Goal: Task Accomplishment & Management: Use online tool/utility

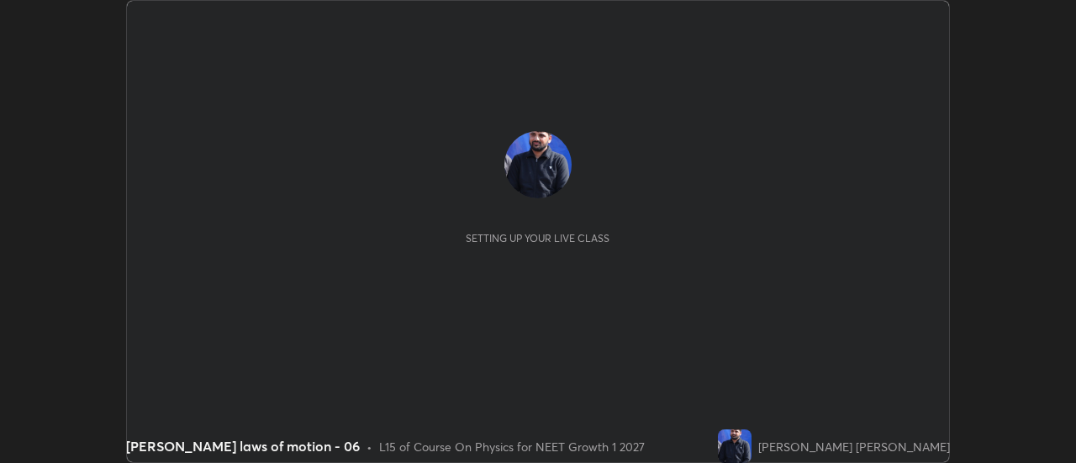
scroll to position [463, 1075]
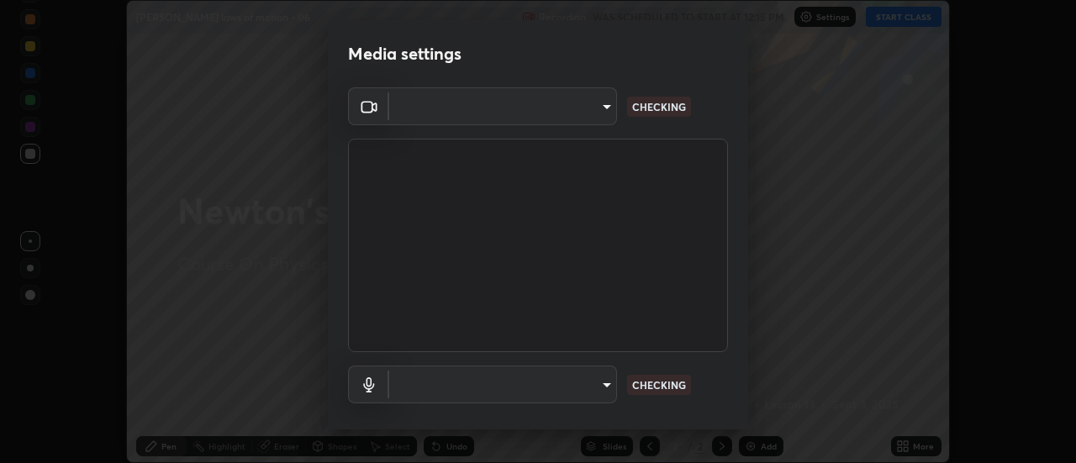
type input "985e4b1f72fc3b9494b48cef3b79fe3b682f9ae0bb15c20acfe574fe2aaad349"
type input "618656b63b7f9ee0ab6491a194f7017e5cc5f8d223736be4f163d7efcd640cbd"
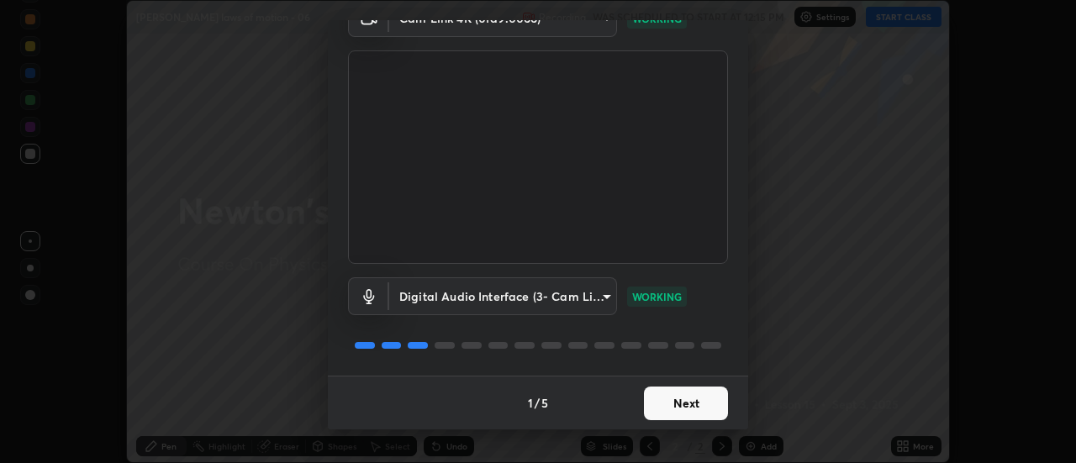
click at [675, 399] on button "Next" at bounding box center [686, 404] width 84 height 34
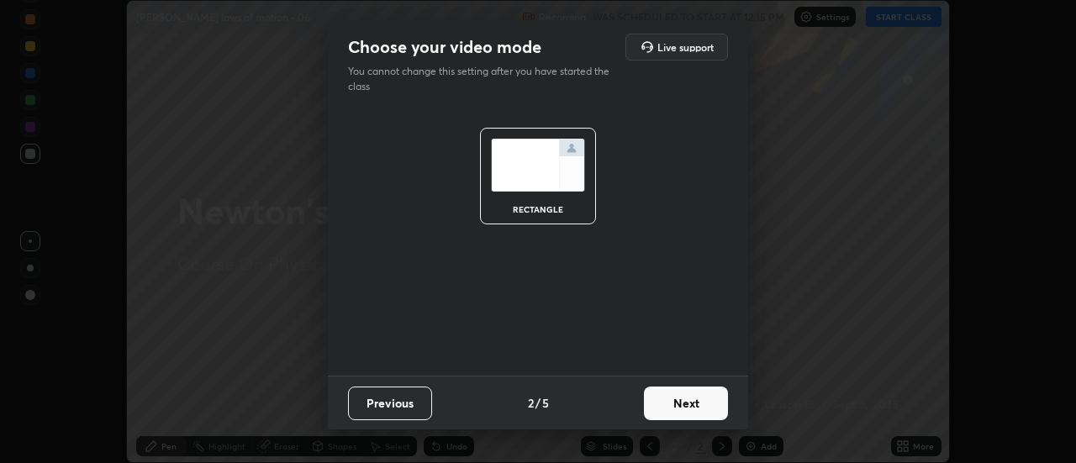
click at [687, 402] on button "Next" at bounding box center [686, 404] width 84 height 34
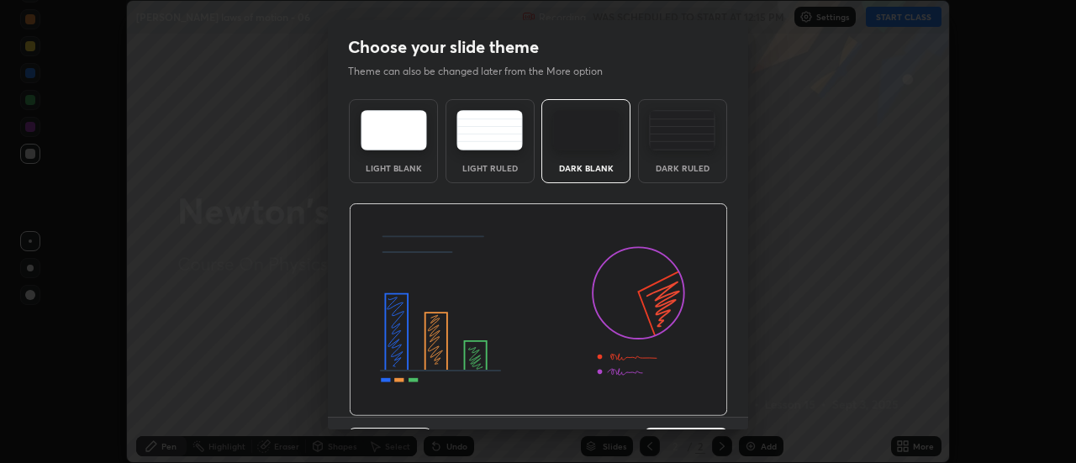
click at [690, 403] on img at bounding box center [538, 310] width 379 height 214
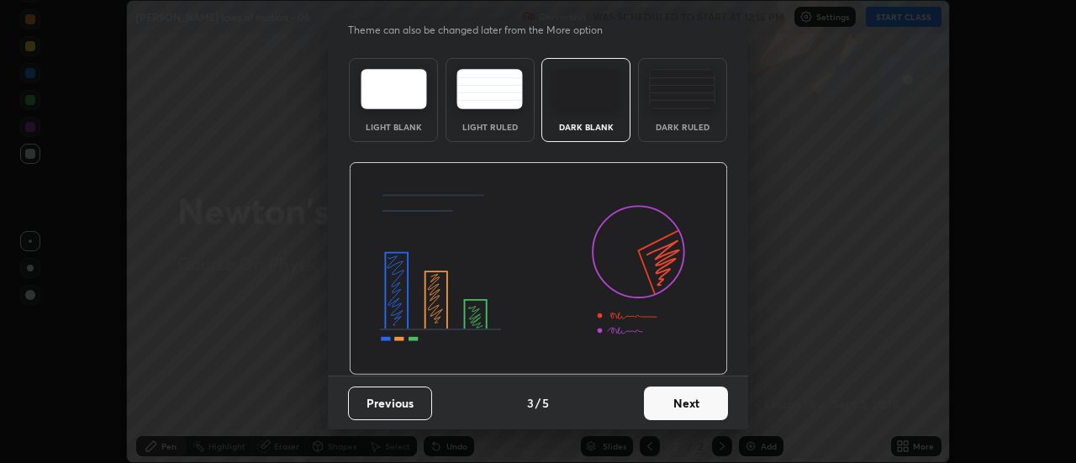
click at [679, 394] on button "Next" at bounding box center [686, 404] width 84 height 34
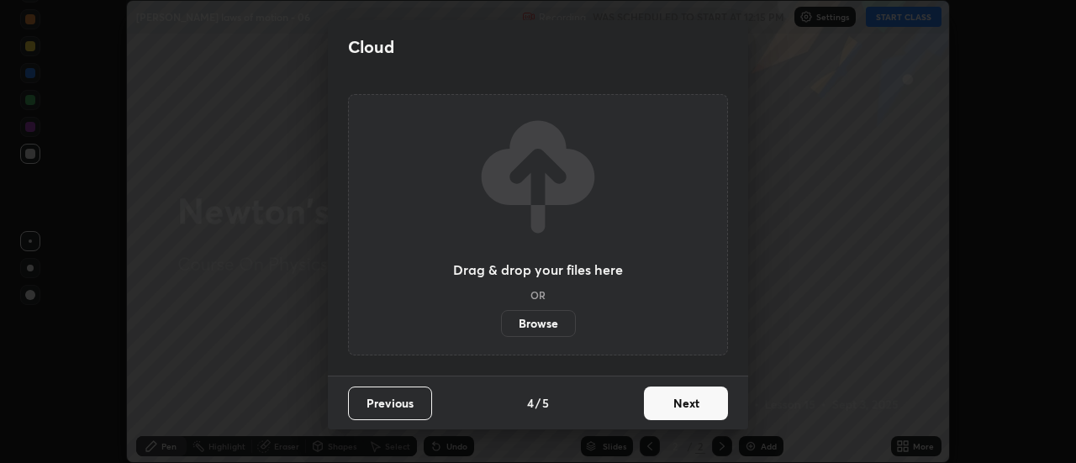
click at [694, 404] on button "Next" at bounding box center [686, 404] width 84 height 34
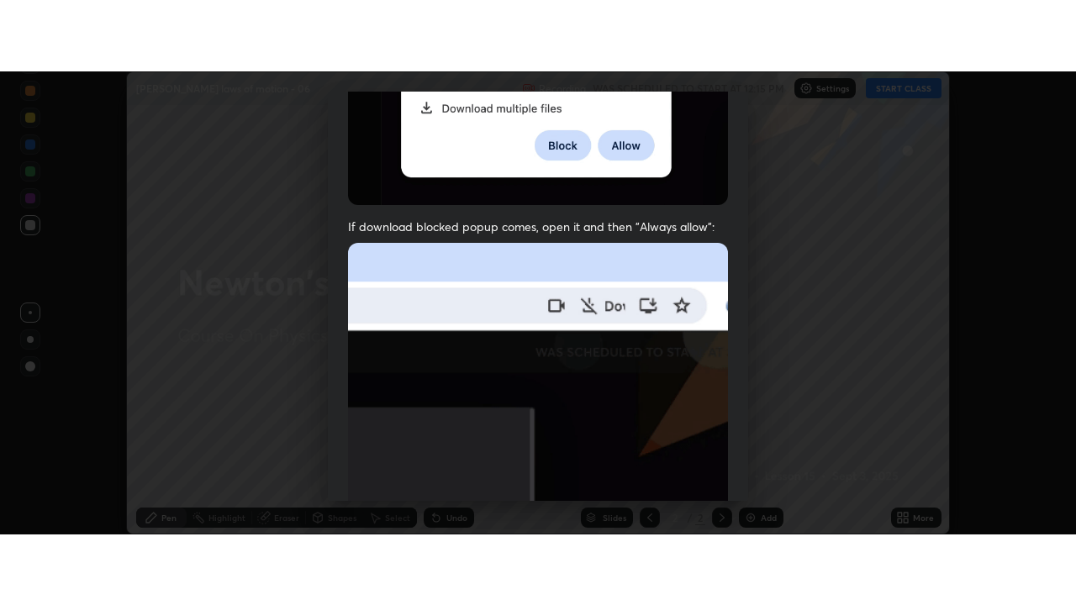
scroll to position [431, 0]
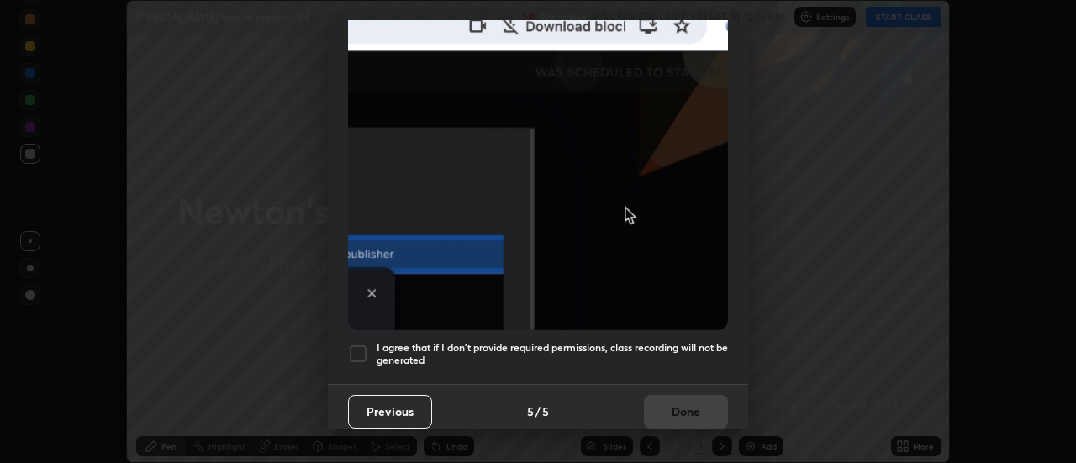
click at [676, 355] on h5 "I agree that if I don't provide required permissions, class recording will not …" at bounding box center [552, 354] width 351 height 26
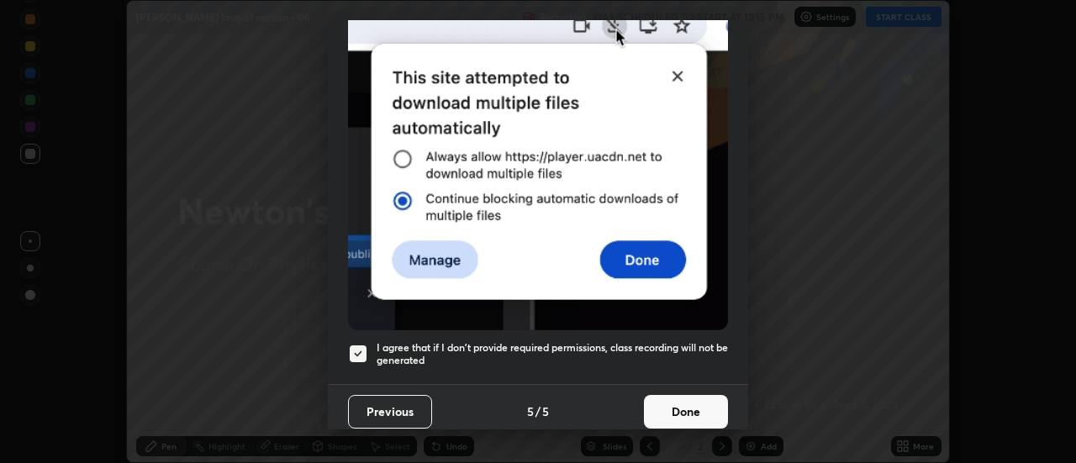
click at [685, 396] on button "Done" at bounding box center [686, 412] width 84 height 34
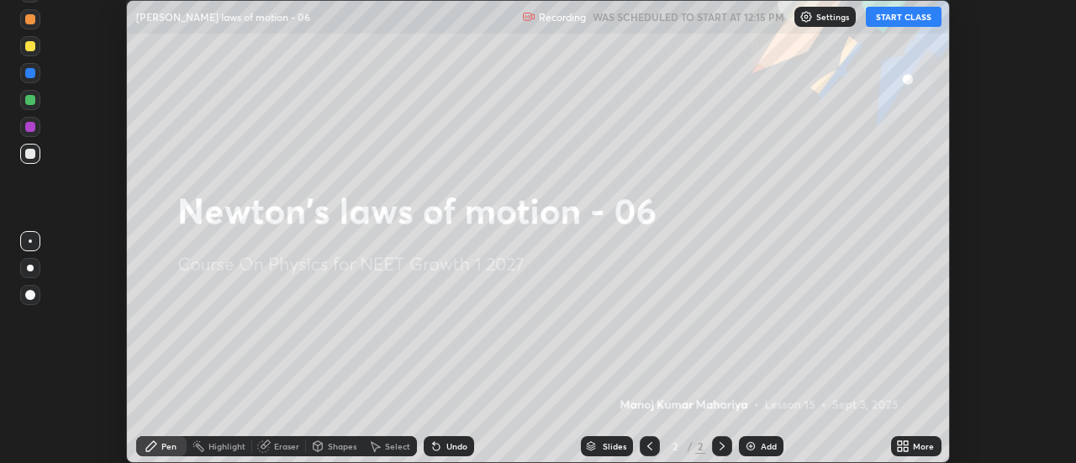
click at [906, 447] on icon at bounding box center [907, 449] width 4 height 4
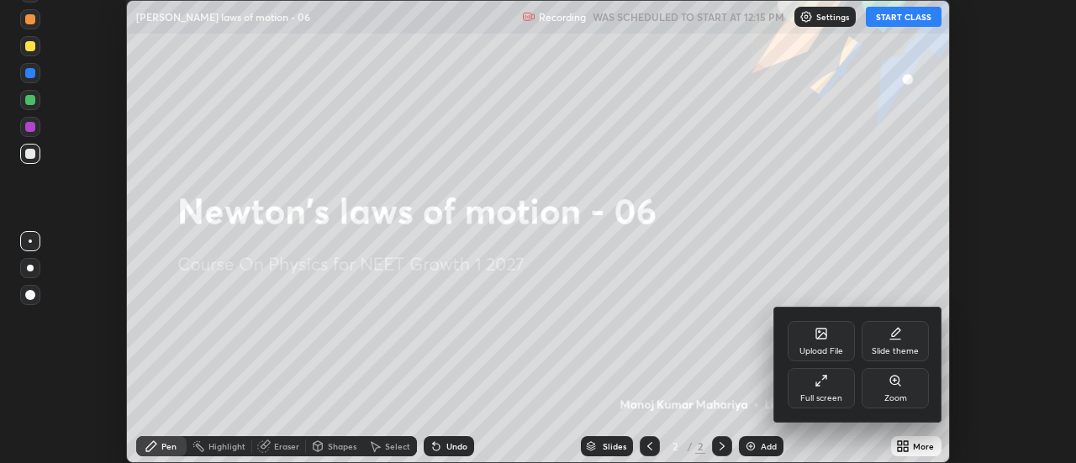
click at [818, 392] on div "Full screen" at bounding box center [821, 388] width 67 height 40
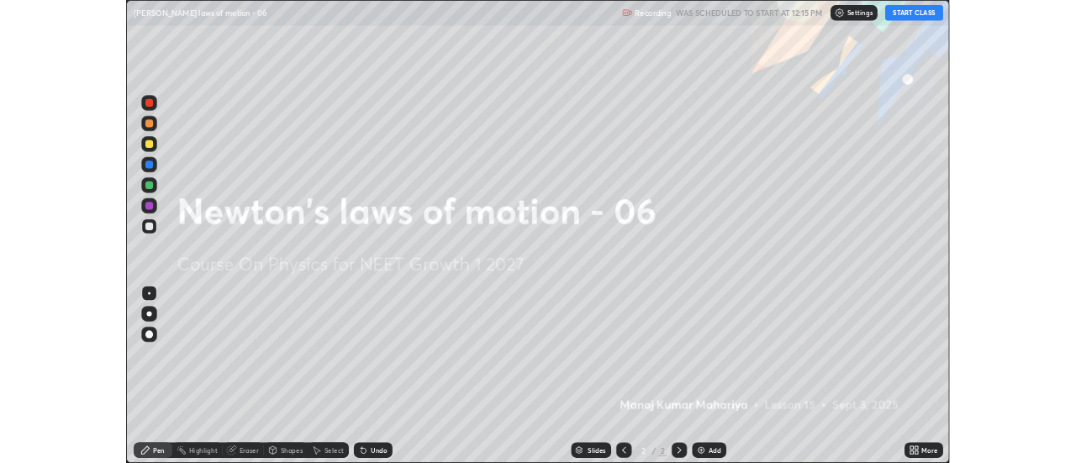
scroll to position [605, 1076]
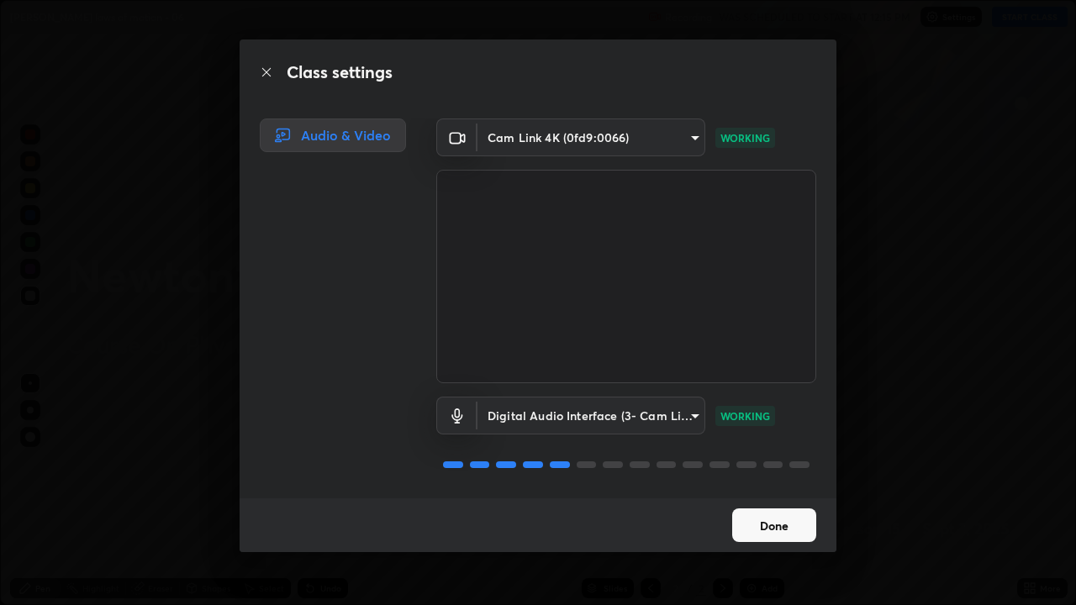
click at [785, 462] on button "Done" at bounding box center [774, 526] width 84 height 34
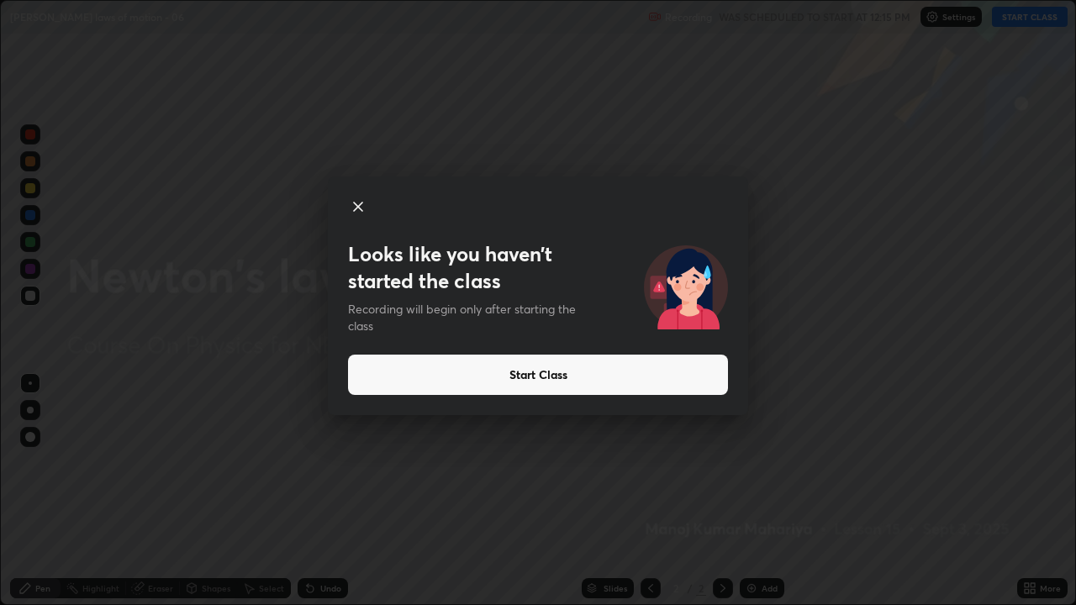
click at [442, 380] on button "Start Class" at bounding box center [538, 375] width 380 height 40
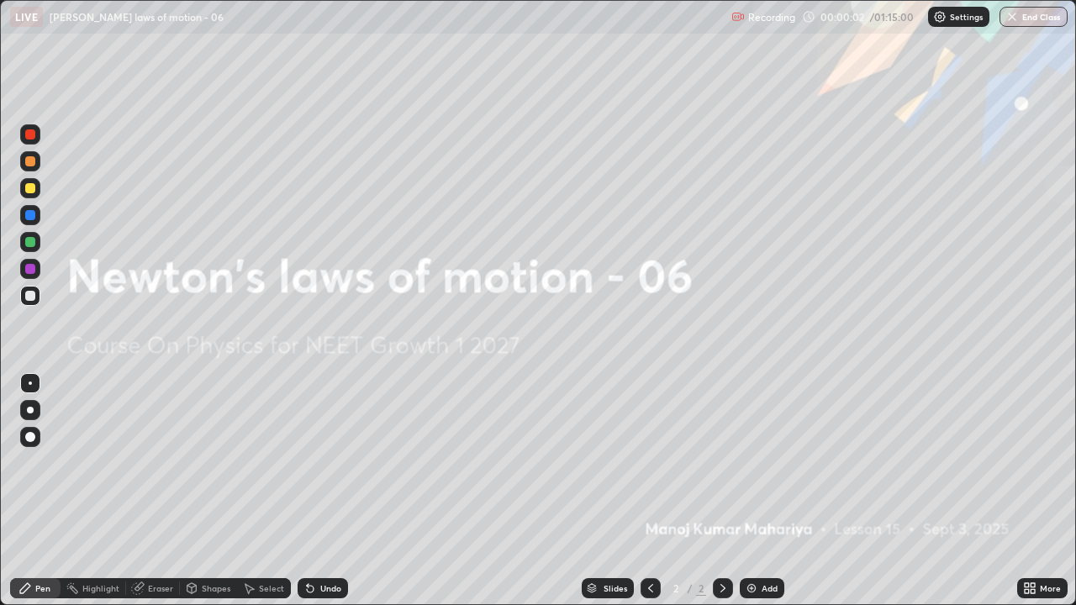
click at [750, 462] on img at bounding box center [751, 588] width 13 height 13
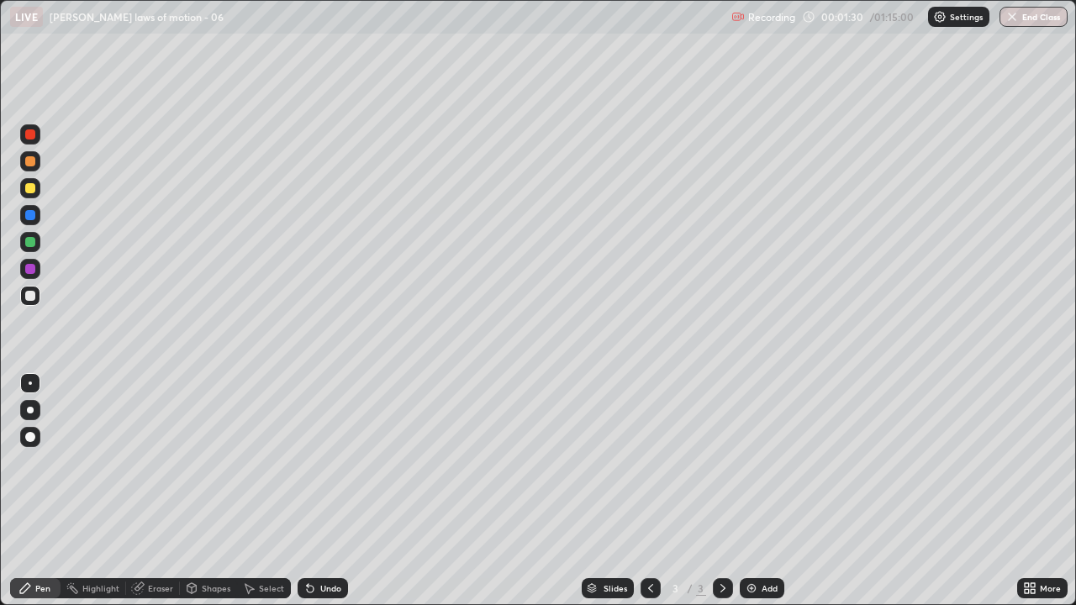
click at [30, 410] on div at bounding box center [30, 410] width 7 height 7
click at [211, 462] on div "Shapes" at bounding box center [208, 588] width 57 height 20
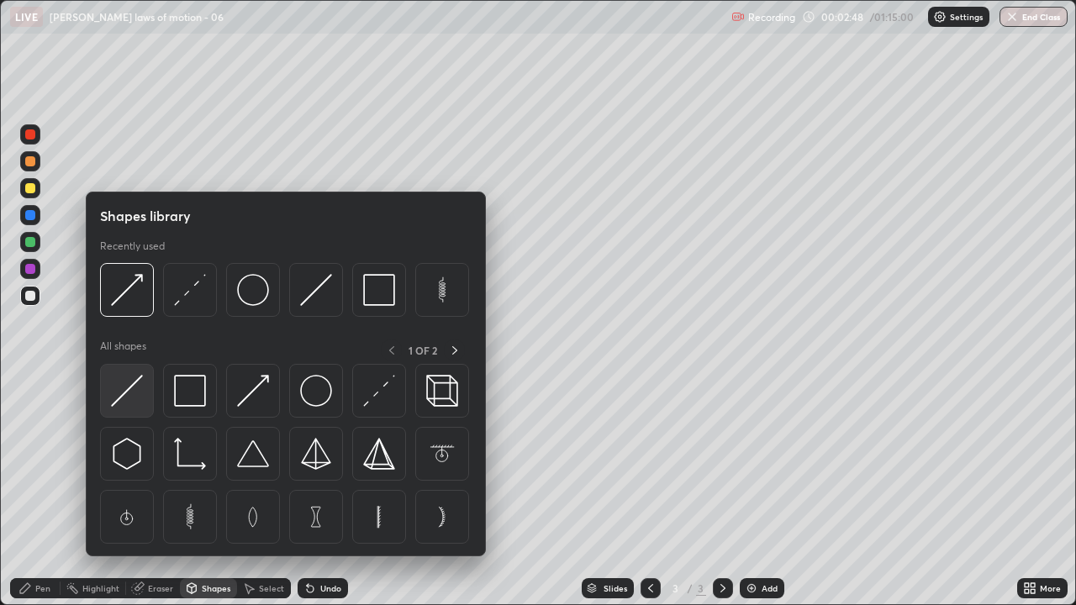
click at [131, 386] on img at bounding box center [127, 391] width 32 height 32
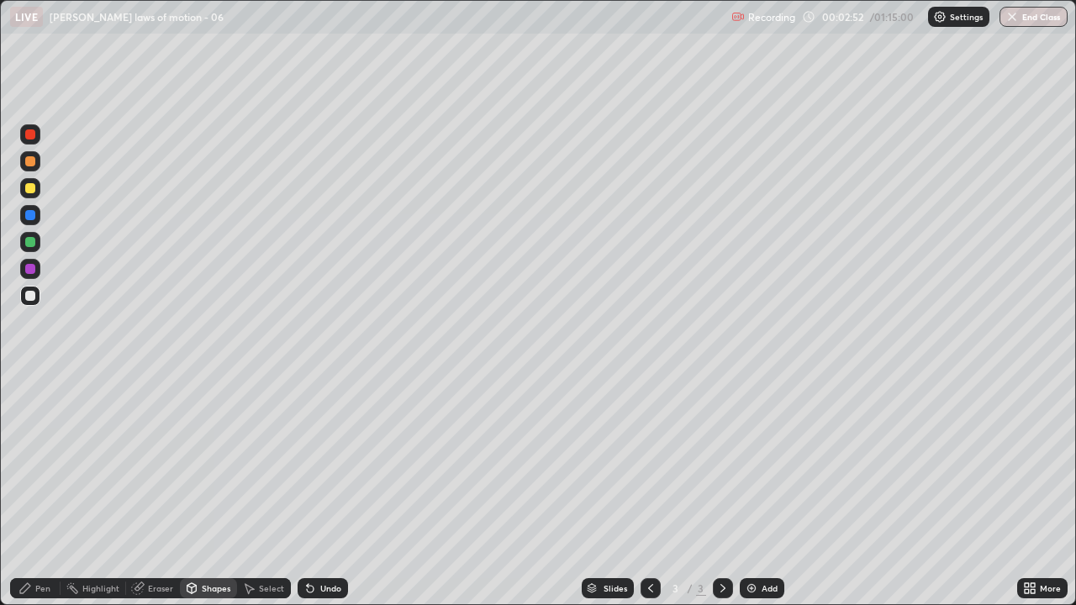
click at [212, 462] on div "Shapes" at bounding box center [216, 588] width 29 height 8
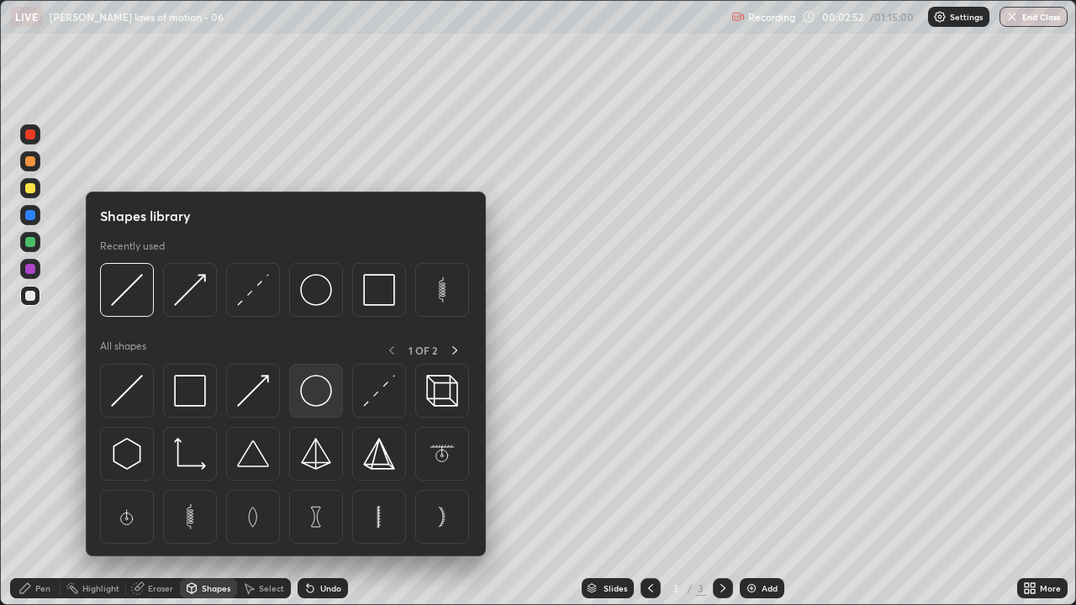
click at [304, 394] on img at bounding box center [316, 391] width 32 height 32
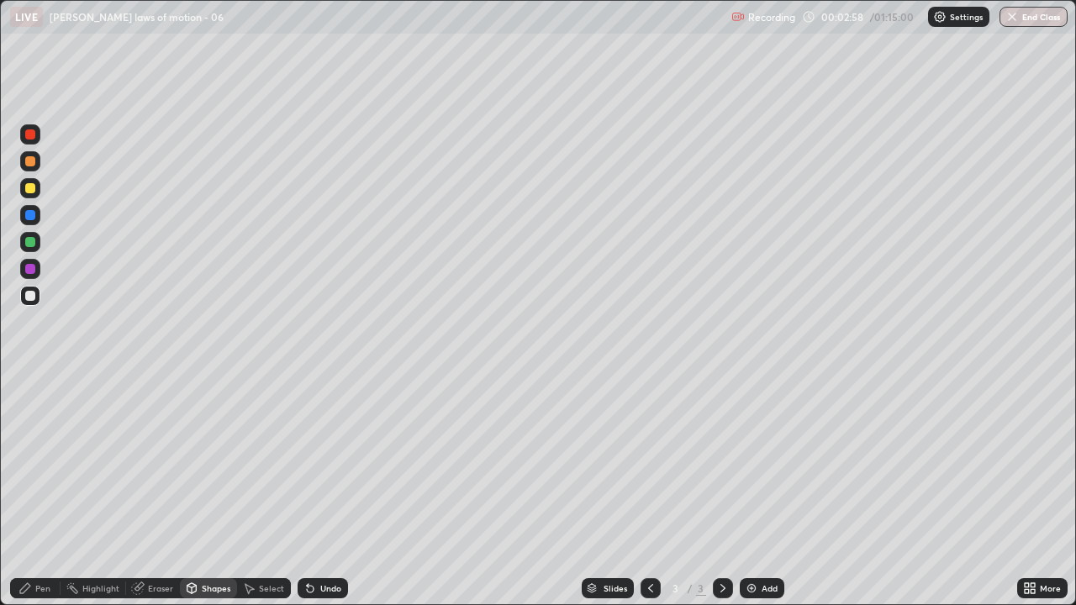
click at [213, 462] on div "Shapes" at bounding box center [216, 588] width 29 height 8
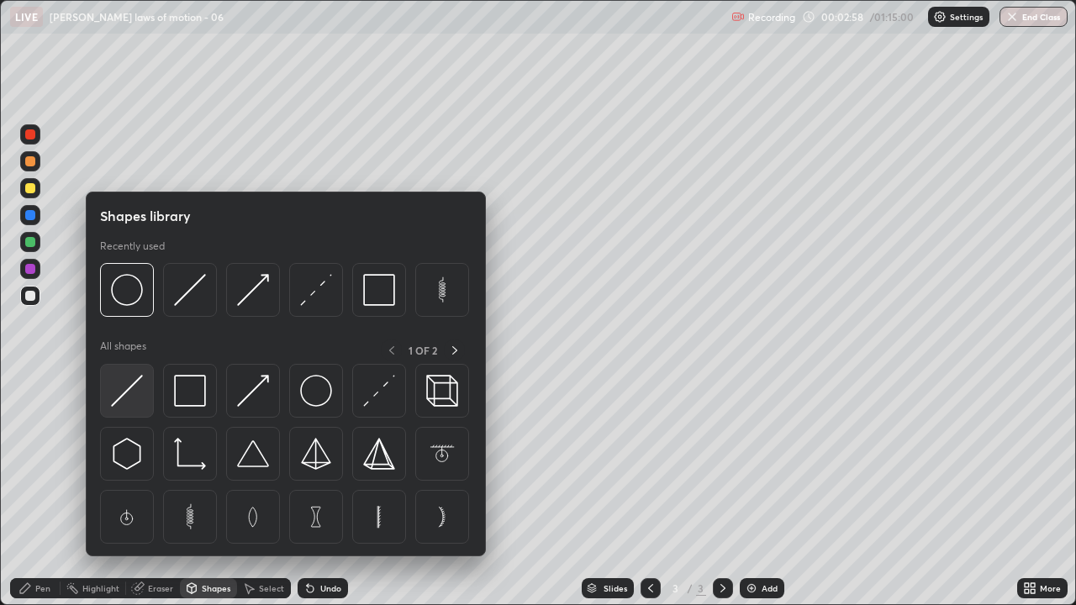
click at [127, 388] on img at bounding box center [127, 391] width 32 height 32
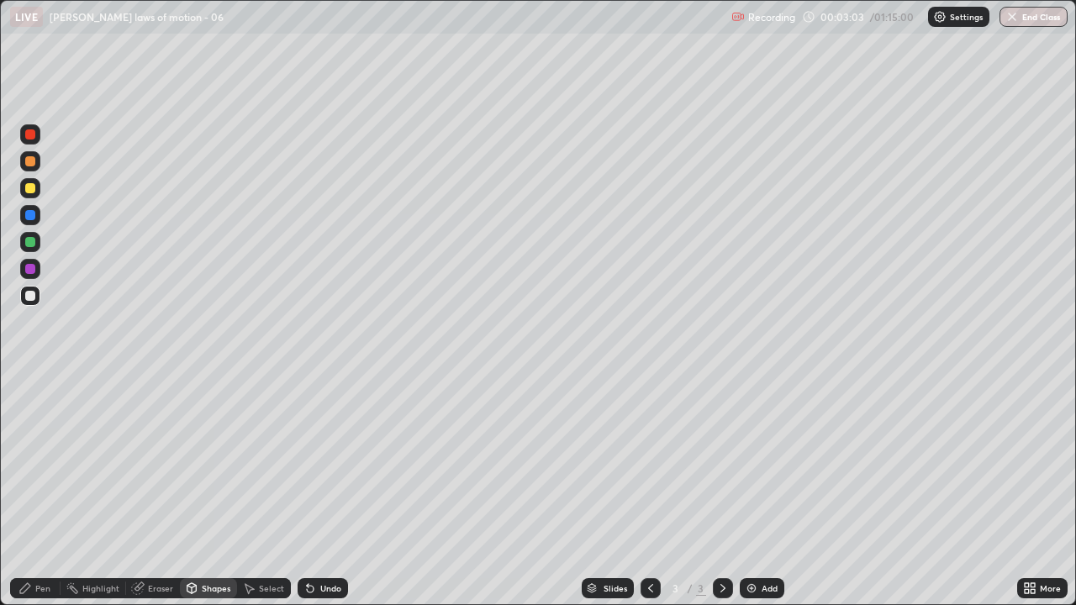
click at [308, 462] on icon at bounding box center [310, 588] width 13 height 13
click at [28, 191] on div at bounding box center [30, 188] width 10 height 10
click at [46, 462] on div "Pen" at bounding box center [42, 588] width 15 height 8
click at [213, 462] on div "Shapes" at bounding box center [216, 588] width 29 height 8
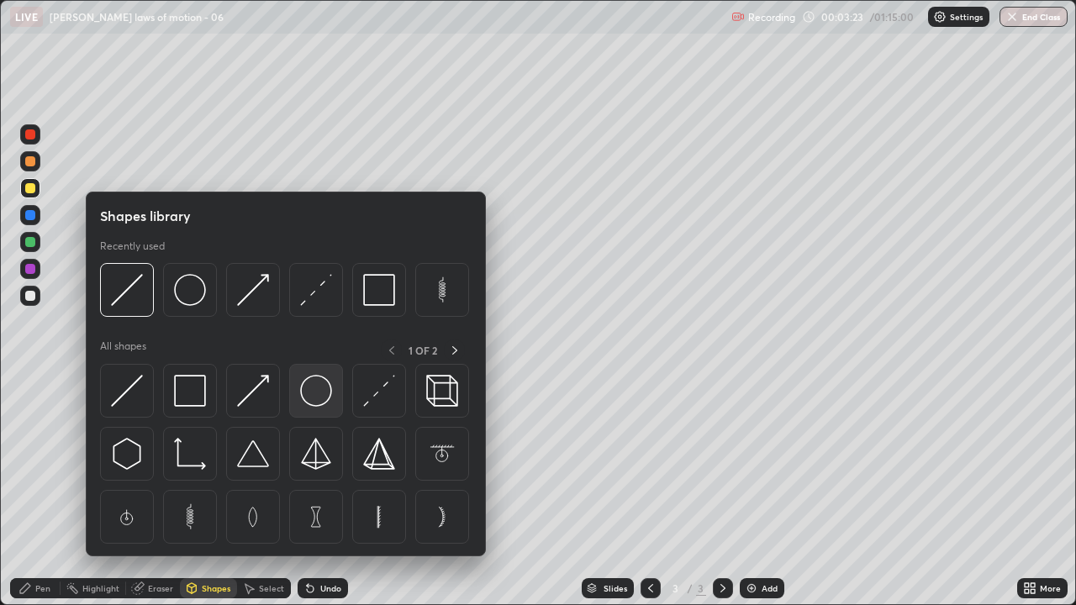
click at [308, 396] on img at bounding box center [316, 391] width 32 height 32
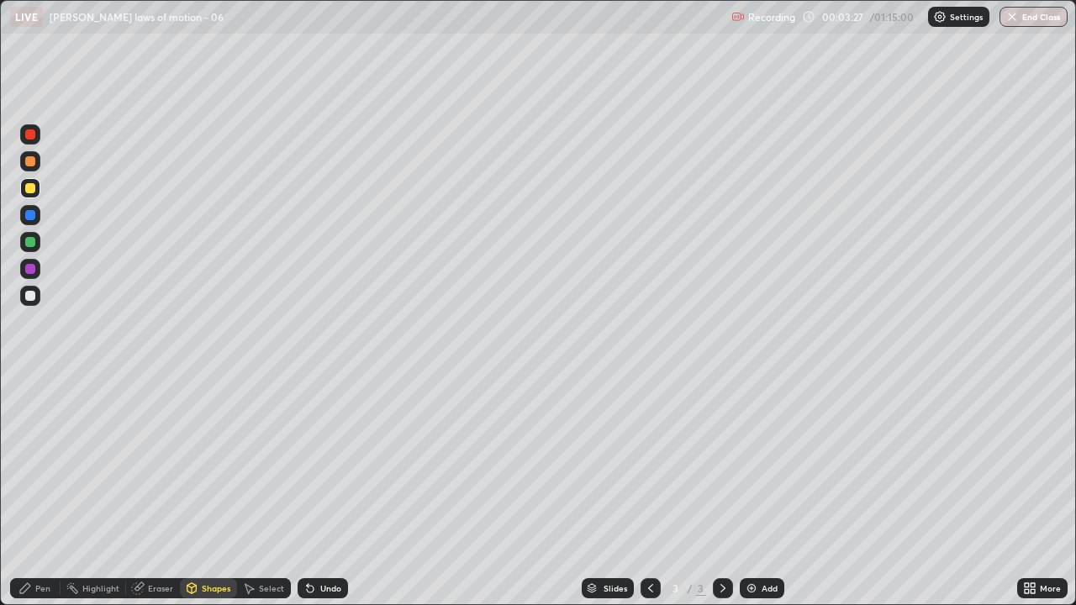
click at [42, 462] on div "Pen" at bounding box center [42, 588] width 15 height 8
click at [30, 297] on div at bounding box center [30, 296] width 10 height 10
click at [28, 270] on div at bounding box center [30, 269] width 10 height 10
click at [209, 462] on div "Shapes" at bounding box center [216, 588] width 29 height 8
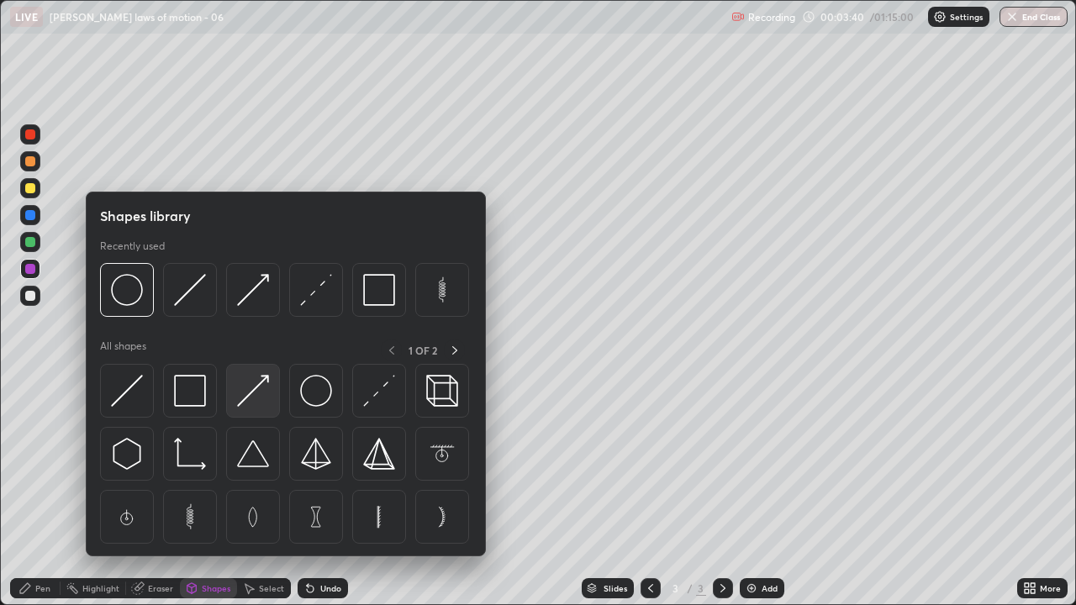
click at [251, 397] on img at bounding box center [253, 391] width 32 height 32
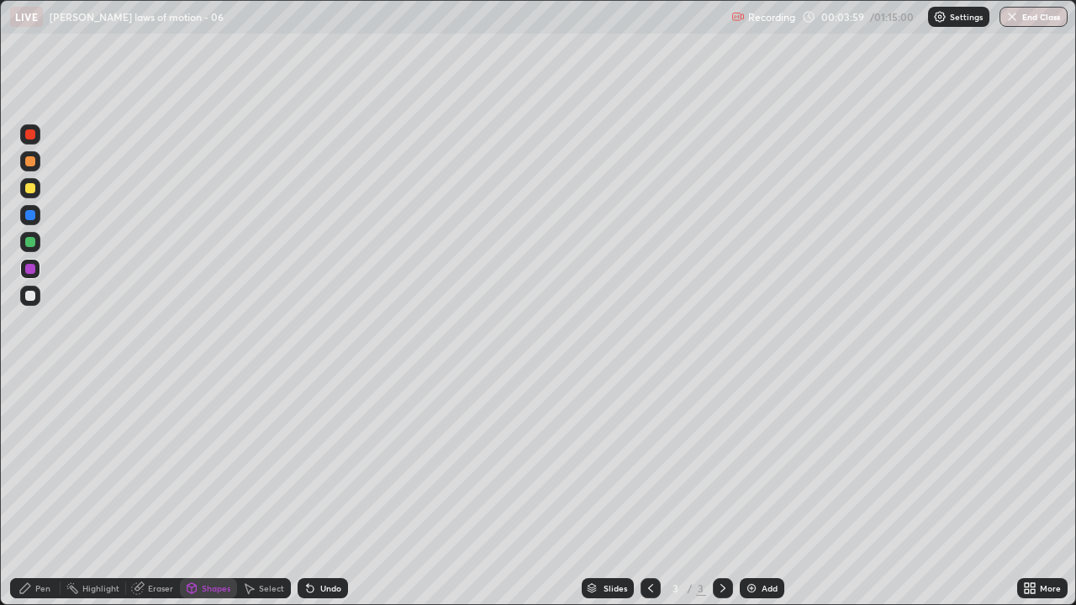
click at [34, 462] on div "Pen" at bounding box center [35, 588] width 50 height 20
click at [215, 462] on div "Shapes" at bounding box center [208, 588] width 57 height 20
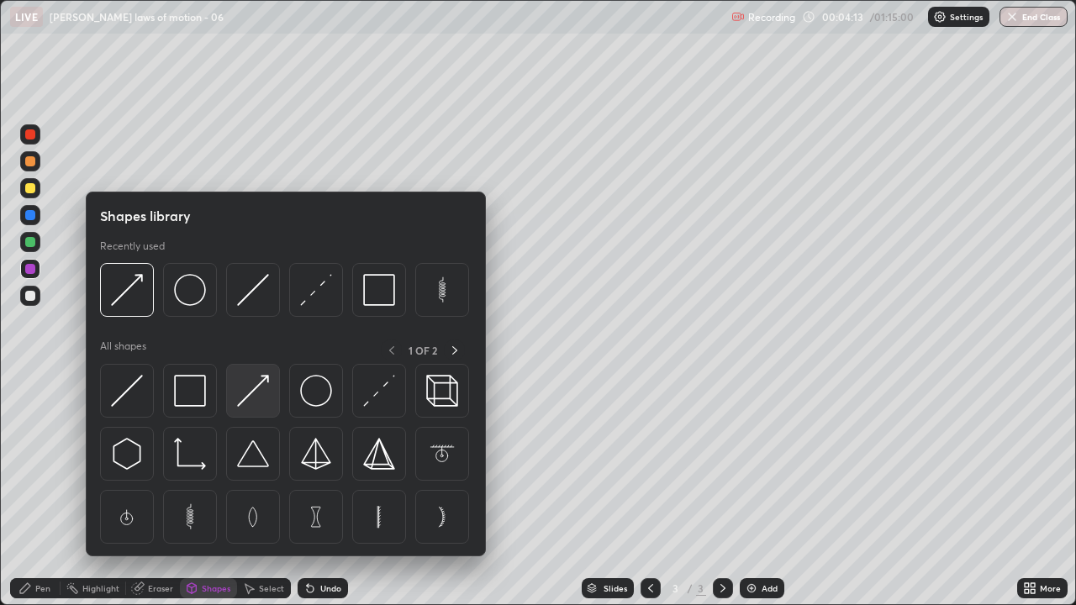
click at [251, 407] on div at bounding box center [253, 391] width 54 height 54
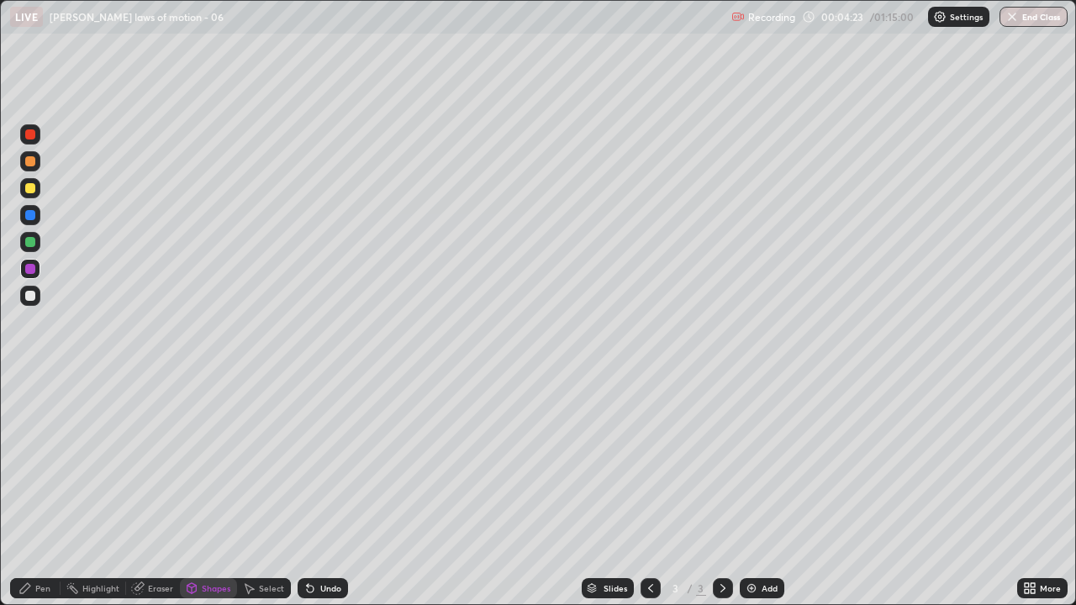
click at [29, 462] on icon at bounding box center [24, 588] width 13 height 13
click at [214, 462] on div "Shapes" at bounding box center [208, 588] width 57 height 20
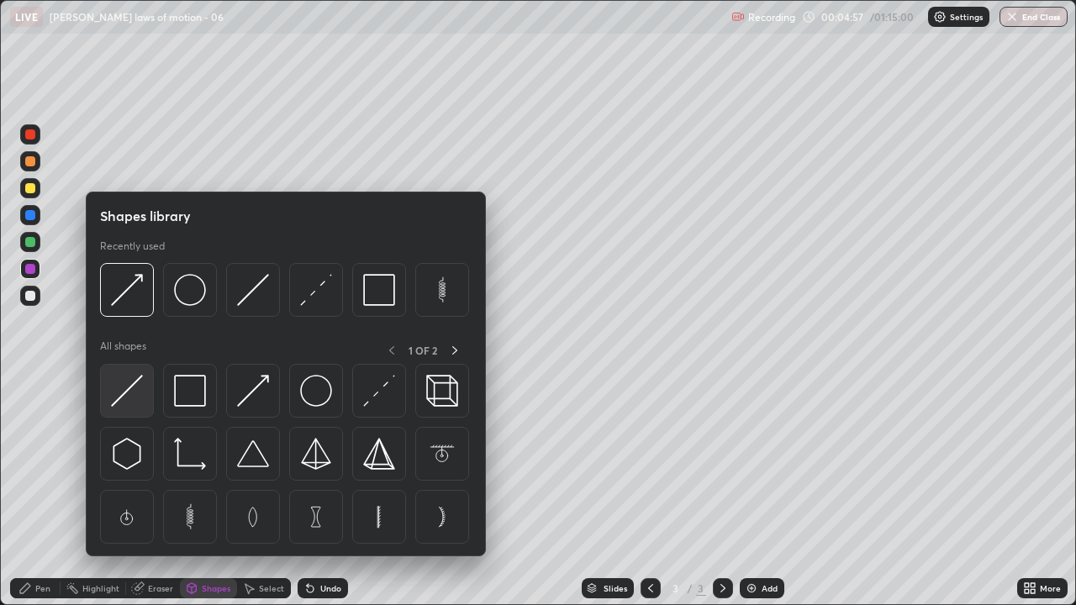
click at [124, 388] on img at bounding box center [127, 391] width 32 height 32
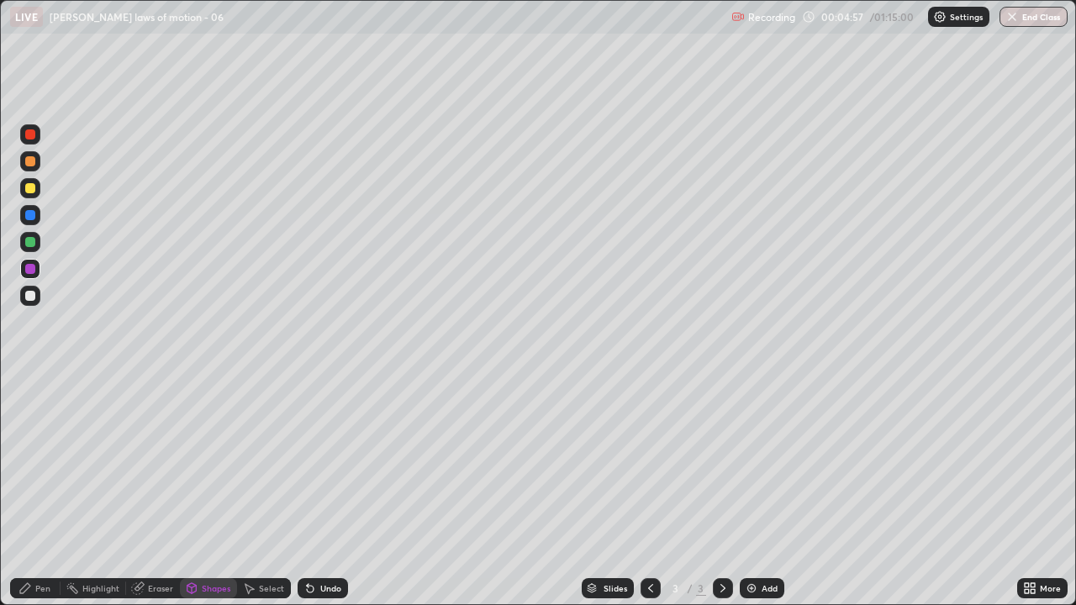
click at [30, 189] on div at bounding box center [30, 188] width 10 height 10
click at [44, 462] on div "Pen" at bounding box center [42, 588] width 15 height 8
click at [225, 462] on div "Shapes" at bounding box center [216, 588] width 29 height 8
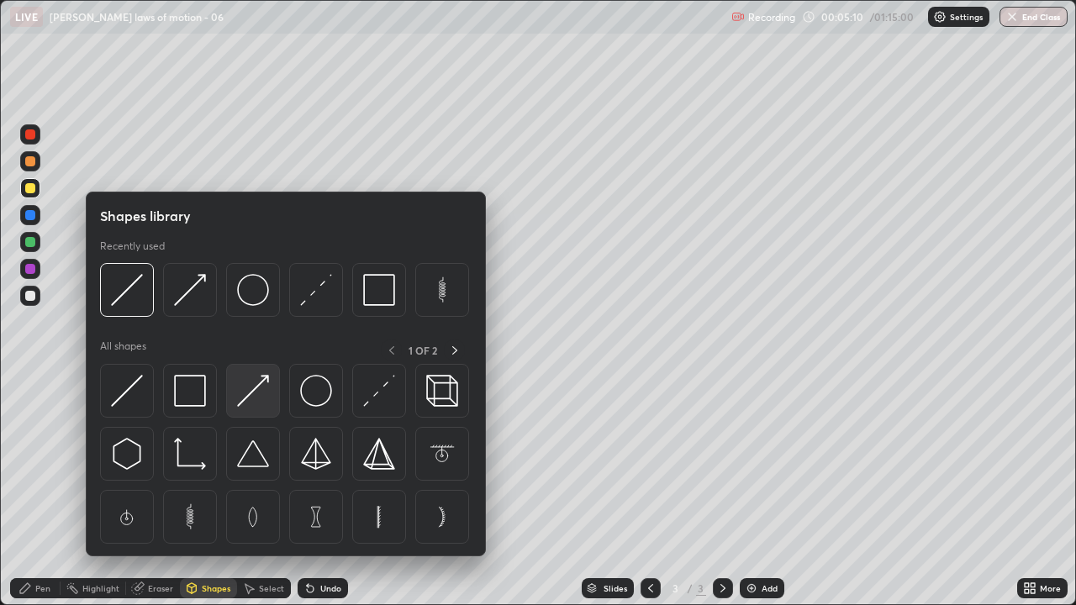
click at [254, 397] on img at bounding box center [253, 391] width 32 height 32
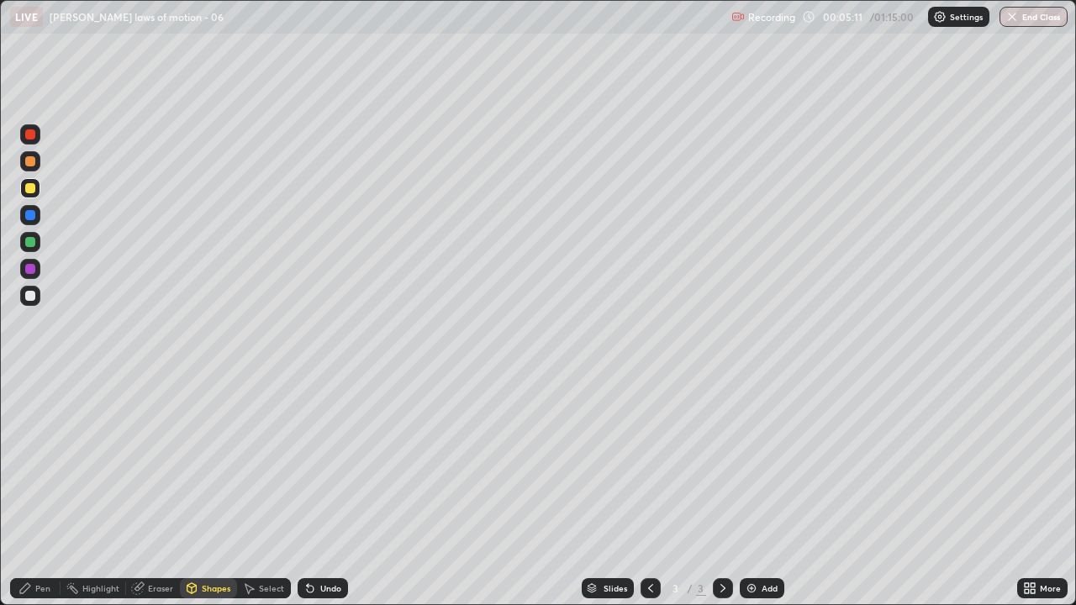
click at [31, 296] on div at bounding box center [30, 296] width 10 height 10
click at [307, 462] on icon at bounding box center [310, 589] width 7 height 7
click at [49, 462] on div "Pen" at bounding box center [42, 588] width 15 height 8
click at [309, 462] on icon at bounding box center [310, 588] width 13 height 13
click at [307, 462] on icon at bounding box center [308, 585] width 2 height 2
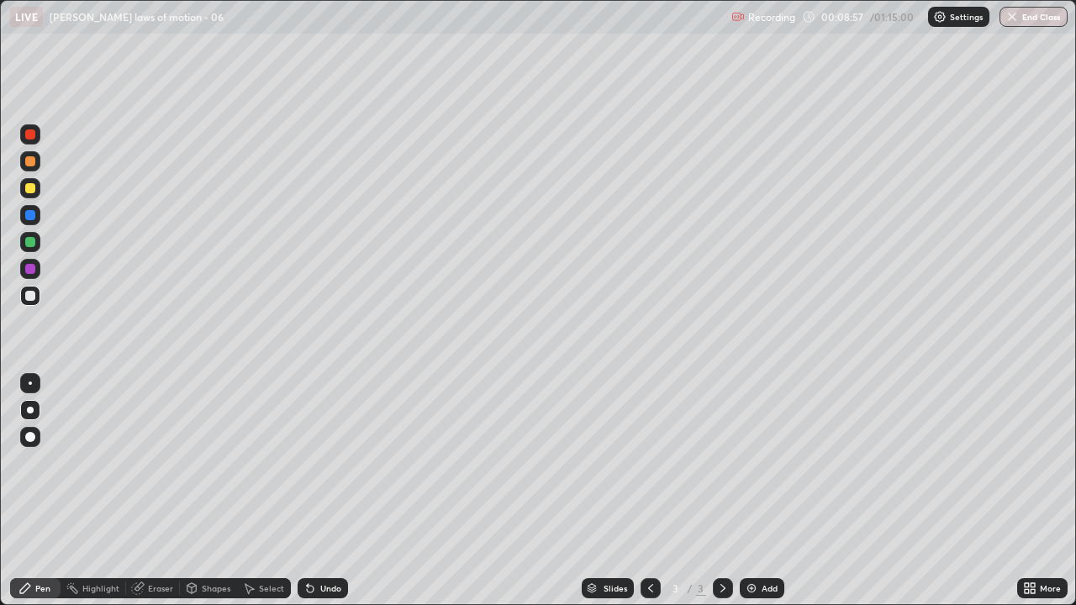
click at [311, 462] on icon at bounding box center [310, 588] width 13 height 13
click at [315, 462] on div "Undo" at bounding box center [323, 588] width 50 height 20
click at [310, 462] on icon at bounding box center [310, 589] width 7 height 7
click at [308, 462] on icon at bounding box center [310, 589] width 7 height 7
click at [753, 462] on div "Add" at bounding box center [762, 588] width 45 height 20
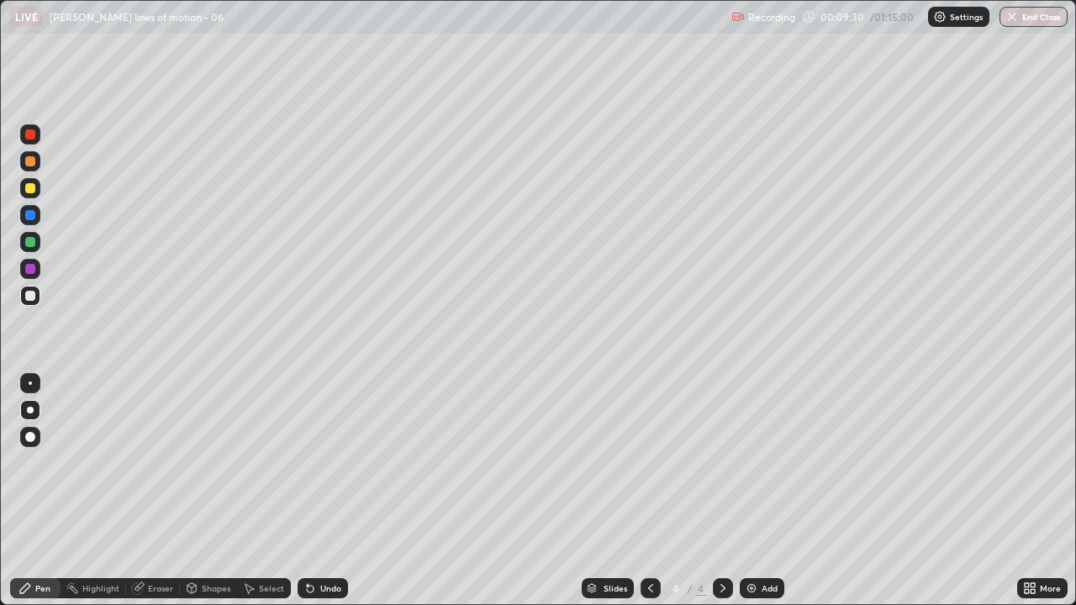
click at [214, 462] on div "Shapes" at bounding box center [216, 588] width 29 height 8
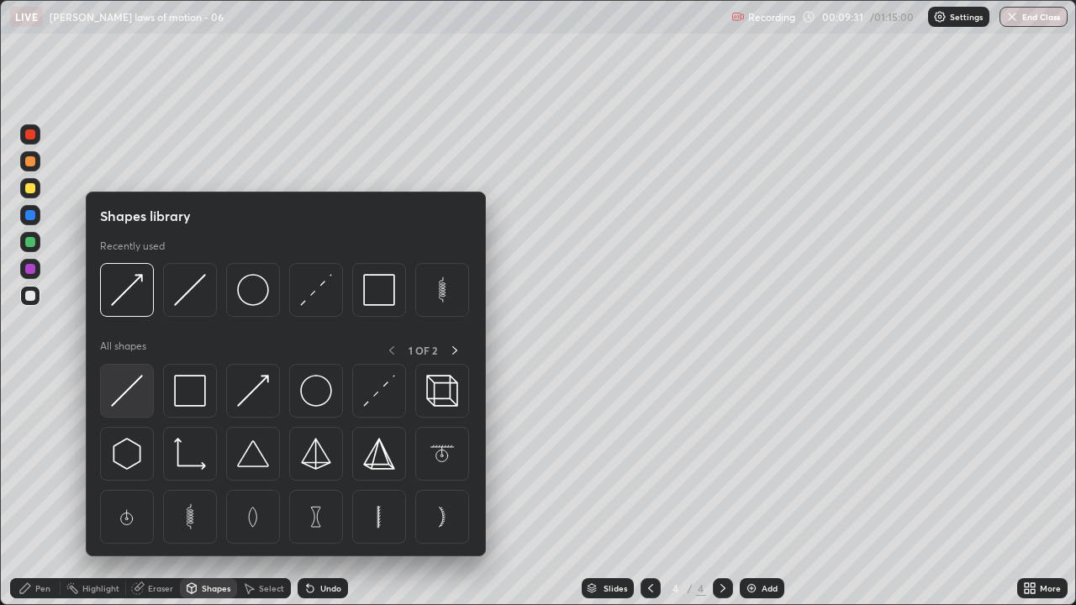
click at [131, 388] on img at bounding box center [127, 391] width 32 height 32
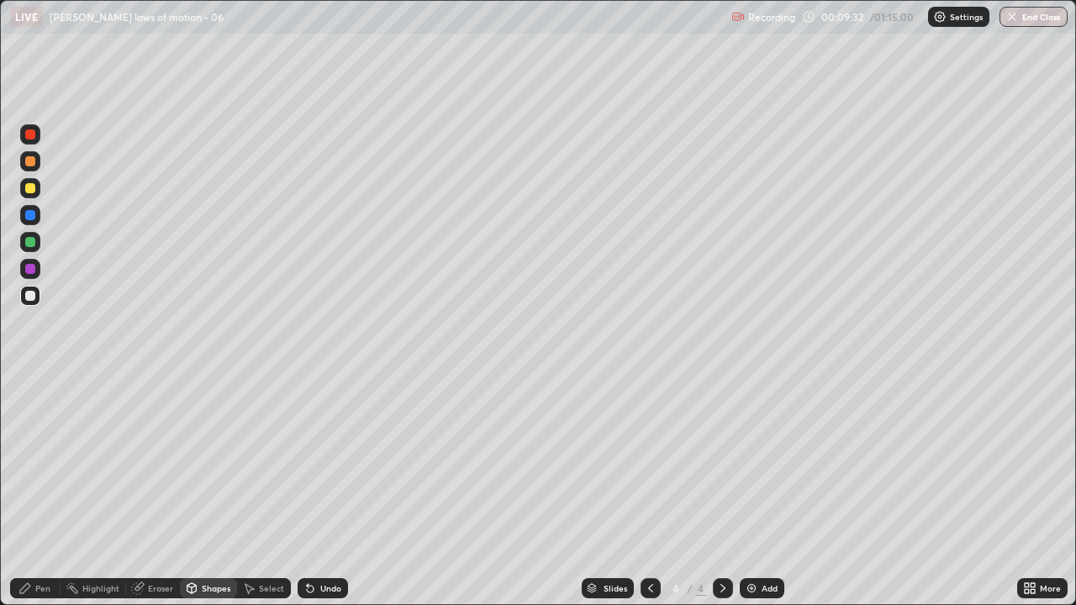
click at [219, 462] on div "Shapes" at bounding box center [208, 588] width 57 height 20
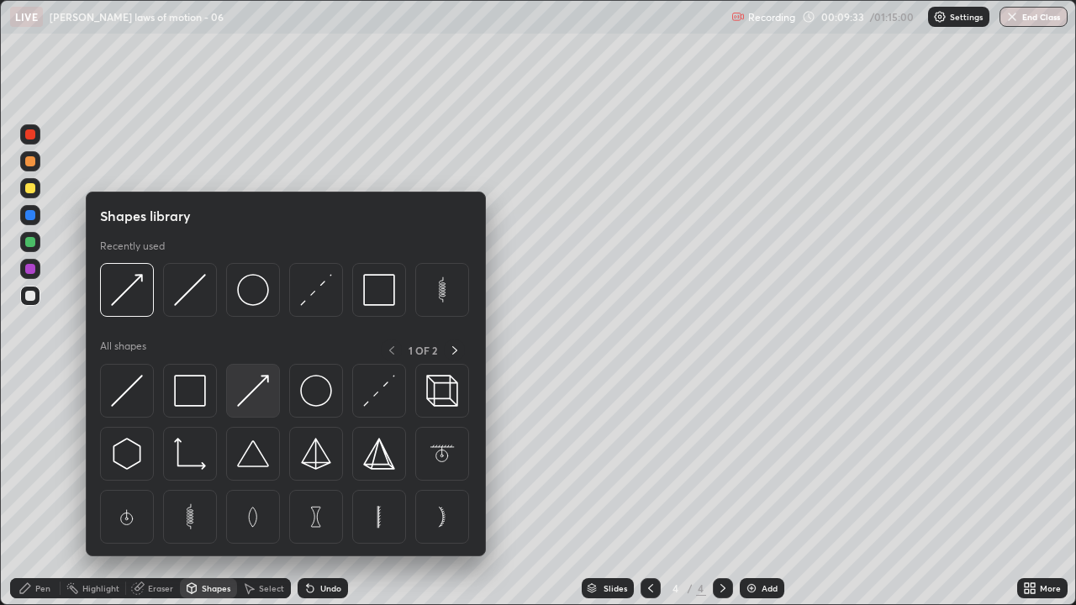
click at [253, 394] on img at bounding box center [253, 391] width 32 height 32
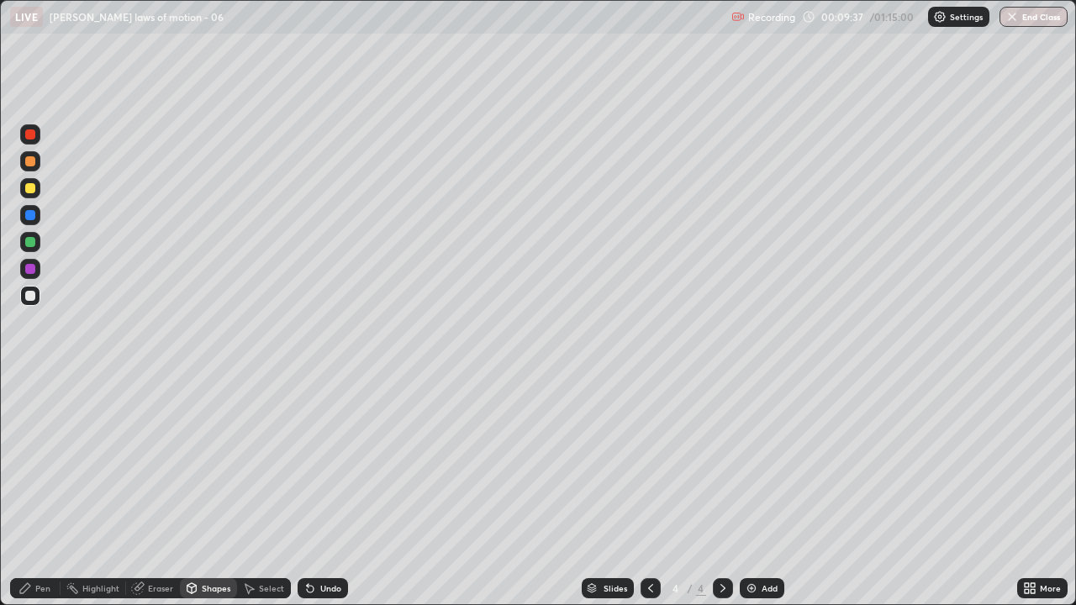
click at [308, 462] on icon at bounding box center [310, 589] width 7 height 7
click at [309, 462] on div "Undo" at bounding box center [323, 588] width 50 height 20
click at [45, 462] on div "Pen" at bounding box center [35, 588] width 50 height 20
click at [308, 462] on icon at bounding box center [310, 589] width 7 height 7
click at [649, 462] on icon at bounding box center [650, 588] width 13 height 13
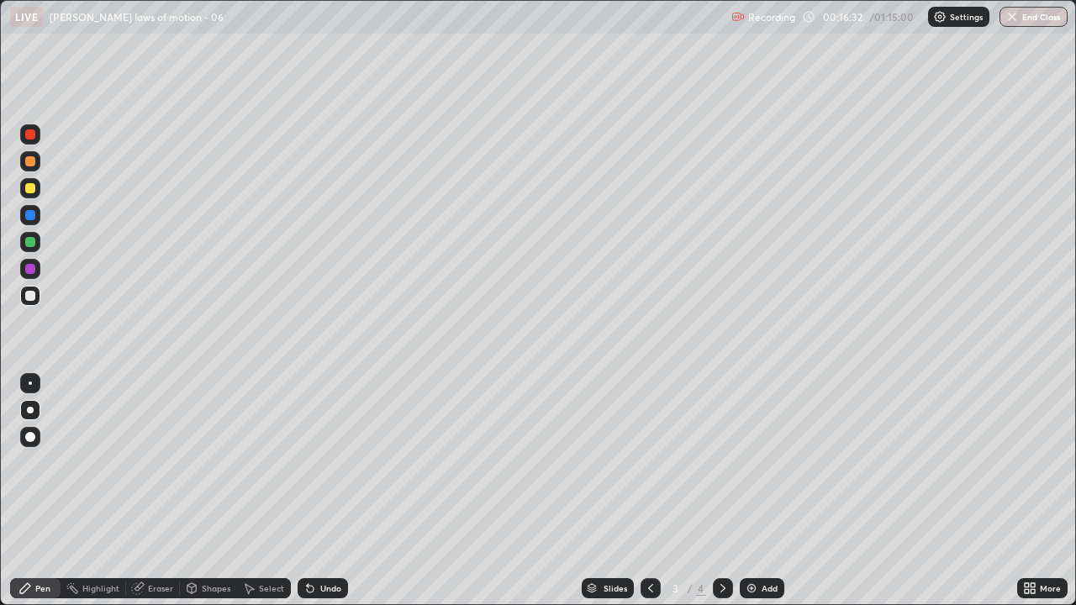
click at [716, 462] on icon at bounding box center [722, 588] width 13 height 13
click at [267, 462] on div "Select" at bounding box center [264, 588] width 54 height 20
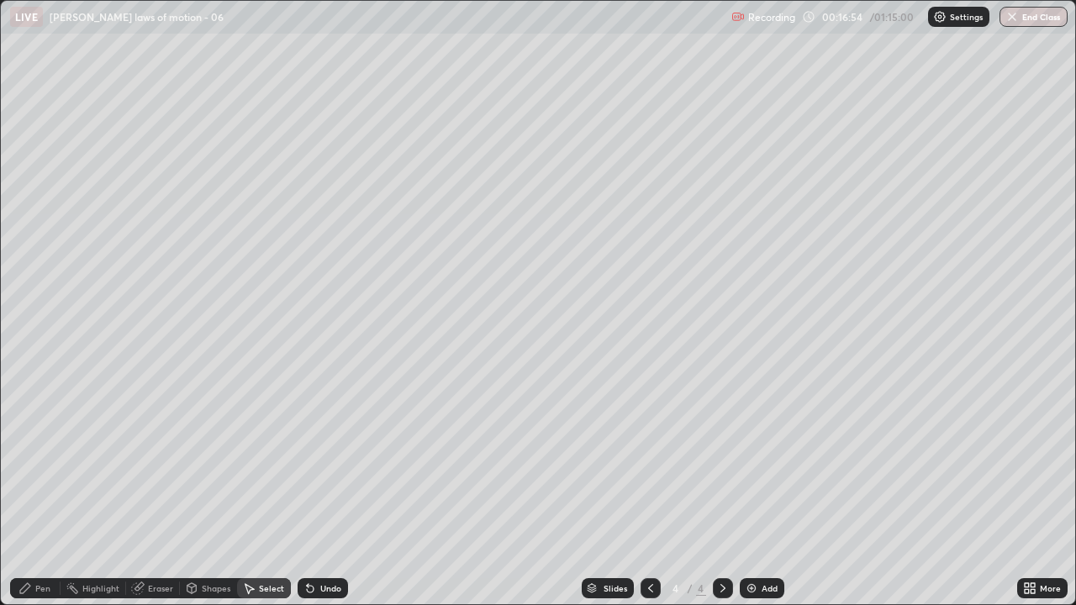
click at [219, 462] on div "Shapes" at bounding box center [208, 588] width 57 height 20
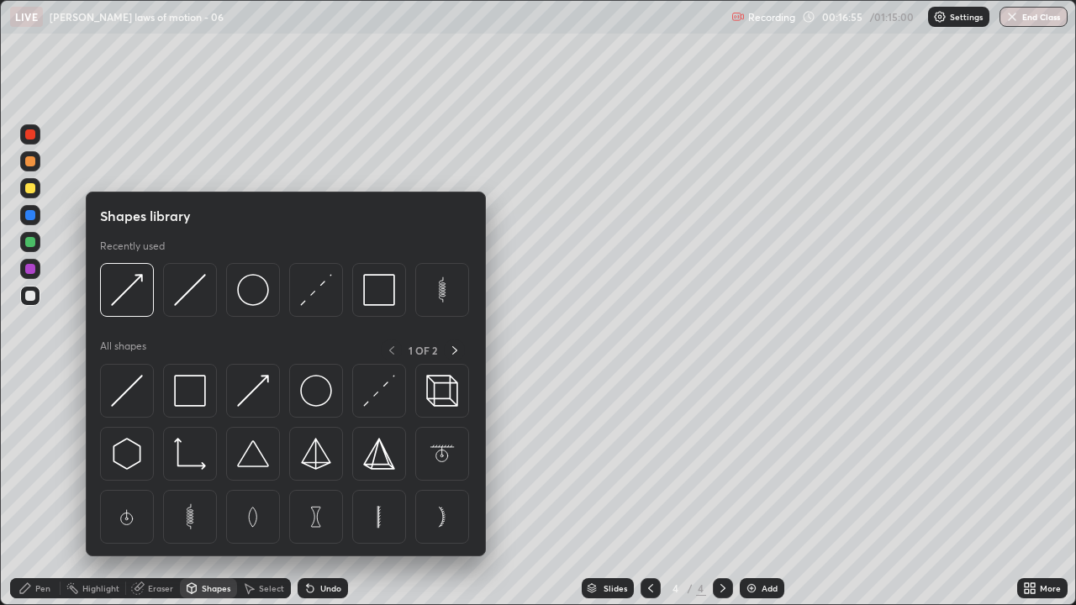
click at [139, 388] on img at bounding box center [127, 391] width 32 height 32
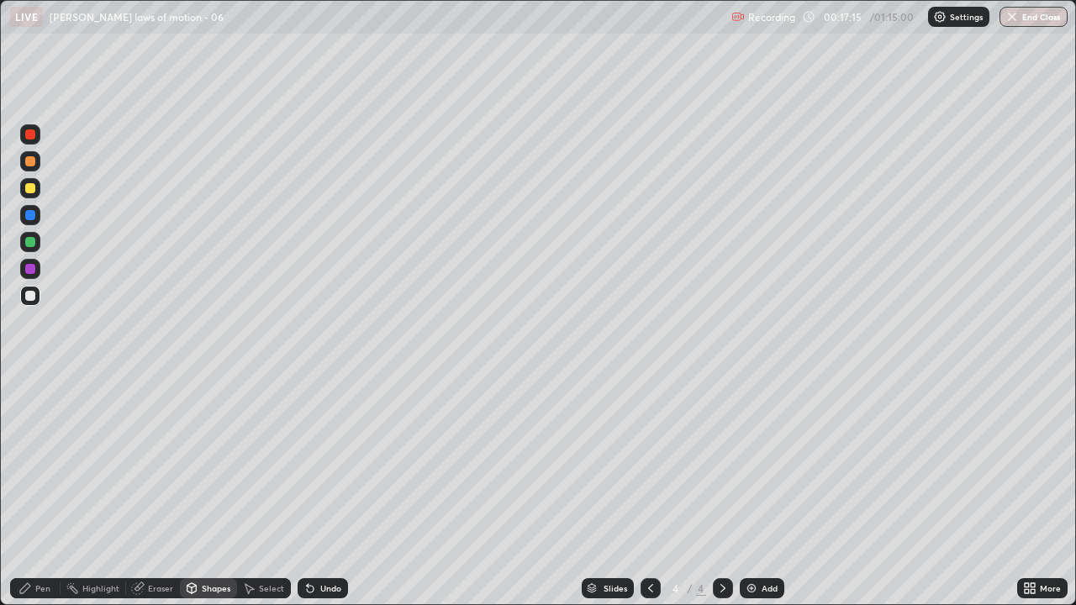
click at [226, 462] on div "Shapes" at bounding box center [216, 588] width 29 height 8
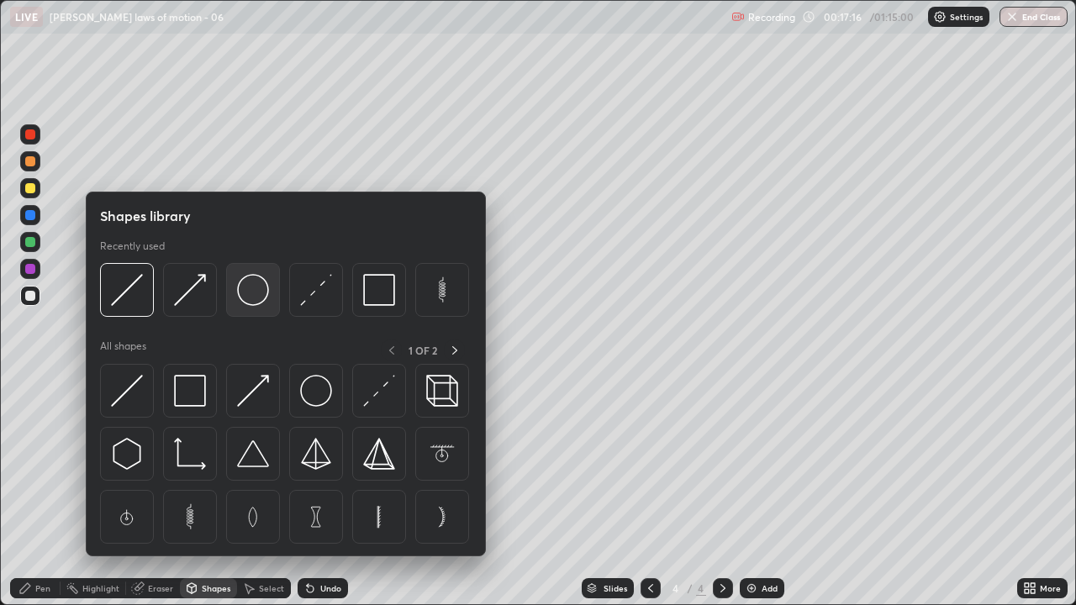
click at [260, 304] on img at bounding box center [253, 290] width 32 height 32
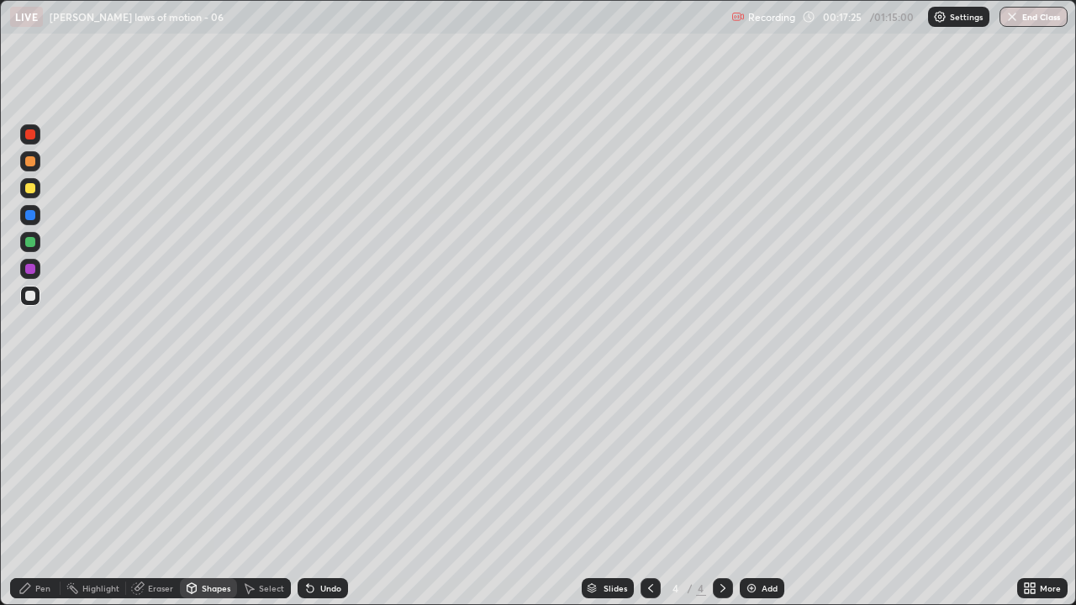
click at [209, 462] on div "Shapes" at bounding box center [208, 588] width 57 height 20
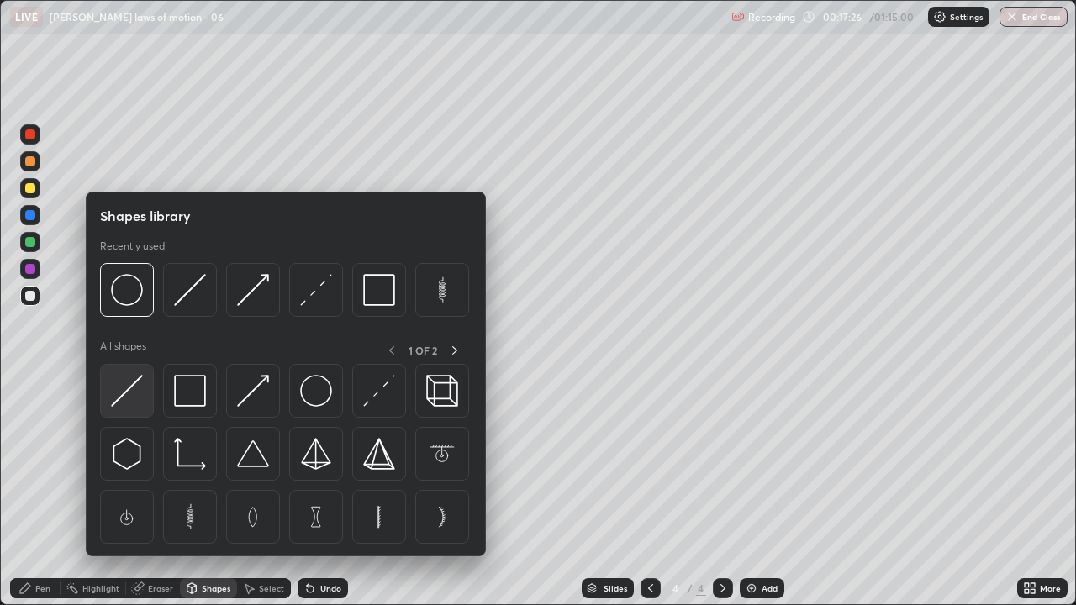
click at [128, 394] on img at bounding box center [127, 391] width 32 height 32
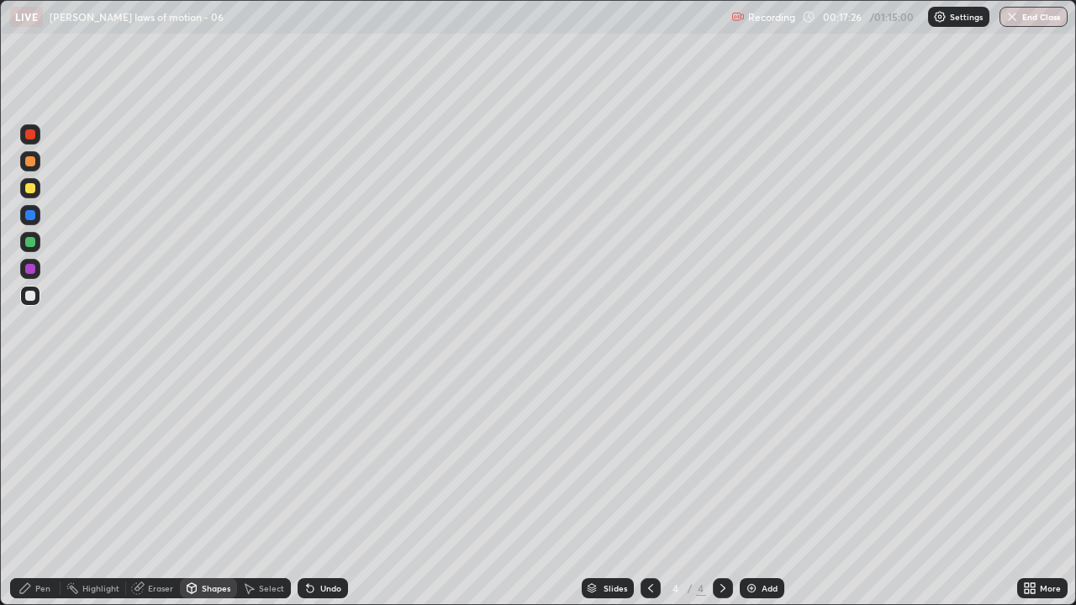
click at [39, 193] on div at bounding box center [30, 188] width 20 height 20
click at [307, 462] on icon at bounding box center [310, 589] width 7 height 7
click at [309, 462] on icon at bounding box center [310, 589] width 7 height 7
click at [39, 462] on div "Pen" at bounding box center [42, 588] width 15 height 8
click at [29, 462] on icon at bounding box center [25, 589] width 10 height 10
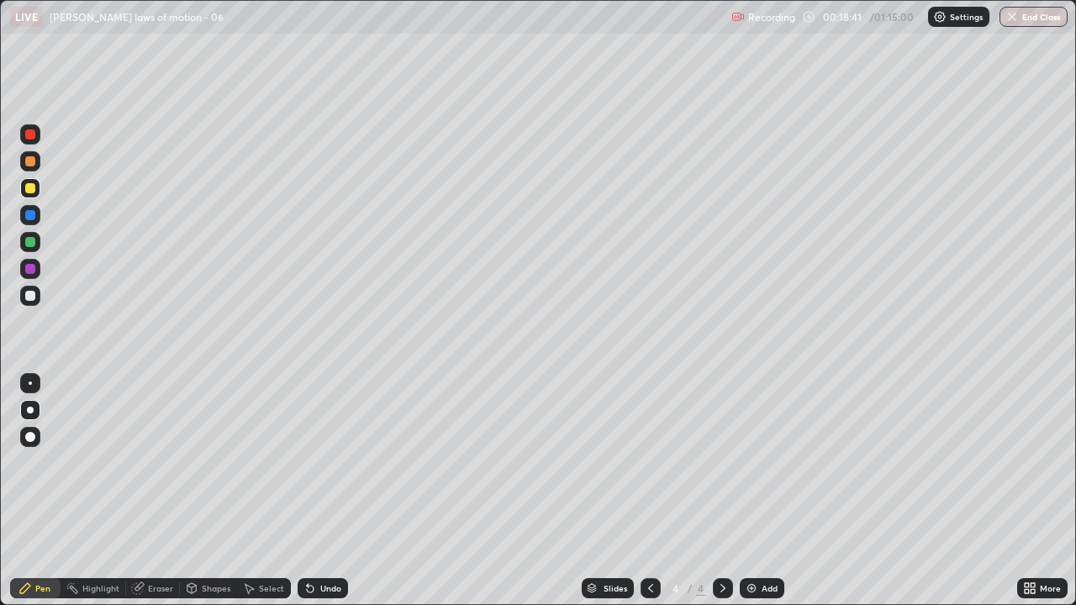
click at [32, 431] on div at bounding box center [30, 437] width 20 height 20
click at [30, 294] on div at bounding box center [30, 296] width 10 height 10
click at [306, 462] on icon at bounding box center [310, 588] width 13 height 13
click at [308, 462] on icon at bounding box center [310, 589] width 7 height 7
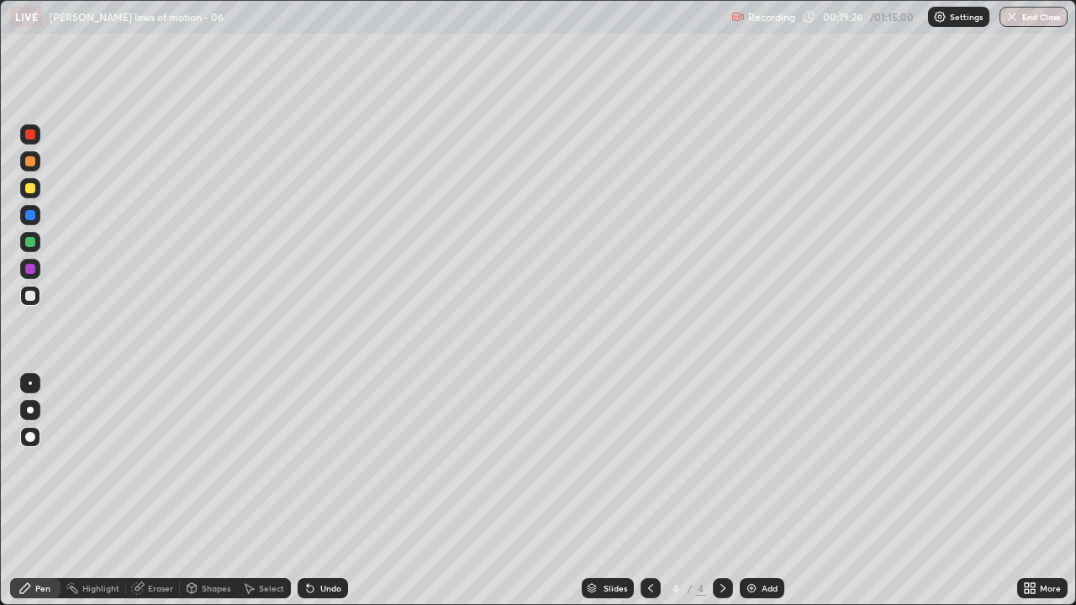
click at [308, 462] on icon at bounding box center [310, 589] width 7 height 7
click at [306, 462] on icon at bounding box center [310, 588] width 13 height 13
click at [305, 462] on icon at bounding box center [310, 588] width 13 height 13
click at [307, 462] on icon at bounding box center [308, 585] width 2 height 2
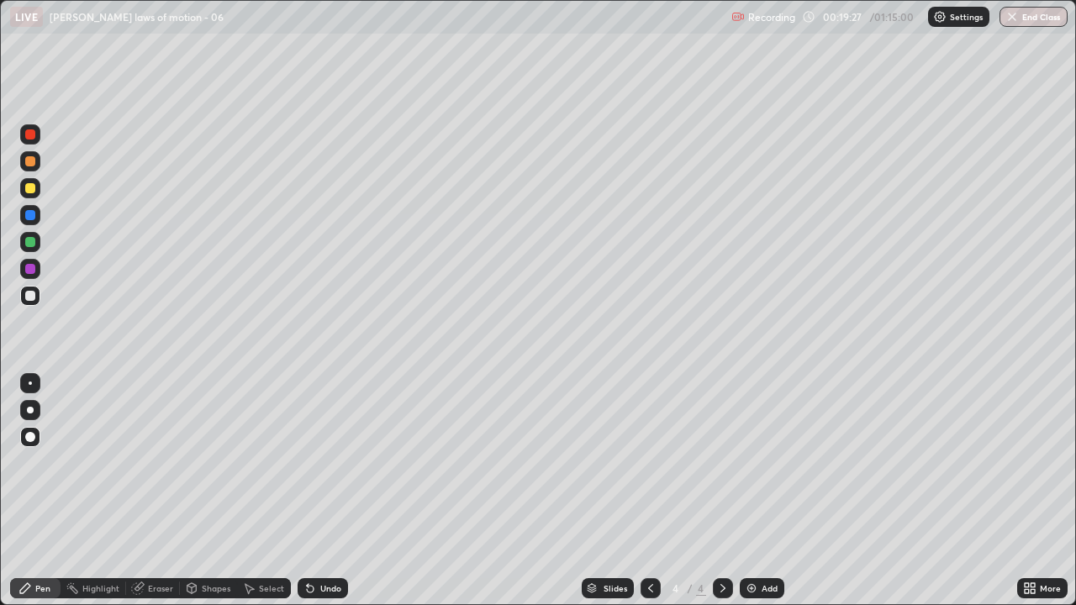
click at [304, 462] on icon at bounding box center [310, 588] width 13 height 13
click at [199, 462] on div "Shapes" at bounding box center [208, 588] width 57 height 20
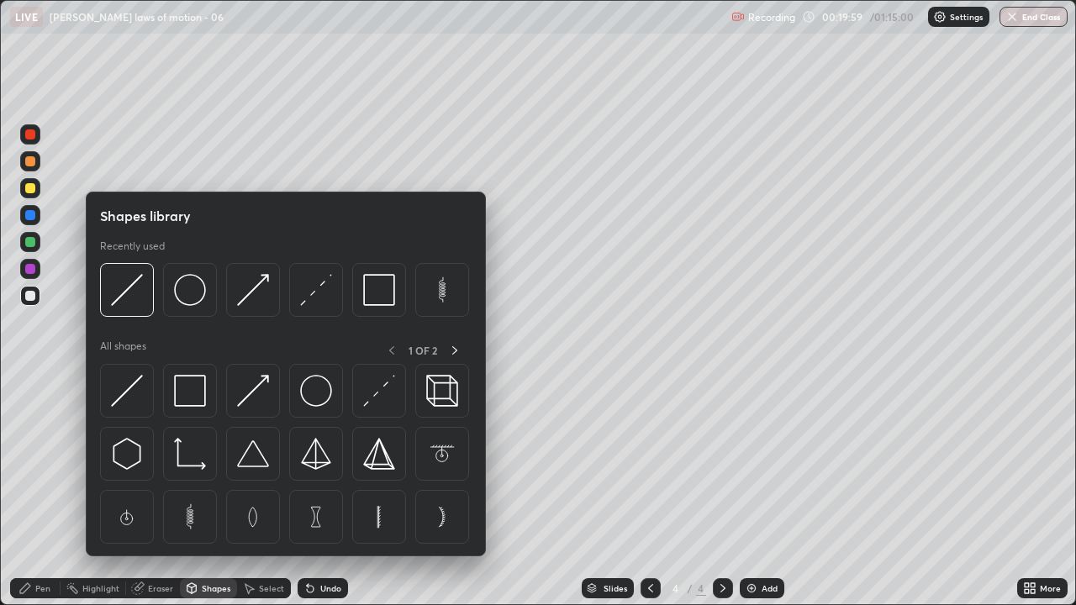
click at [153, 462] on div "Eraser" at bounding box center [160, 588] width 25 height 8
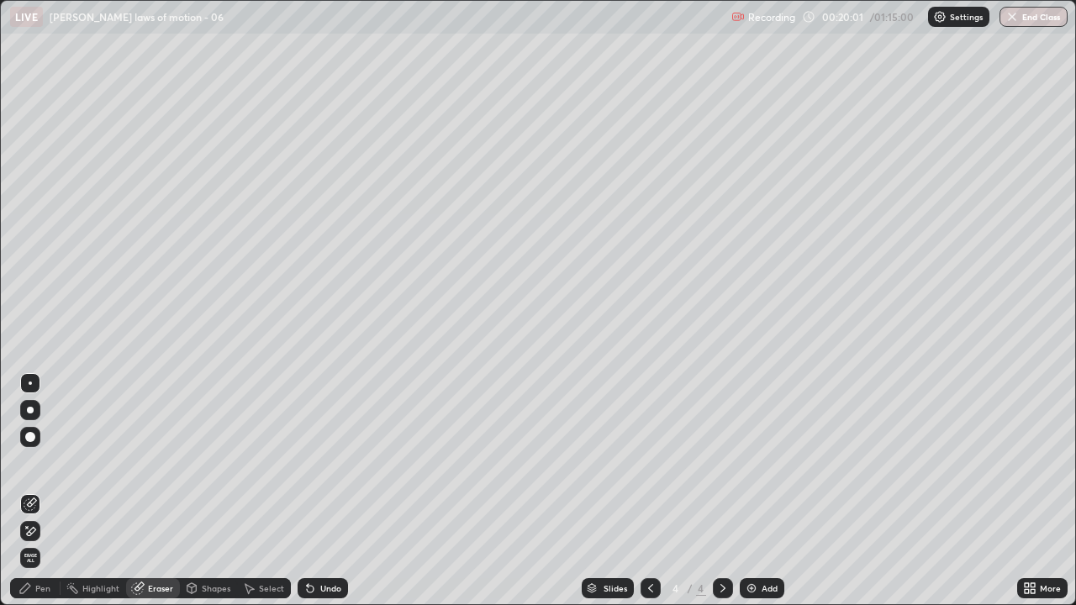
click at [246, 462] on icon at bounding box center [250, 589] width 9 height 10
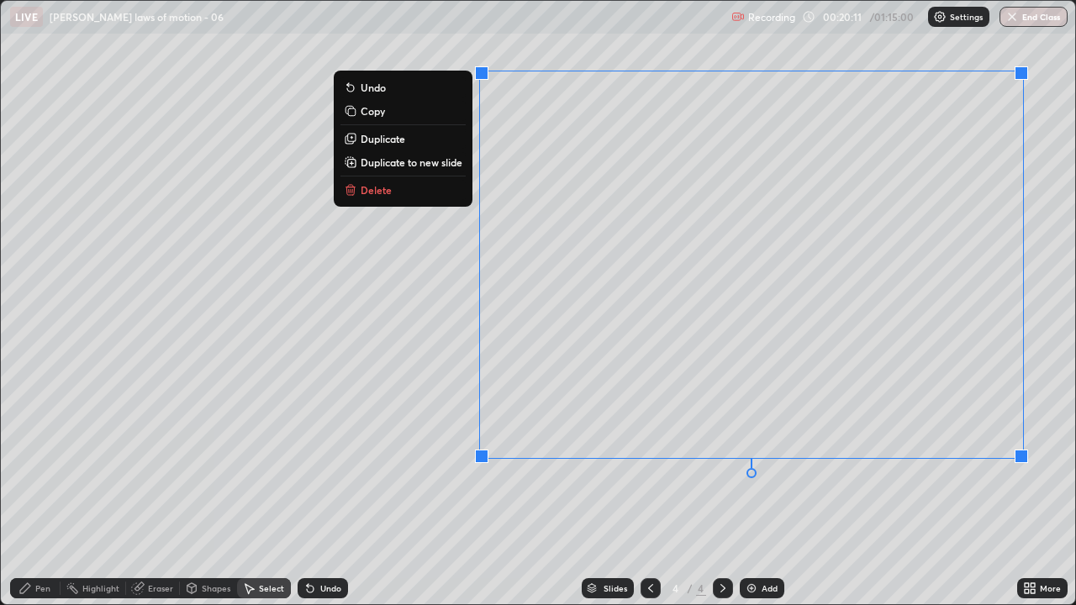
click at [698, 407] on div "0 ° Undo Copy Duplicate Duplicate to new slide Delete" at bounding box center [538, 303] width 1075 height 604
click at [420, 462] on div "0 ° Undo Copy Duplicate Duplicate to new slide Delete" at bounding box center [538, 303] width 1075 height 604
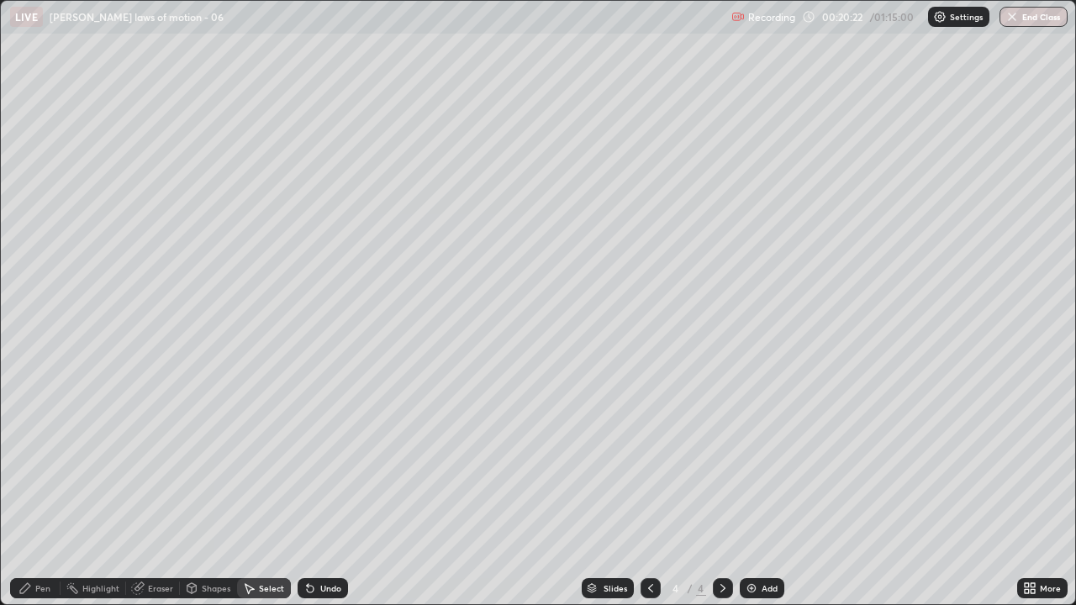
click at [307, 462] on icon at bounding box center [310, 589] width 7 height 7
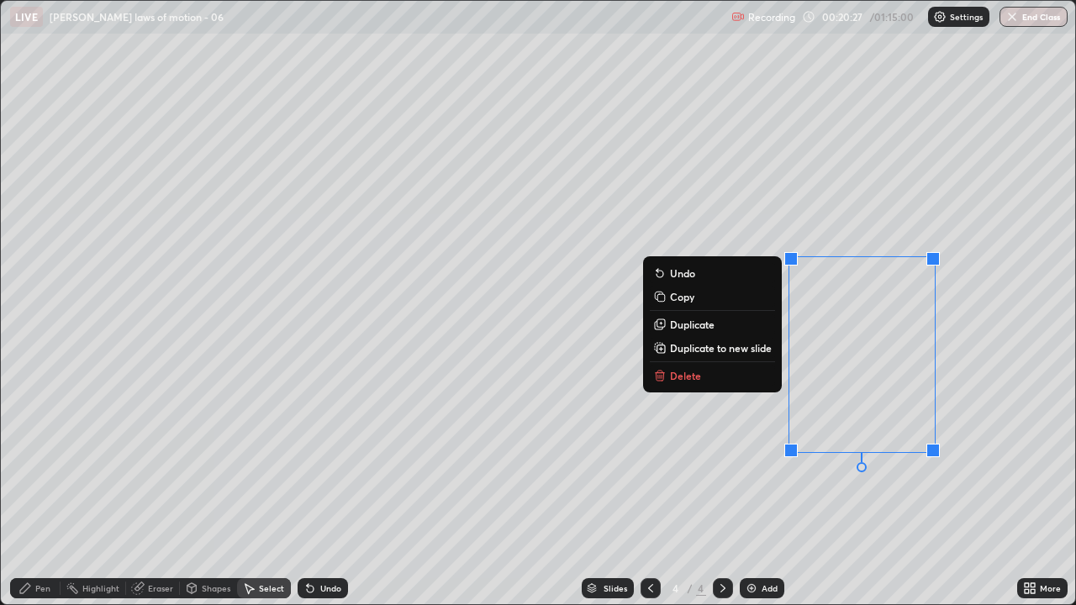
click at [309, 462] on icon at bounding box center [310, 589] width 7 height 7
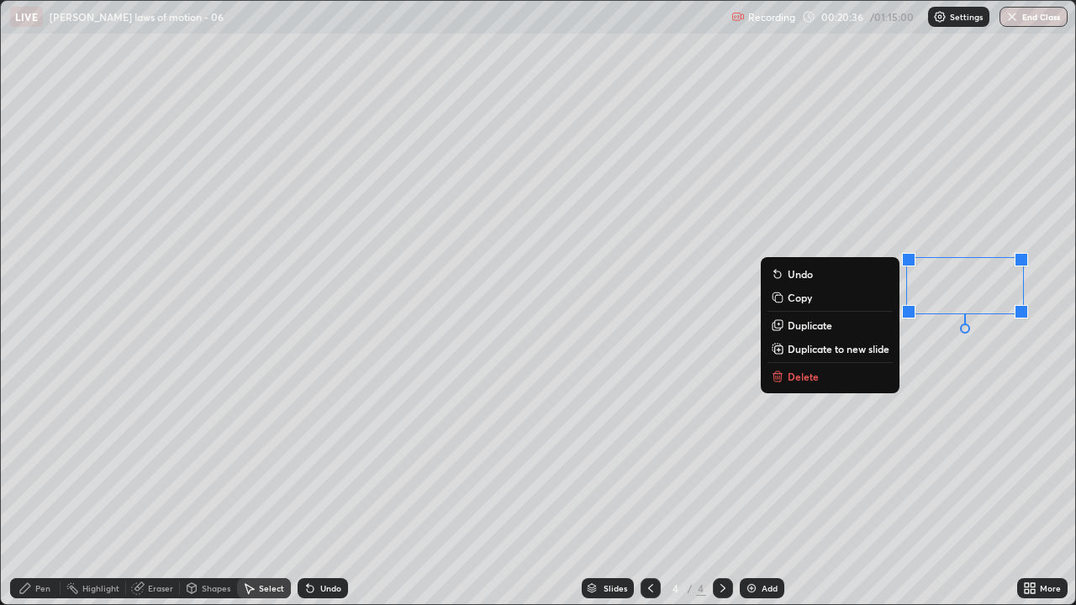
click at [311, 462] on icon at bounding box center [310, 589] width 7 height 7
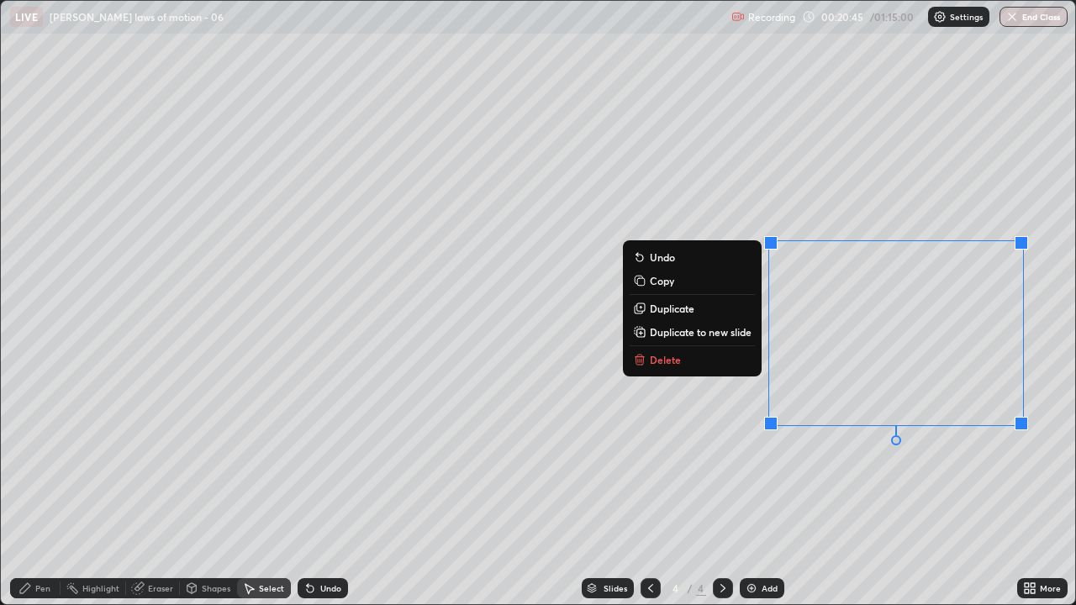
click at [658, 282] on p "Copy" at bounding box center [662, 280] width 24 height 13
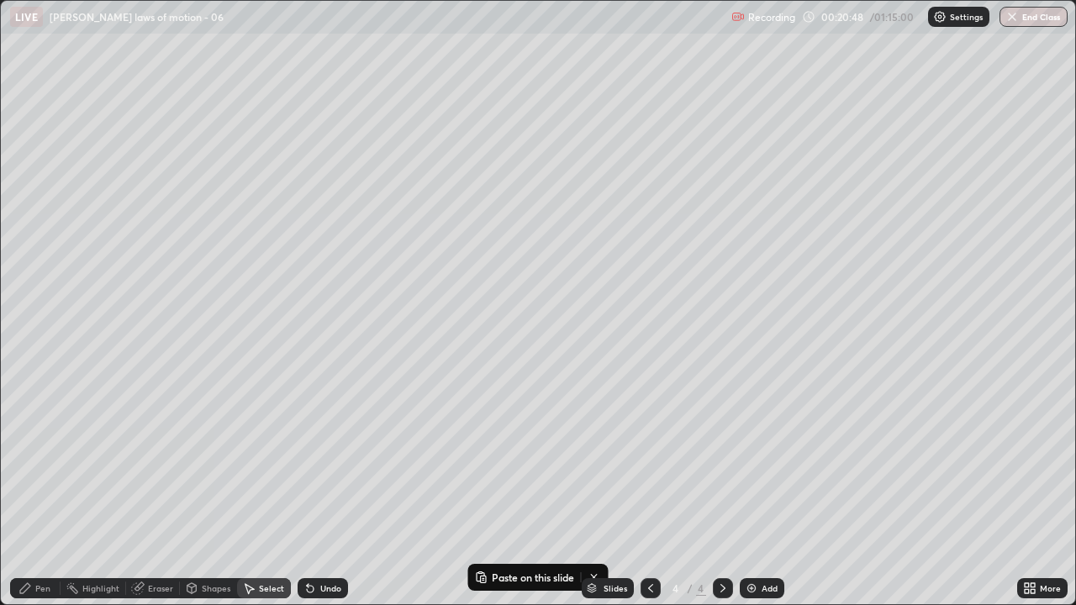
click at [747, 462] on img at bounding box center [751, 588] width 13 height 13
click at [344, 161] on p "Paste here" at bounding box center [366, 157] width 50 height 13
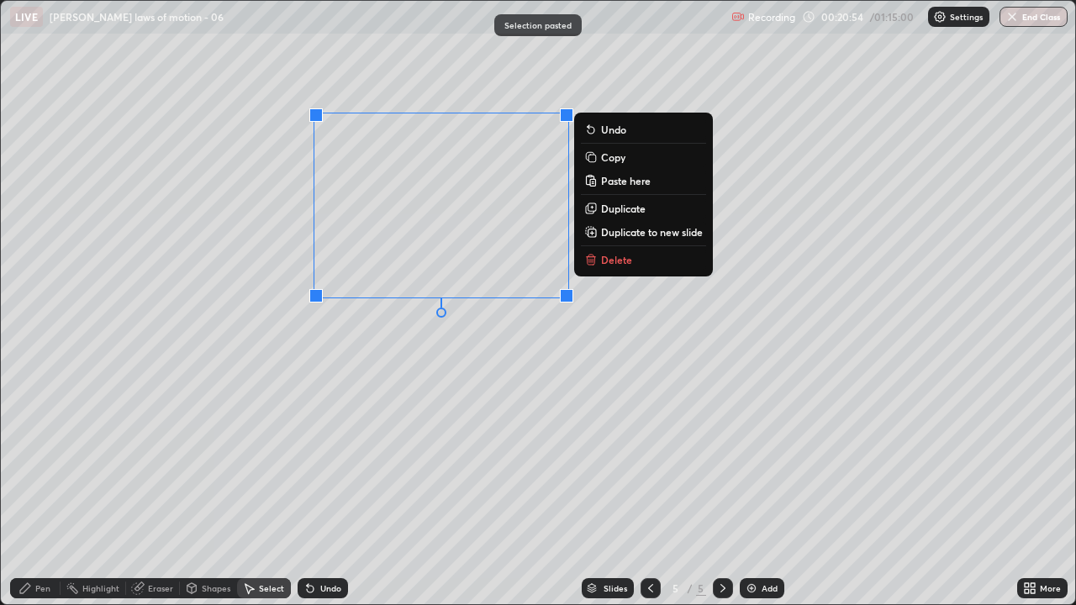
click at [26, 142] on div "Erase all" at bounding box center [30, 303] width 40 height 538
click at [50, 170] on div "Erase all" at bounding box center [30, 303] width 40 height 538
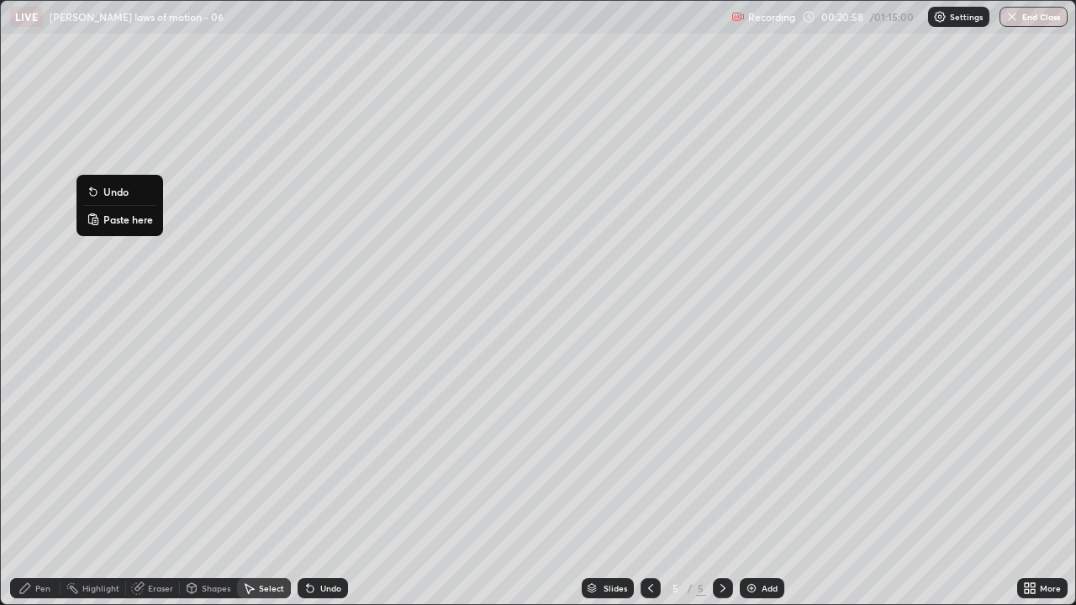
click at [82, 358] on div "0 ° Undo Copy Paste here Duplicate Duplicate to new slide Delete" at bounding box center [538, 303] width 1075 height 604
click at [206, 462] on div "Shapes" at bounding box center [216, 588] width 29 height 8
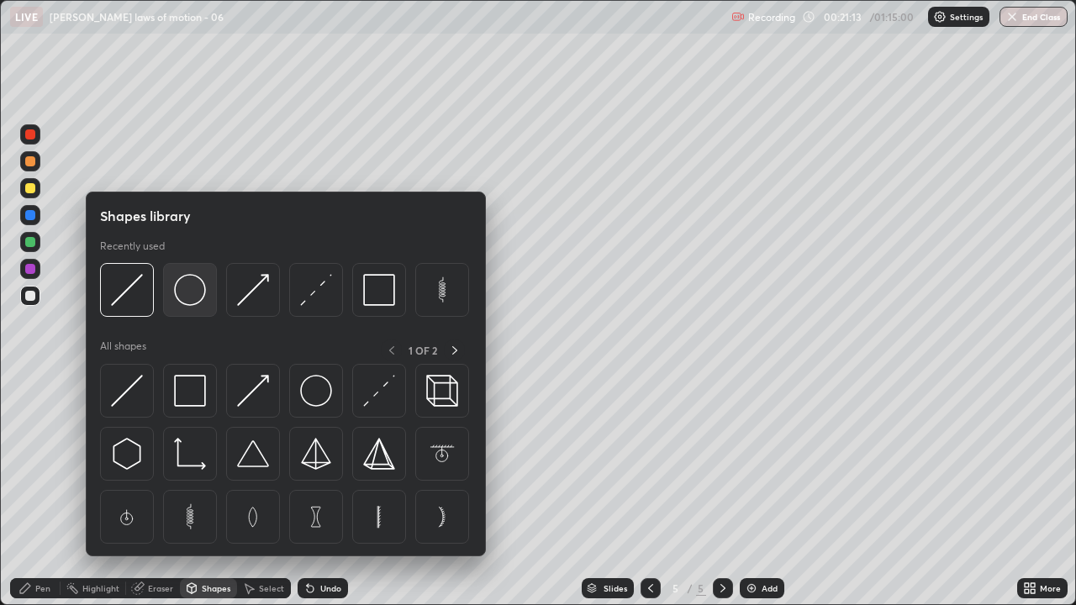
click at [190, 298] on img at bounding box center [190, 290] width 32 height 32
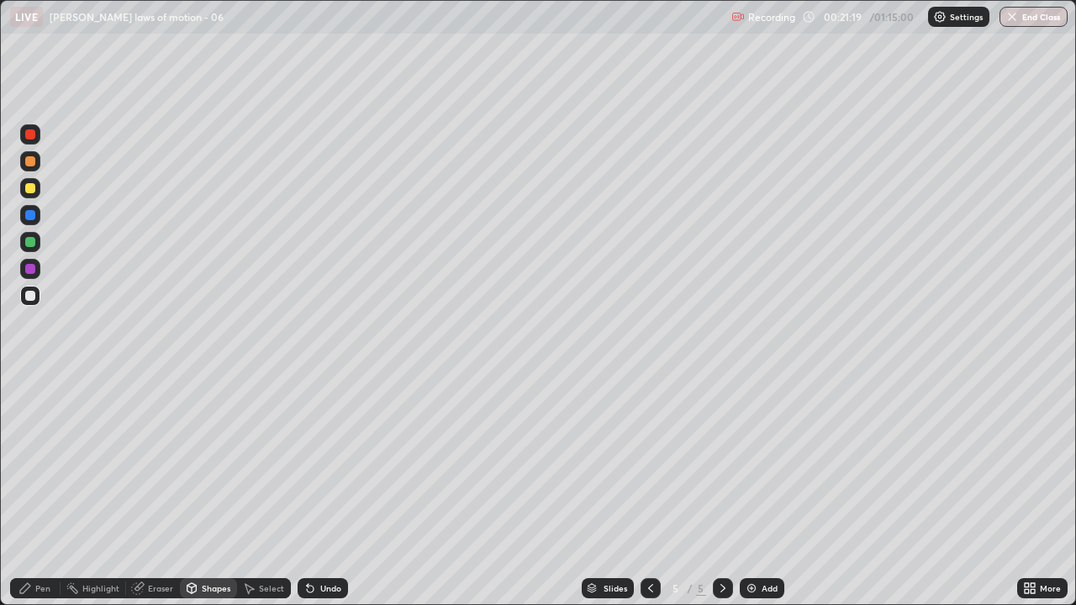
click at [30, 297] on div at bounding box center [30, 296] width 10 height 10
click at [45, 462] on div "Pen" at bounding box center [42, 588] width 15 height 8
click at [26, 296] on div at bounding box center [30, 296] width 10 height 10
click at [30, 410] on div at bounding box center [30, 410] width 7 height 7
click at [210, 462] on div "Shapes" at bounding box center [208, 588] width 57 height 20
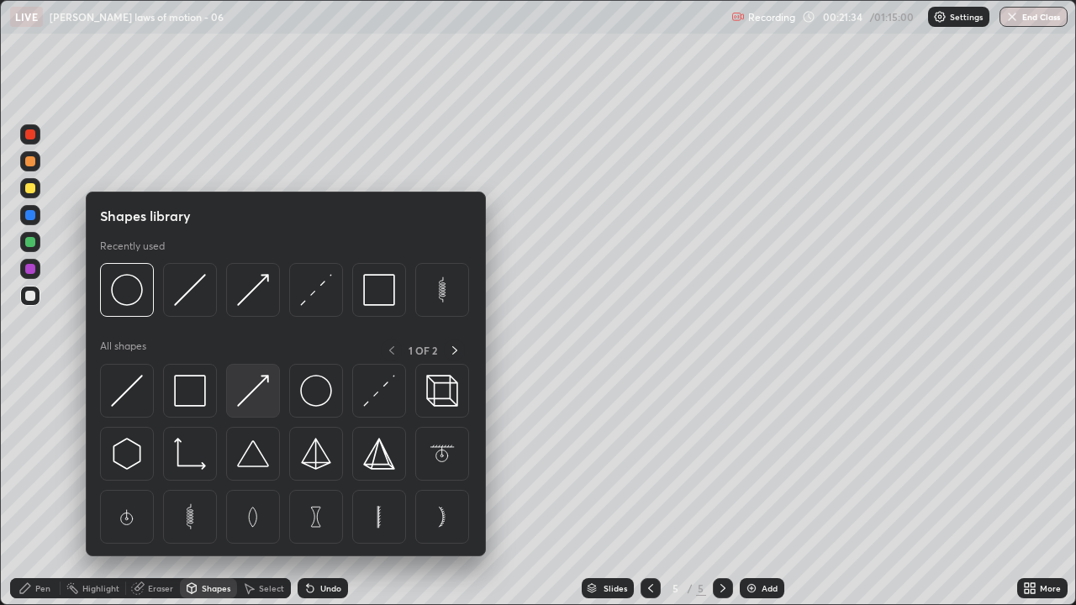
click at [246, 383] on img at bounding box center [253, 391] width 32 height 32
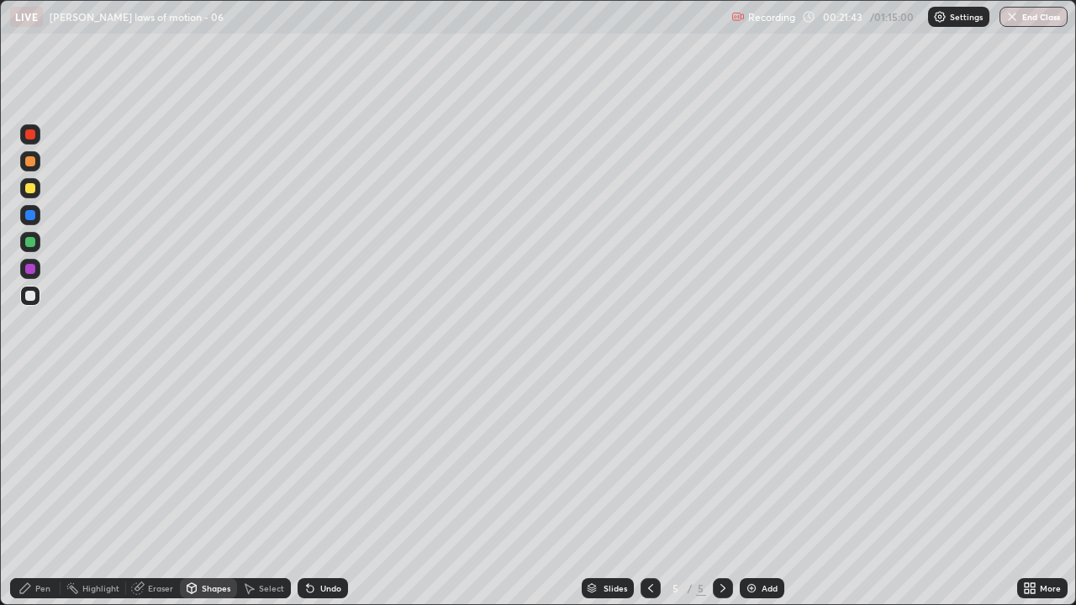
click at [32, 462] on div "Pen" at bounding box center [35, 588] width 50 height 20
click at [29, 293] on div at bounding box center [30, 296] width 10 height 10
click at [29, 269] on div at bounding box center [30, 269] width 10 height 10
click at [30, 410] on div at bounding box center [30, 410] width 7 height 7
click at [208, 462] on div "Shapes" at bounding box center [208, 588] width 57 height 20
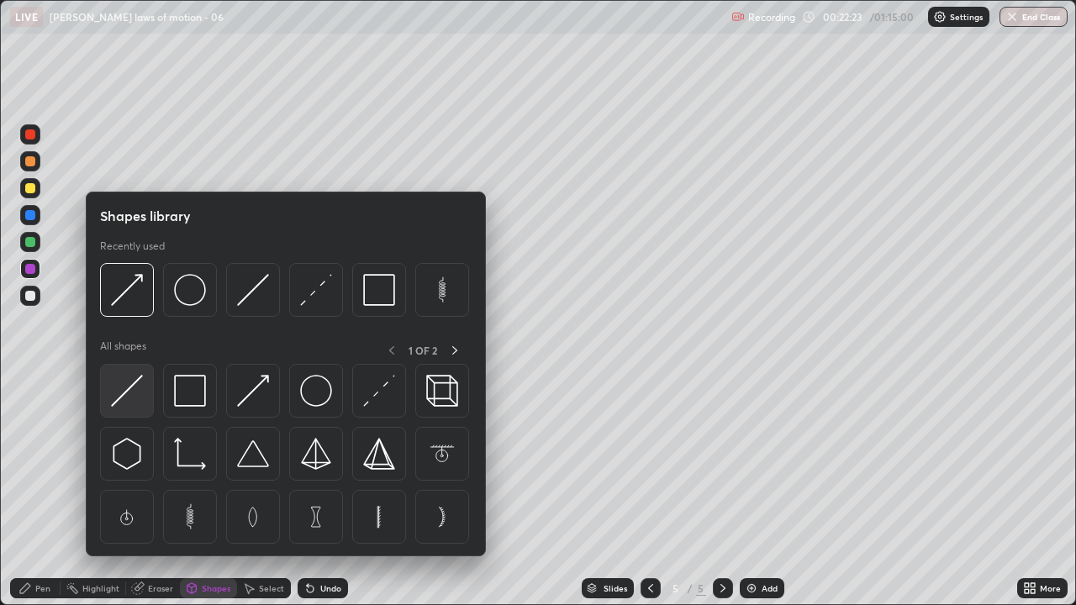
click at [126, 392] on img at bounding box center [127, 391] width 32 height 32
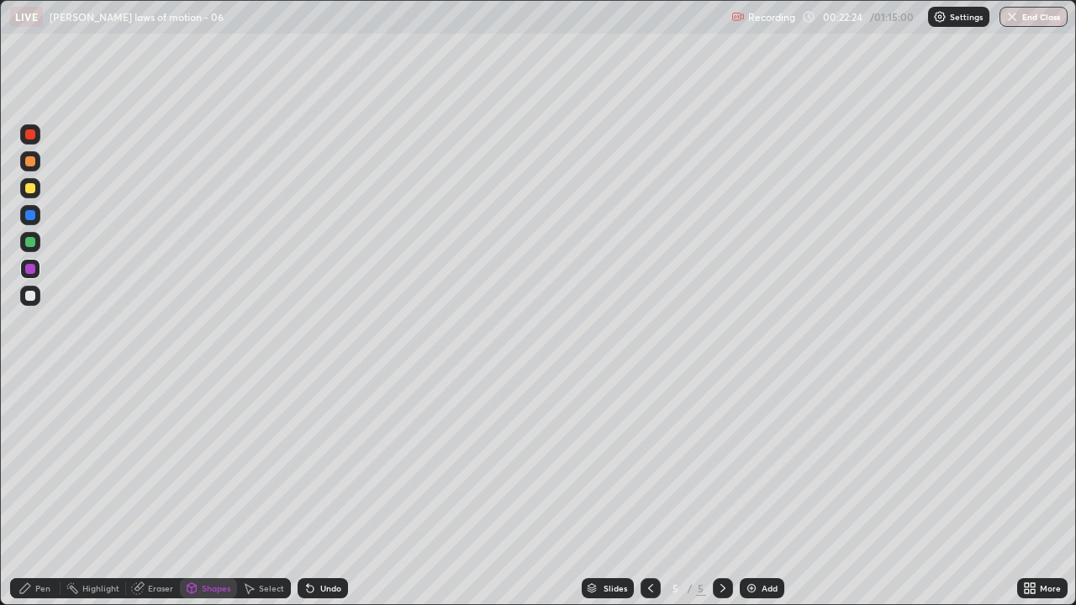
click at [29, 304] on div at bounding box center [30, 296] width 20 height 20
click at [310, 462] on icon at bounding box center [310, 589] width 7 height 7
click at [308, 462] on icon at bounding box center [310, 589] width 7 height 7
click at [312, 462] on icon at bounding box center [310, 588] width 13 height 13
click at [313, 462] on icon at bounding box center [310, 588] width 13 height 13
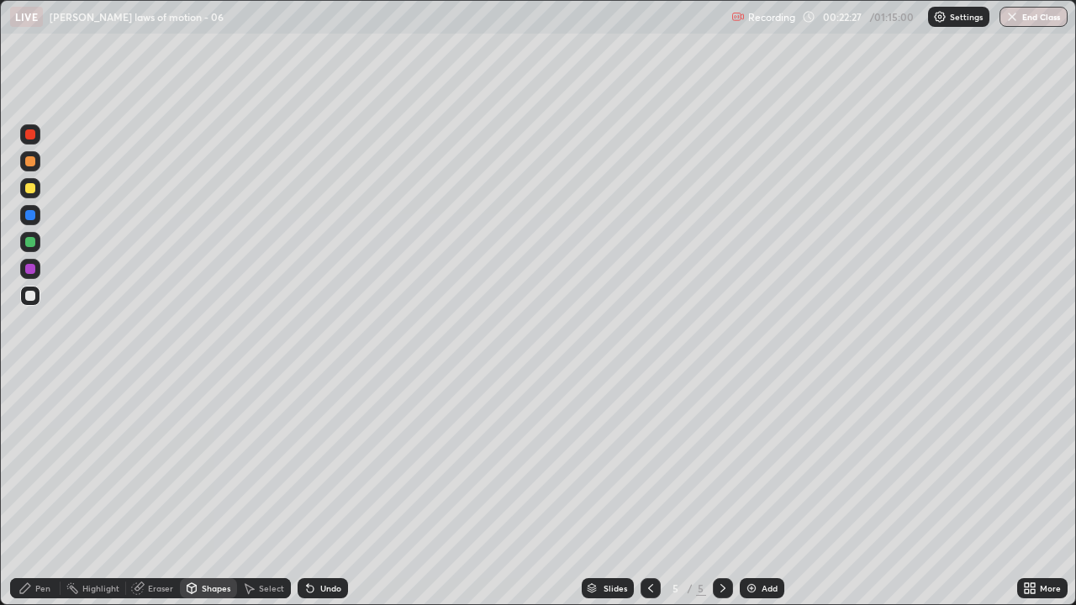
click at [308, 462] on icon at bounding box center [310, 589] width 7 height 7
click at [314, 462] on icon at bounding box center [310, 588] width 13 height 13
click at [32, 161] on div at bounding box center [30, 161] width 10 height 10
click at [42, 462] on div "Pen" at bounding box center [42, 588] width 15 height 8
click at [316, 462] on div "Undo" at bounding box center [323, 588] width 50 height 20
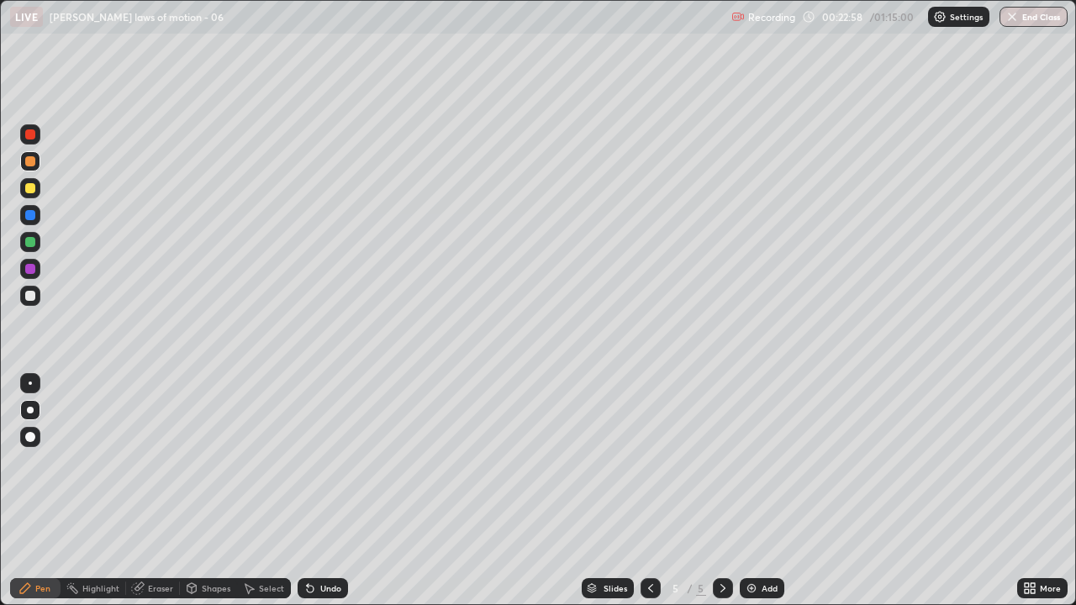
click at [311, 462] on icon at bounding box center [310, 588] width 13 height 13
click at [307, 462] on icon at bounding box center [310, 589] width 7 height 7
click at [308, 462] on icon at bounding box center [310, 589] width 7 height 7
click at [299, 462] on div "Undo" at bounding box center [323, 588] width 50 height 20
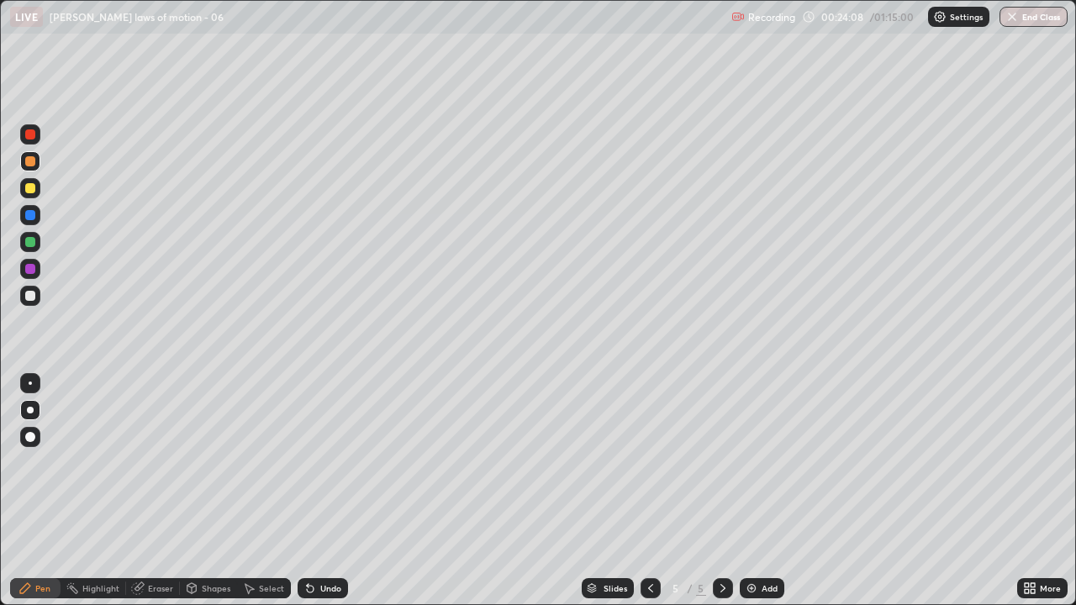
click at [27, 294] on div at bounding box center [30, 296] width 10 height 10
click at [749, 462] on img at bounding box center [751, 588] width 13 height 13
click at [211, 462] on div "Shapes" at bounding box center [216, 588] width 29 height 8
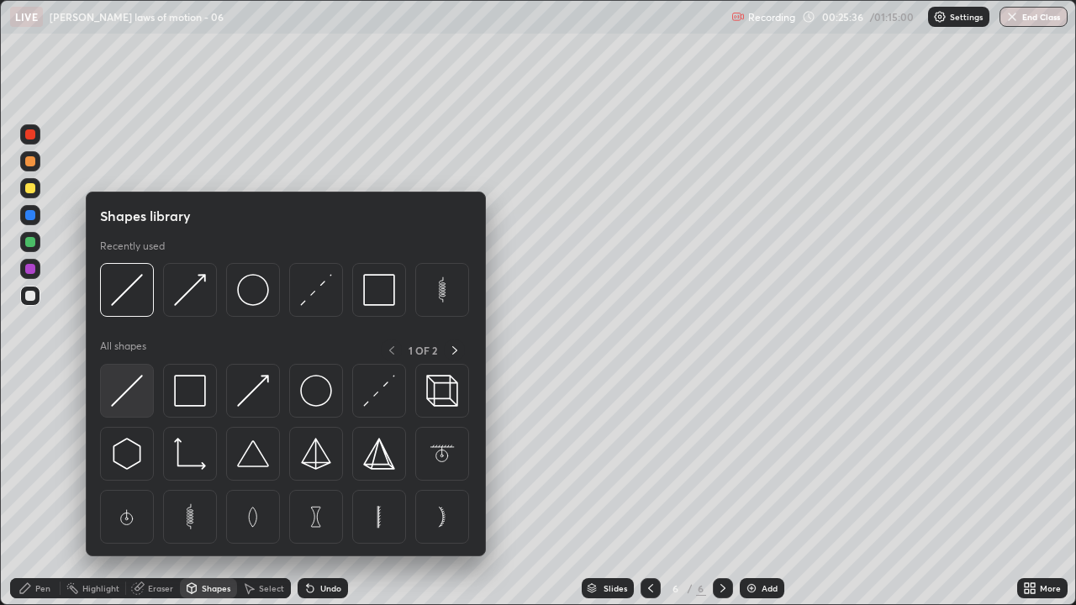
click at [122, 387] on img at bounding box center [127, 391] width 32 height 32
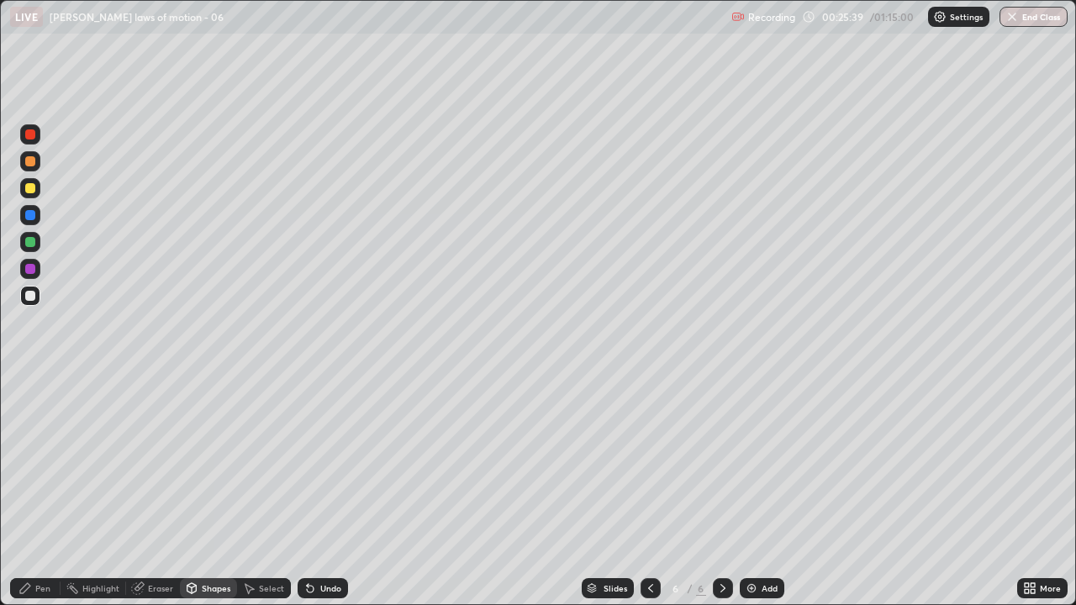
click at [42, 462] on div "Pen" at bounding box center [42, 588] width 15 height 8
click at [29, 295] on div at bounding box center [30, 296] width 10 height 10
click at [30, 192] on div at bounding box center [30, 188] width 10 height 10
click at [212, 462] on div "Shapes" at bounding box center [216, 588] width 29 height 8
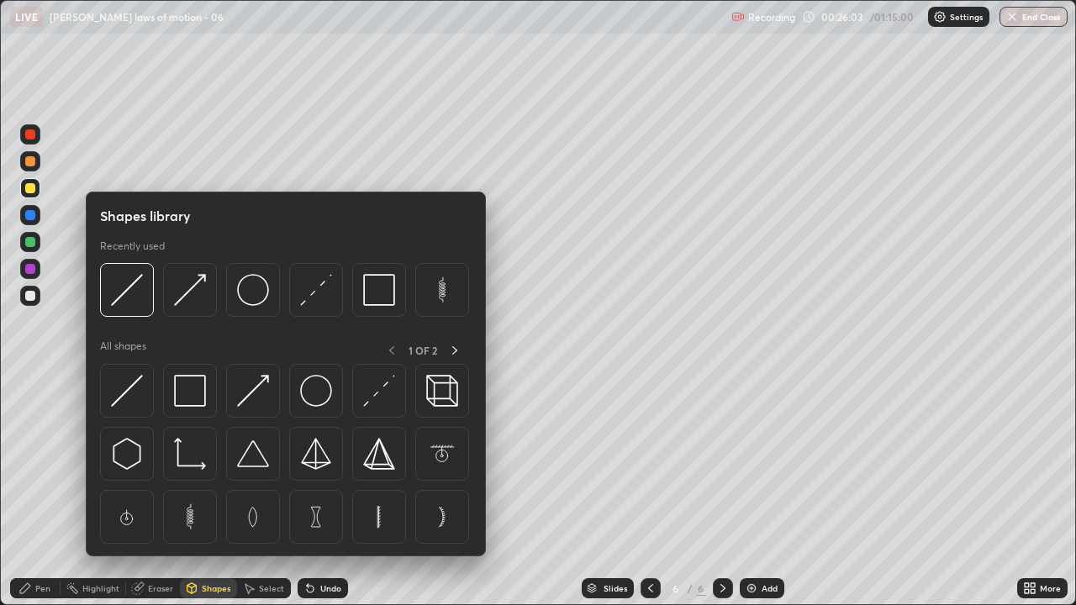
click at [259, 388] on img at bounding box center [253, 391] width 32 height 32
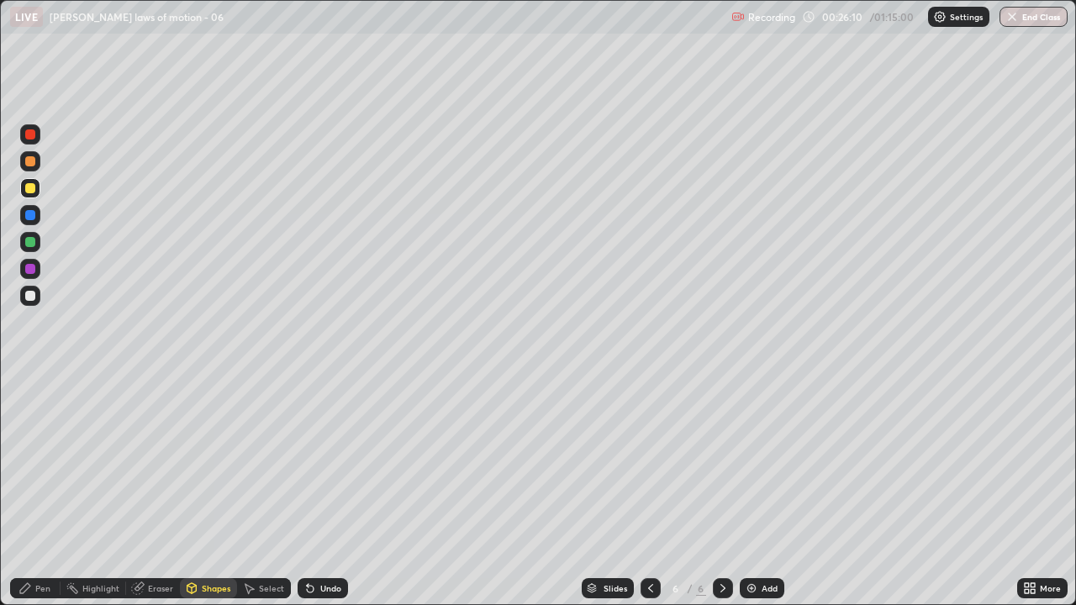
click at [218, 462] on div "Shapes" at bounding box center [216, 588] width 29 height 8
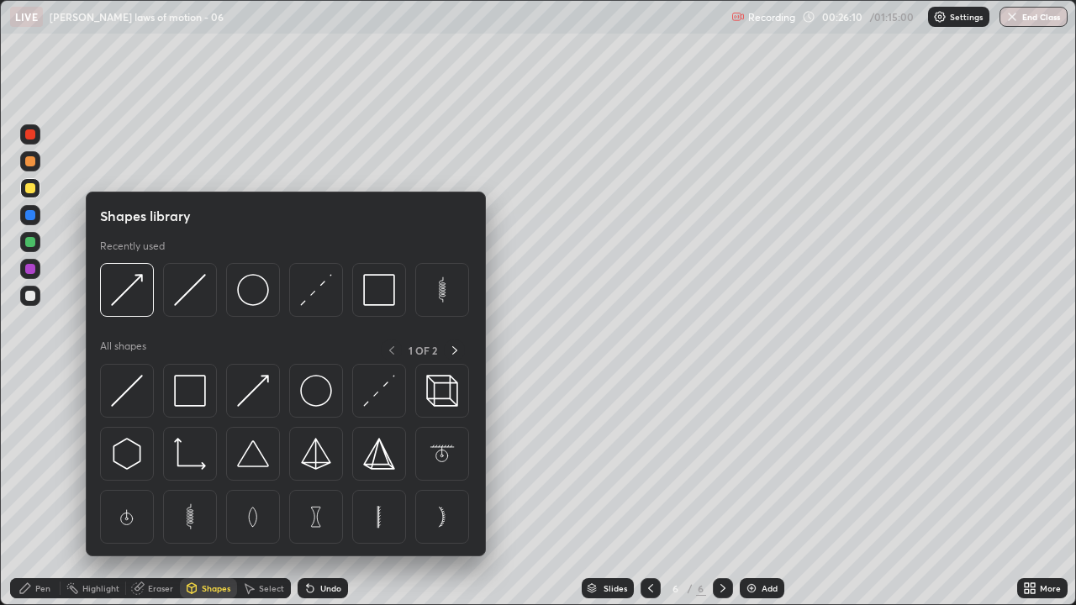
click at [50, 462] on div "Pen" at bounding box center [35, 588] width 50 height 20
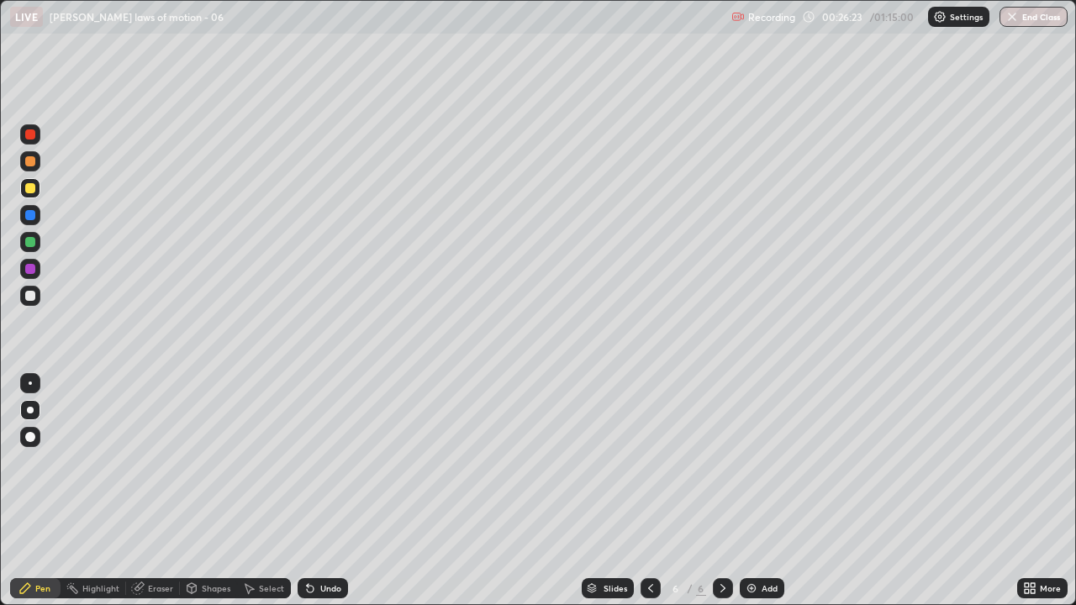
click at [200, 462] on div "Shapes" at bounding box center [208, 588] width 57 height 20
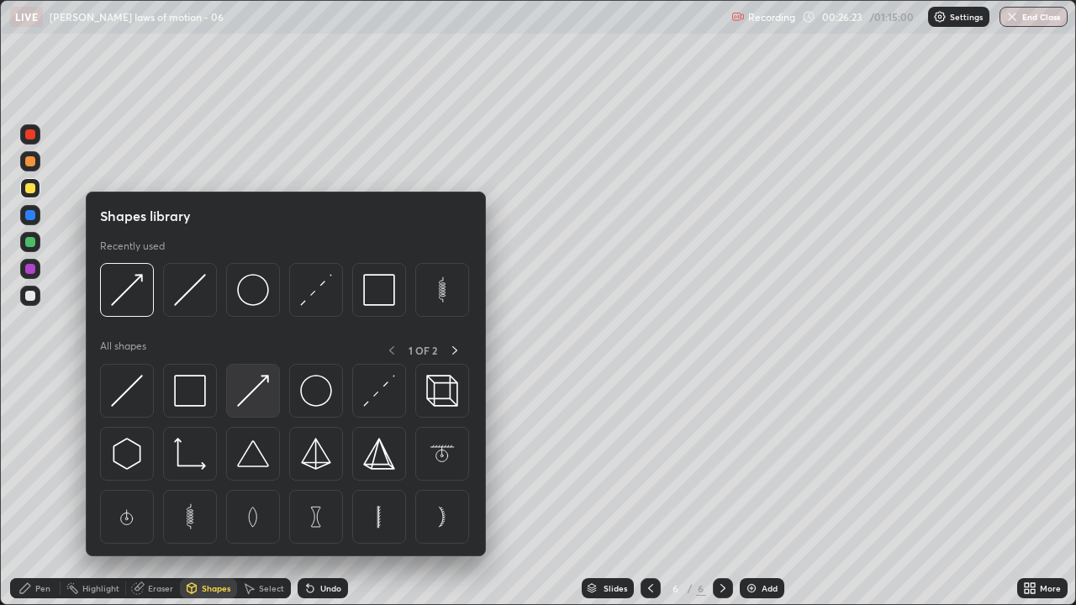
click at [250, 389] on img at bounding box center [253, 391] width 32 height 32
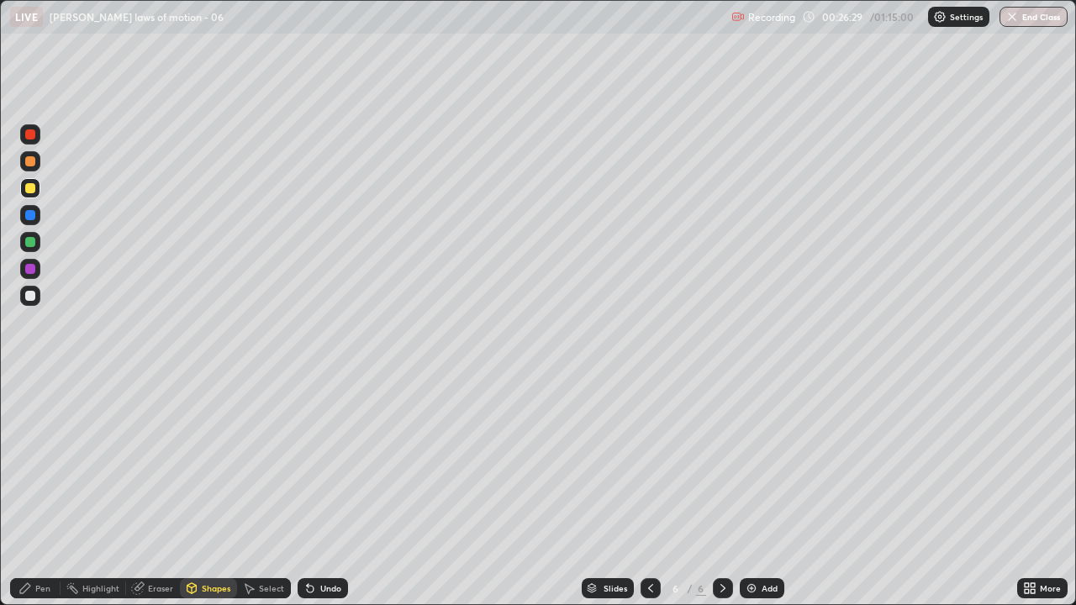
click at [210, 462] on div "Shapes" at bounding box center [216, 588] width 29 height 8
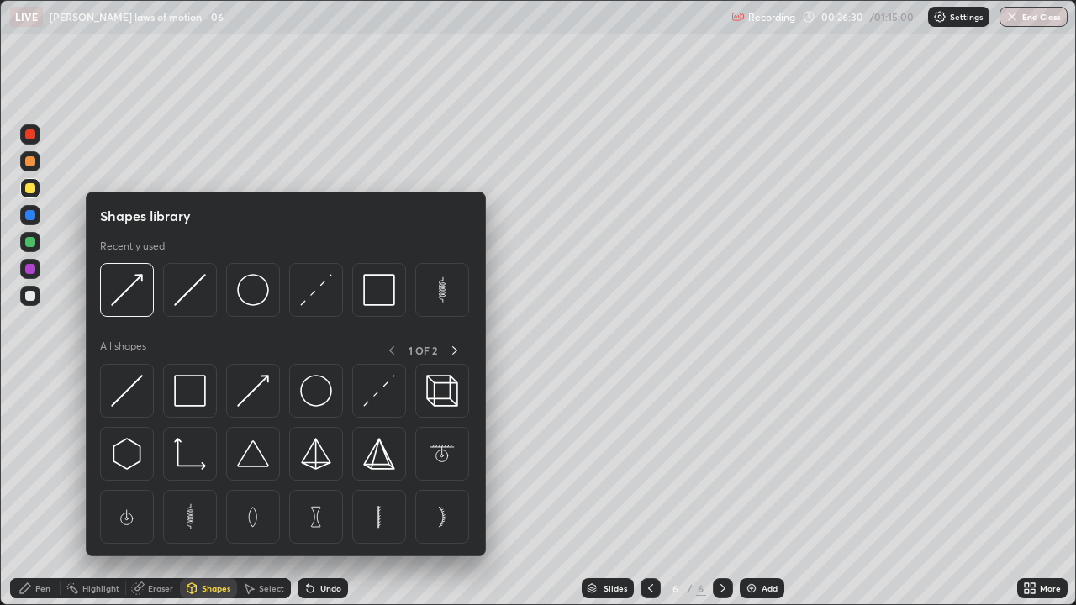
click at [379, 399] on img at bounding box center [379, 391] width 32 height 32
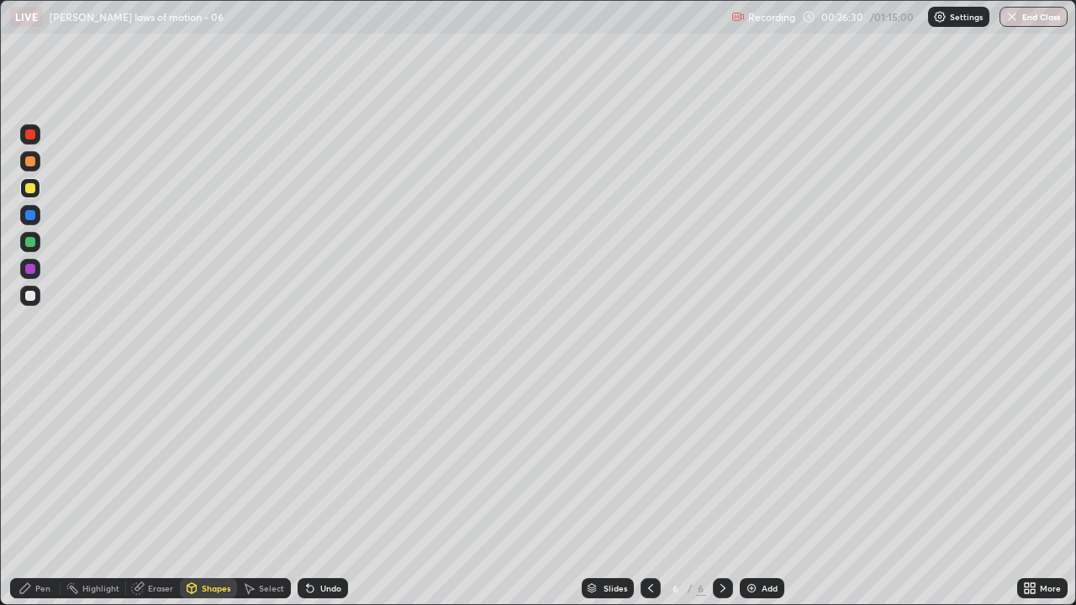
click at [28, 293] on div at bounding box center [30, 296] width 10 height 10
click at [307, 462] on icon at bounding box center [308, 585] width 2 height 2
click at [34, 462] on div "Pen" at bounding box center [35, 588] width 50 height 20
click at [214, 462] on div "Shapes" at bounding box center [216, 588] width 29 height 8
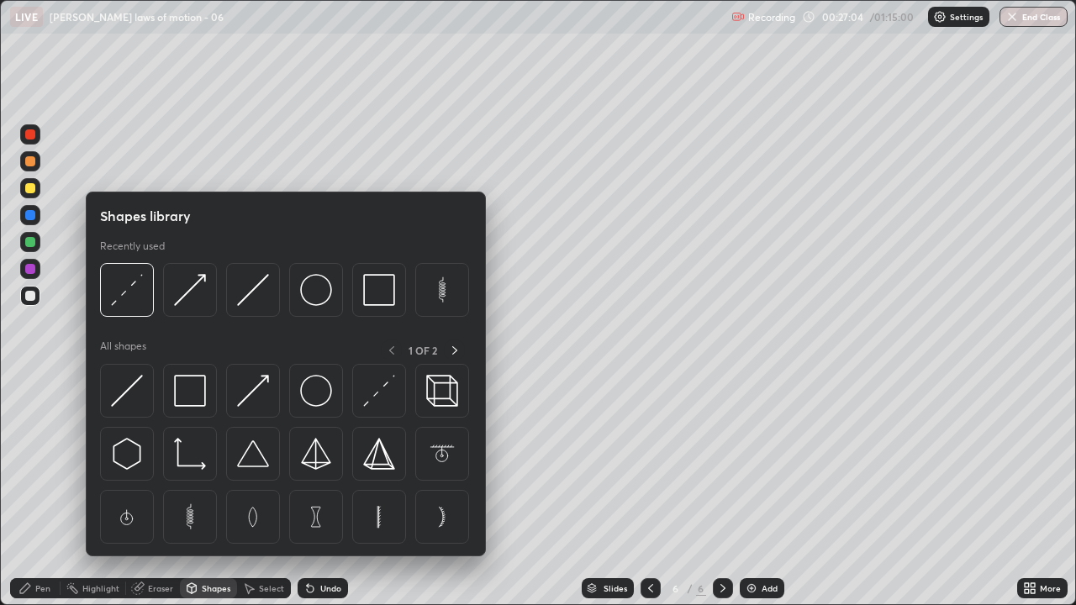
click at [251, 388] on img at bounding box center [253, 391] width 32 height 32
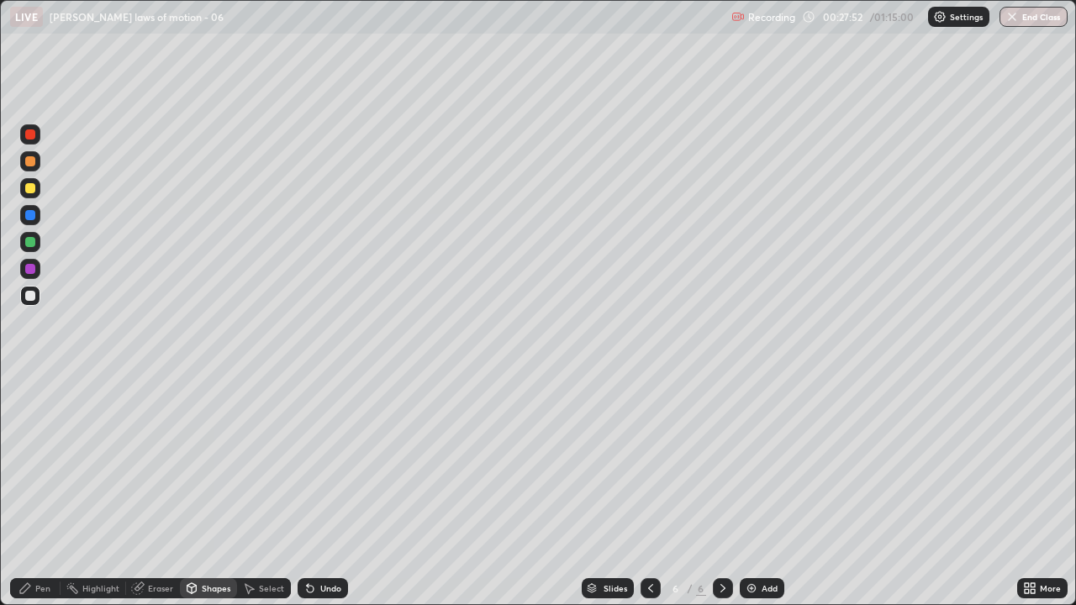
click at [41, 462] on div "Pen" at bounding box center [42, 588] width 15 height 8
click at [308, 462] on icon at bounding box center [310, 589] width 7 height 7
click at [307, 462] on div "Undo" at bounding box center [323, 588] width 50 height 20
click at [304, 462] on icon at bounding box center [310, 588] width 13 height 13
click at [299, 462] on div "Undo" at bounding box center [323, 588] width 50 height 20
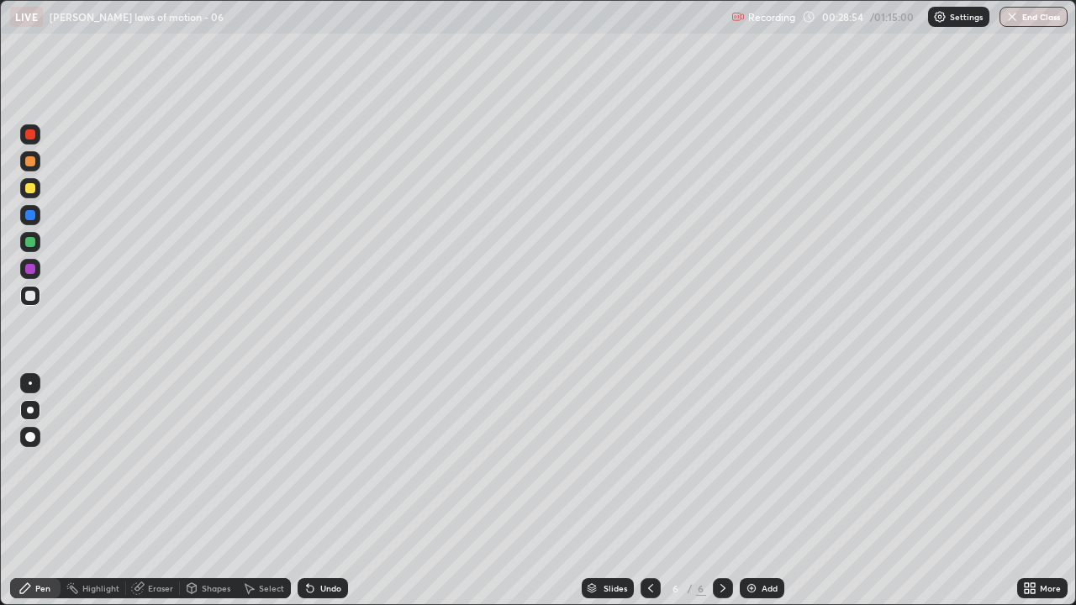
click at [301, 462] on div "Undo" at bounding box center [323, 588] width 50 height 20
click at [304, 462] on div "Undo" at bounding box center [323, 588] width 50 height 20
click at [308, 462] on div "Undo" at bounding box center [323, 588] width 50 height 20
click at [307, 462] on icon at bounding box center [310, 589] width 7 height 7
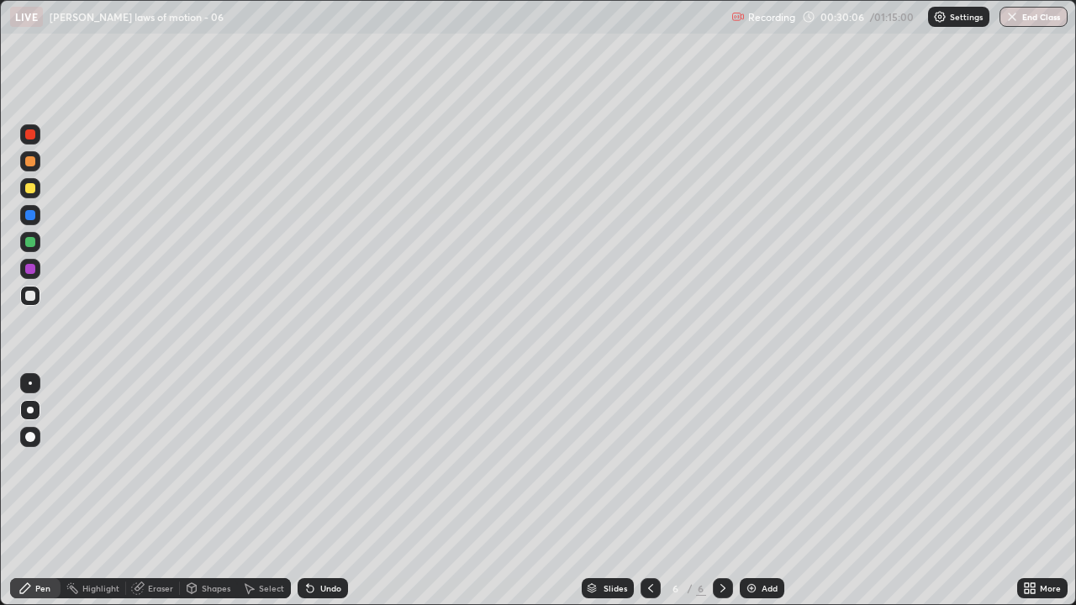
click at [745, 462] on img at bounding box center [751, 588] width 13 height 13
click at [28, 189] on div at bounding box center [30, 188] width 10 height 10
click at [216, 462] on div "Shapes" at bounding box center [216, 588] width 29 height 8
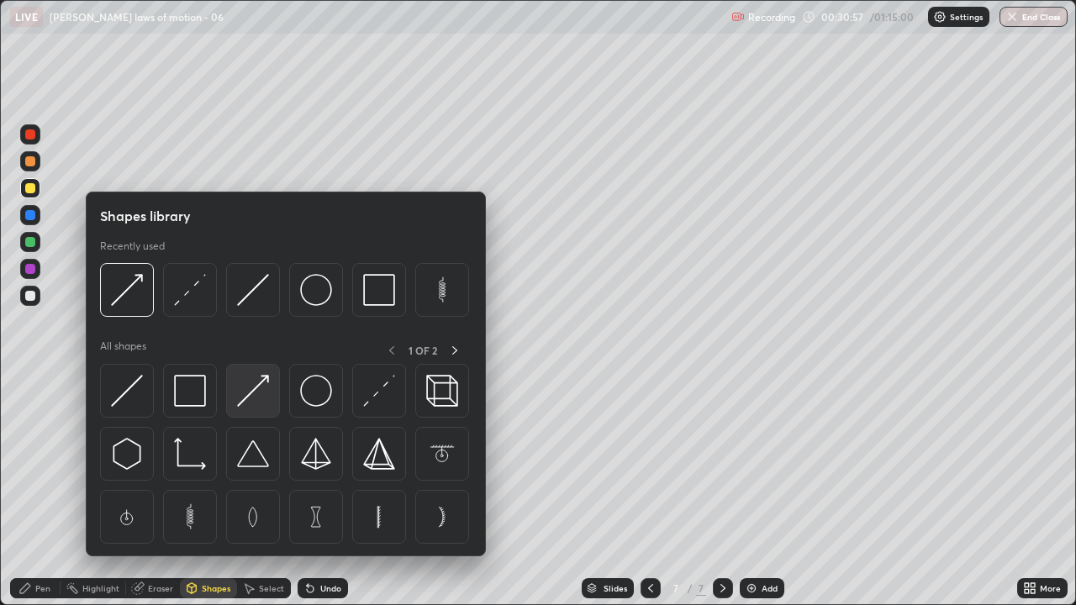
click at [257, 389] on img at bounding box center [253, 391] width 32 height 32
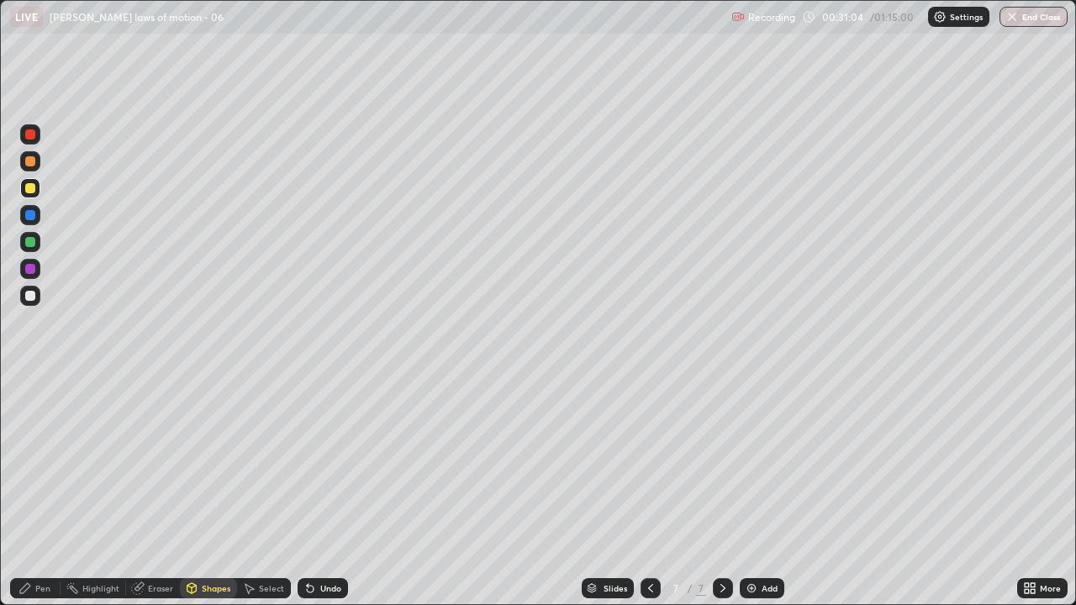
click at [307, 462] on icon at bounding box center [310, 589] width 7 height 7
click at [50, 462] on div "Pen" at bounding box center [35, 588] width 50 height 20
click at [29, 297] on div at bounding box center [30, 296] width 10 height 10
click at [764, 462] on div "Add" at bounding box center [770, 588] width 16 height 8
click at [28, 185] on div at bounding box center [30, 188] width 10 height 10
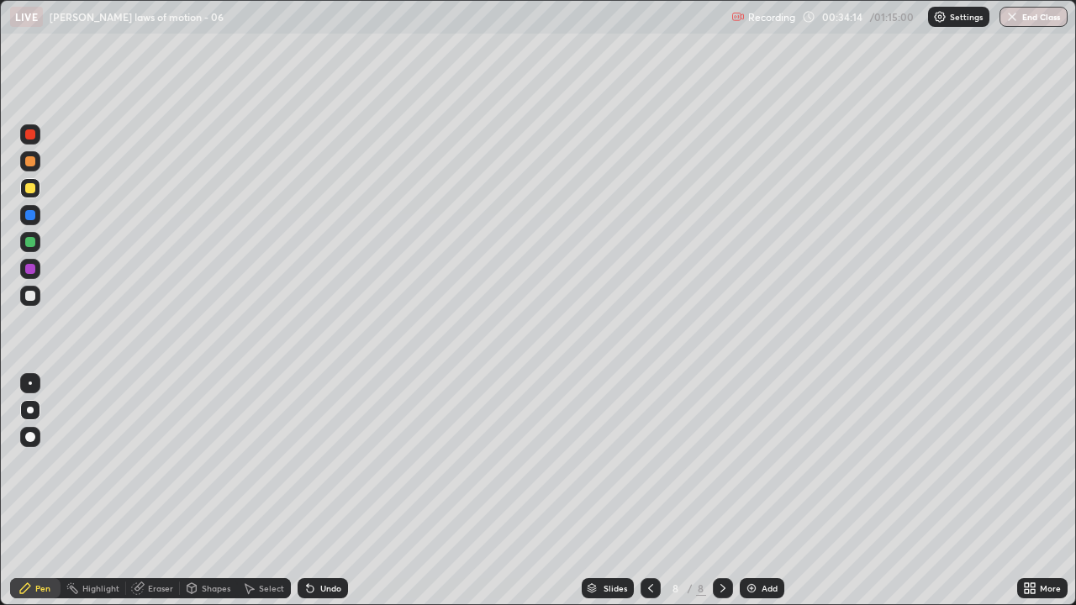
click at [314, 462] on icon at bounding box center [310, 588] width 13 height 13
click at [204, 462] on div "Shapes" at bounding box center [216, 588] width 29 height 8
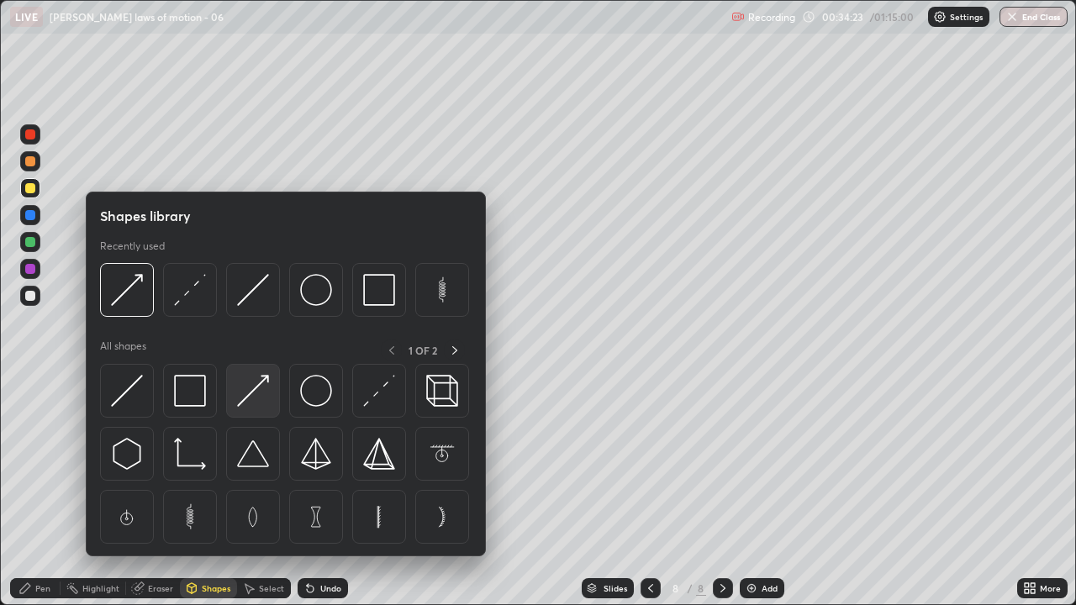
click at [256, 394] on img at bounding box center [253, 391] width 32 height 32
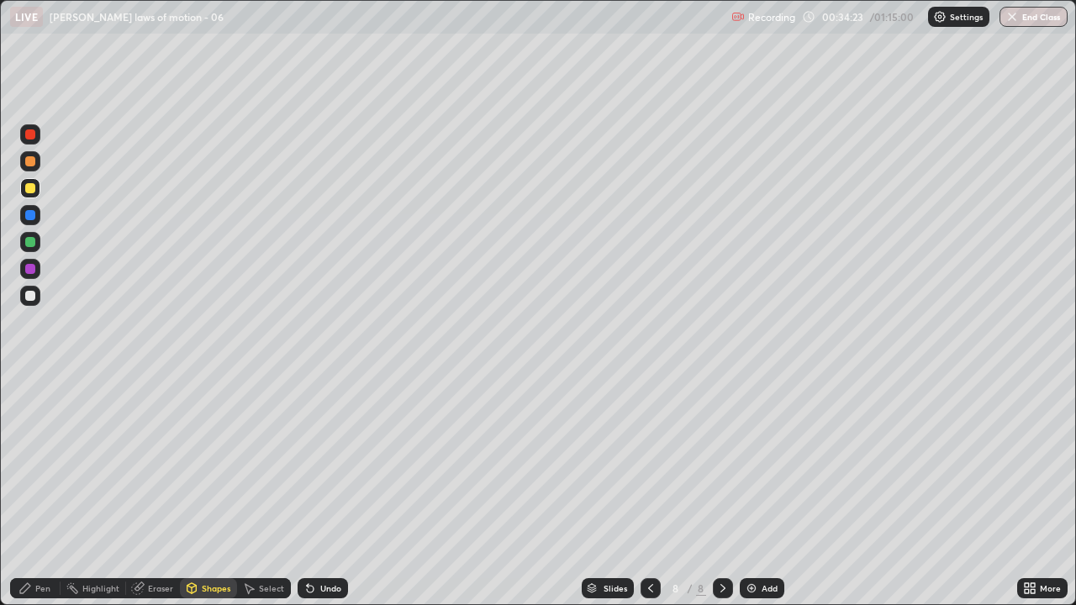
click at [30, 240] on div at bounding box center [30, 242] width 10 height 10
click at [32, 194] on div at bounding box center [30, 188] width 20 height 20
click at [47, 462] on div "Pen" at bounding box center [35, 588] width 50 height 20
click at [24, 300] on div at bounding box center [30, 296] width 20 height 20
click at [320, 462] on div "Undo" at bounding box center [330, 588] width 21 height 8
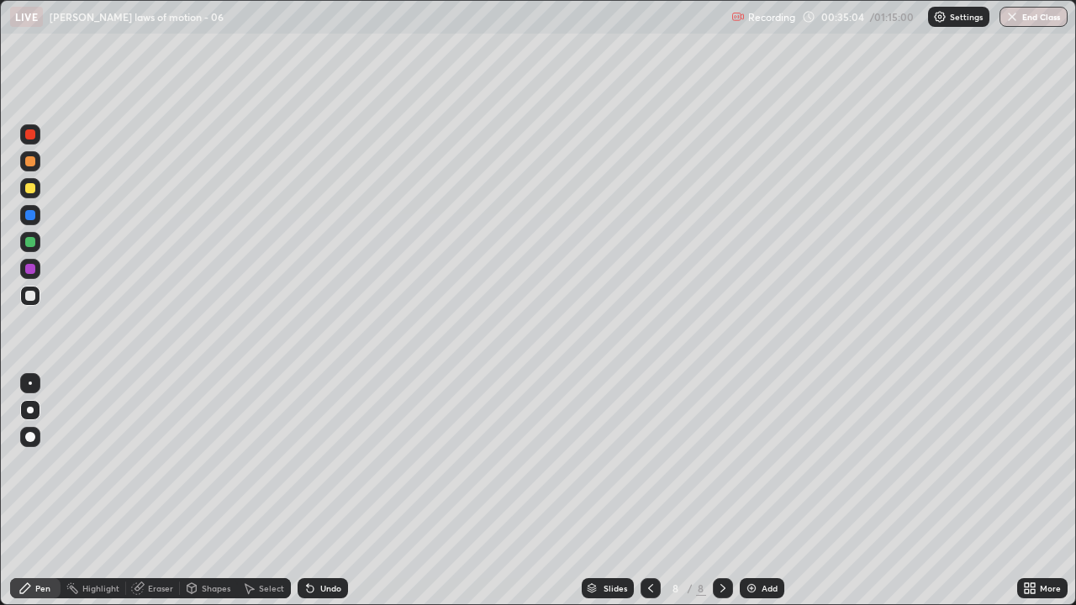
click at [311, 462] on icon at bounding box center [310, 588] width 13 height 13
click at [764, 462] on div "Add" at bounding box center [770, 588] width 16 height 8
click at [28, 302] on div at bounding box center [30, 296] width 20 height 20
click at [308, 462] on icon at bounding box center [310, 589] width 7 height 7
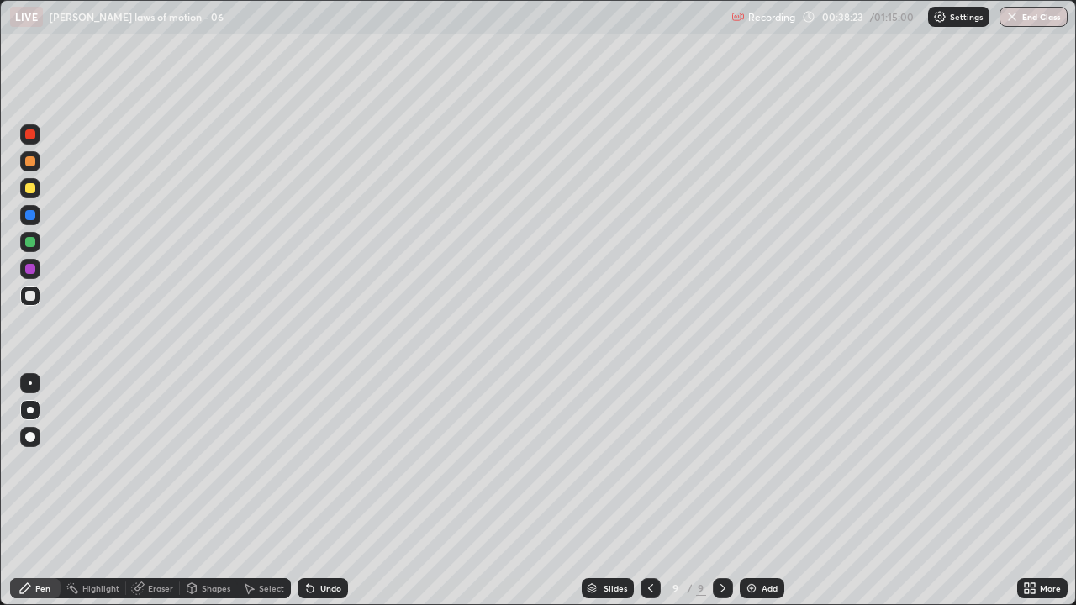
click at [307, 462] on icon at bounding box center [310, 589] width 7 height 7
click at [309, 462] on icon at bounding box center [310, 588] width 13 height 13
click at [308, 462] on icon at bounding box center [310, 589] width 7 height 7
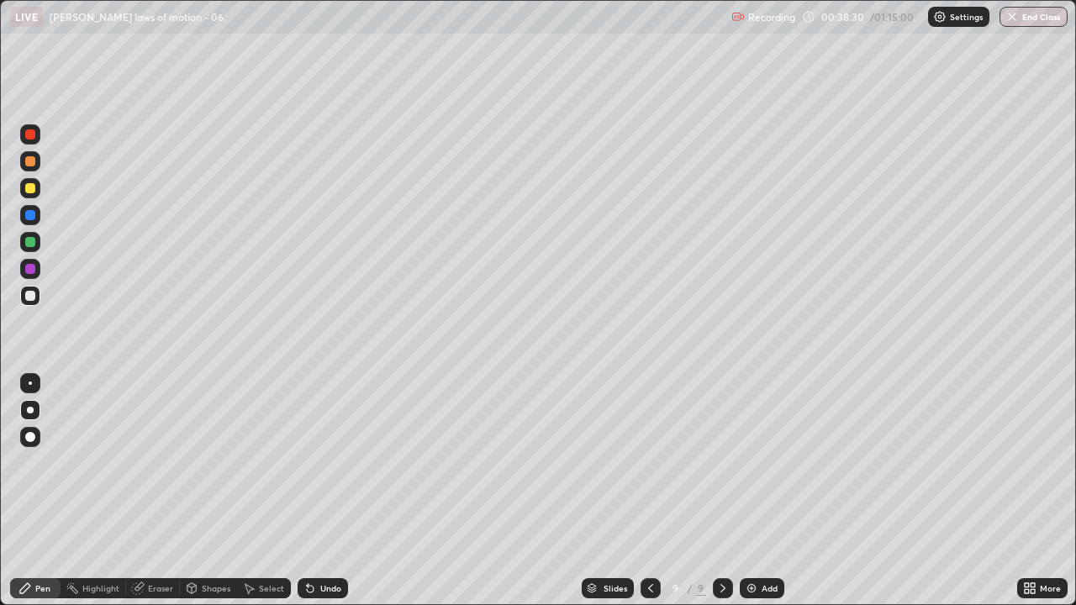
click at [308, 462] on div "Undo" at bounding box center [323, 588] width 50 height 20
click at [308, 462] on icon at bounding box center [310, 589] width 7 height 7
click at [311, 462] on icon at bounding box center [310, 589] width 7 height 7
click at [641, 462] on div at bounding box center [651, 589] width 20 height 34
click at [648, 462] on icon at bounding box center [650, 588] width 5 height 8
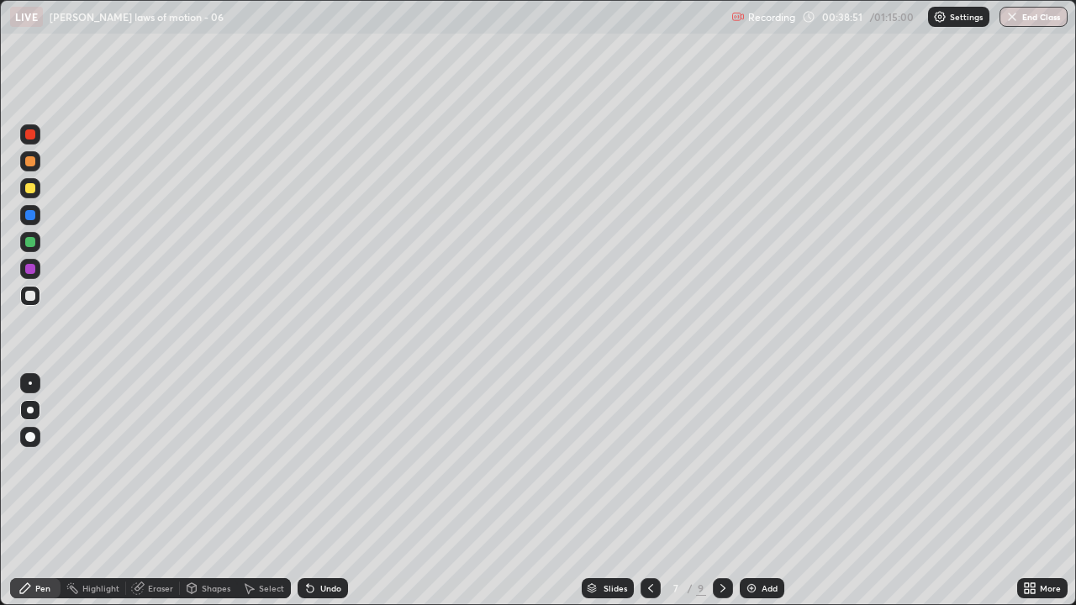
click at [656, 462] on div at bounding box center [651, 588] width 20 height 20
click at [646, 462] on div at bounding box center [651, 588] width 20 height 20
click at [649, 462] on icon at bounding box center [650, 588] width 13 height 13
click at [644, 462] on icon at bounding box center [650, 588] width 13 height 13
click at [648, 462] on icon at bounding box center [650, 588] width 5 height 8
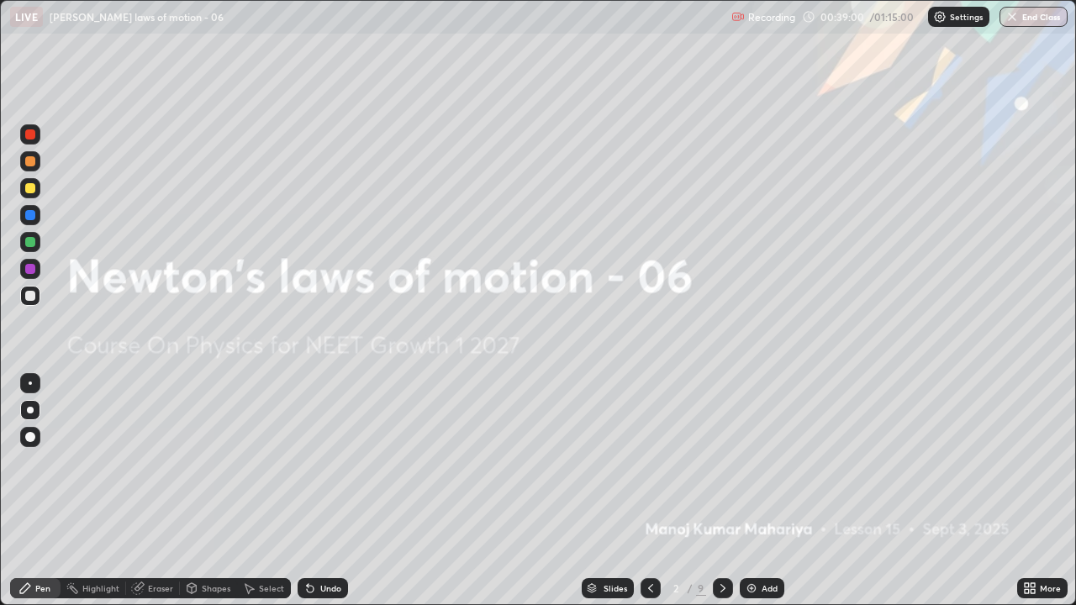
click at [721, 462] on icon at bounding box center [722, 588] width 13 height 13
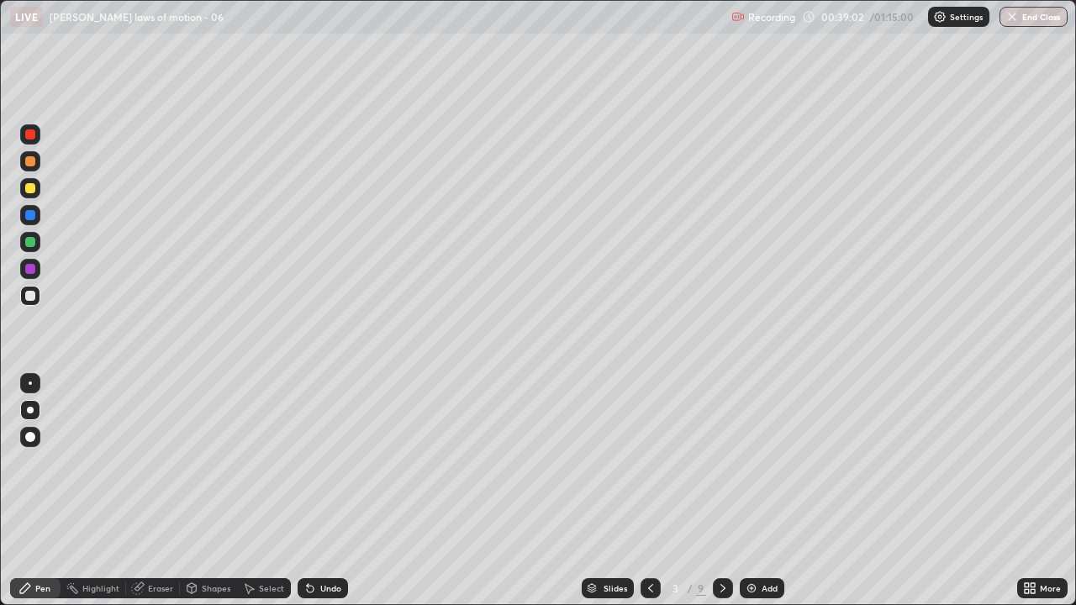
click at [722, 462] on icon at bounding box center [722, 588] width 13 height 13
click at [752, 462] on img at bounding box center [751, 588] width 13 height 13
click at [649, 462] on icon at bounding box center [649, 588] width 13 height 13
click at [758, 462] on div "Add" at bounding box center [762, 588] width 45 height 20
click at [268, 462] on div "Select" at bounding box center [271, 588] width 25 height 8
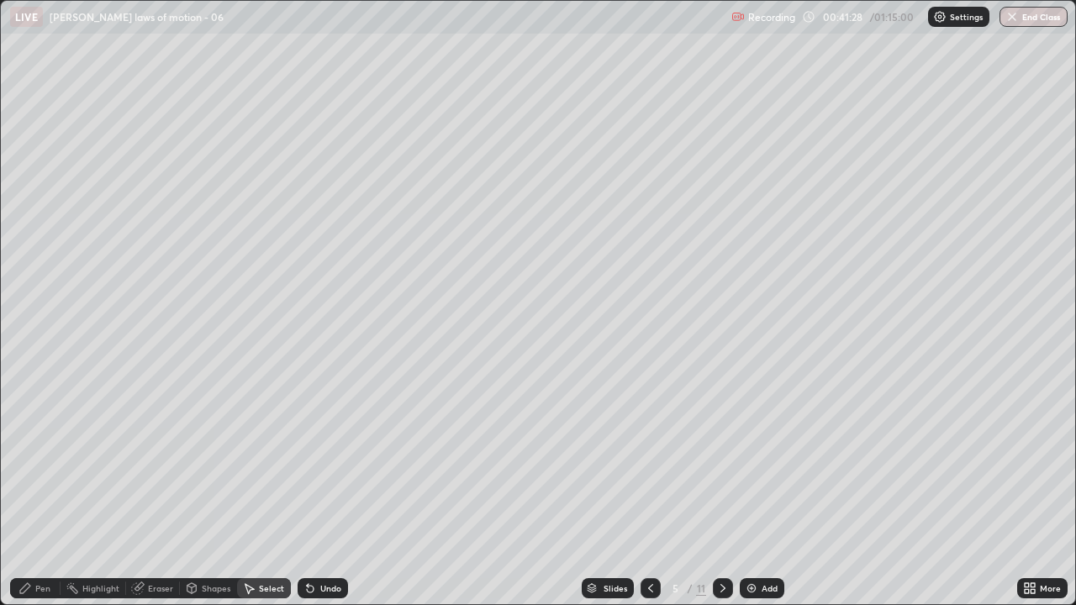
click at [35, 462] on div "Pen" at bounding box center [35, 588] width 50 height 20
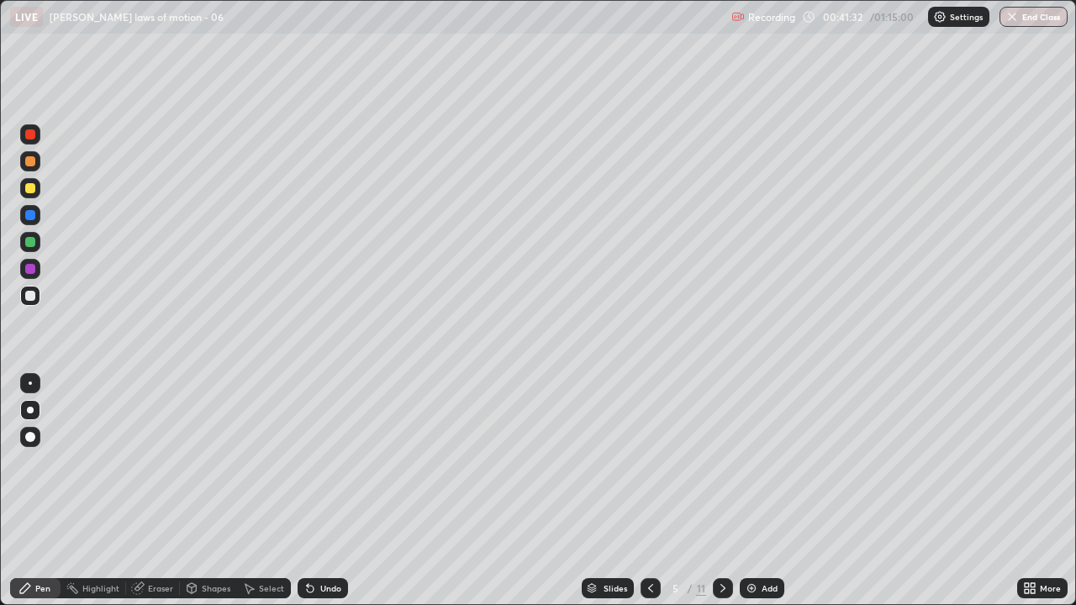
click at [649, 462] on icon at bounding box center [650, 588] width 13 height 13
click at [721, 462] on icon at bounding box center [722, 588] width 13 height 13
click at [651, 462] on icon at bounding box center [650, 588] width 13 height 13
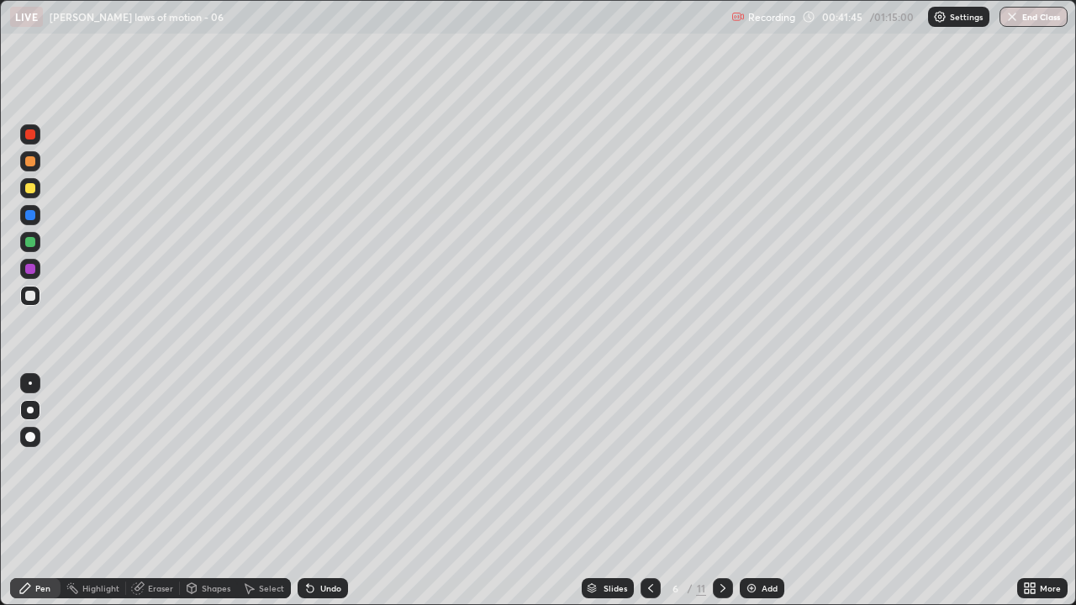
click at [648, 462] on icon at bounding box center [650, 588] width 5 height 8
click at [721, 462] on icon at bounding box center [722, 588] width 13 height 13
click at [648, 462] on icon at bounding box center [650, 588] width 5 height 8
click at [720, 462] on icon at bounding box center [722, 588] width 13 height 13
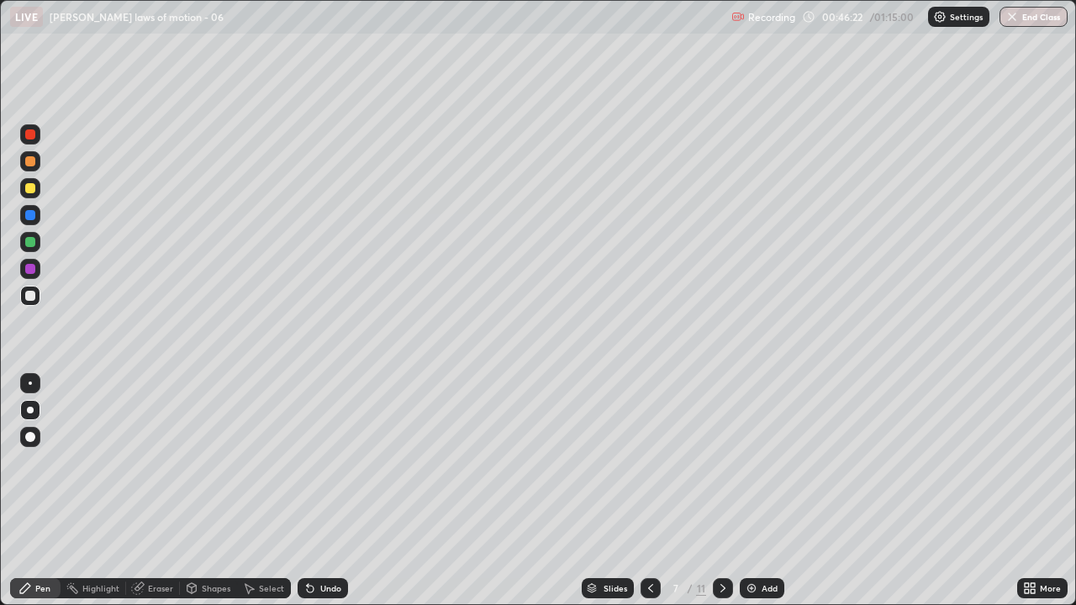
click at [722, 462] on icon at bounding box center [722, 588] width 13 height 13
click at [650, 462] on icon at bounding box center [650, 588] width 13 height 13
click at [724, 462] on icon at bounding box center [722, 588] width 13 height 13
click at [725, 462] on div at bounding box center [723, 588] width 20 height 20
click at [727, 462] on icon at bounding box center [722, 588] width 13 height 13
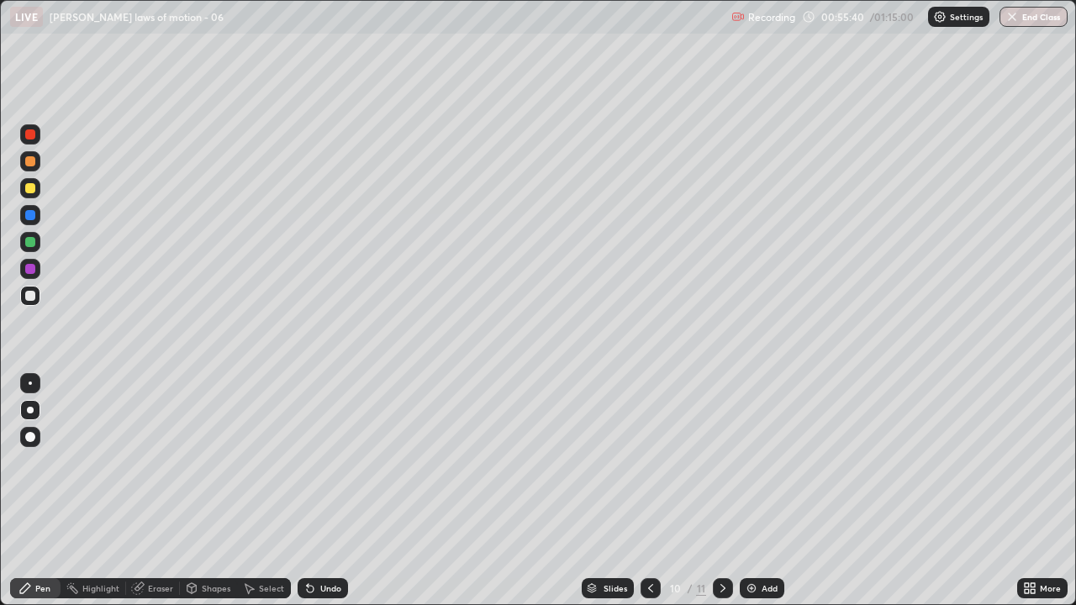
click at [731, 462] on div at bounding box center [723, 588] width 20 height 20
click at [649, 462] on icon at bounding box center [650, 588] width 13 height 13
click at [26, 294] on div at bounding box center [30, 296] width 10 height 10
click at [31, 298] on div at bounding box center [30, 296] width 10 height 10
click at [28, 299] on div at bounding box center [30, 296] width 10 height 10
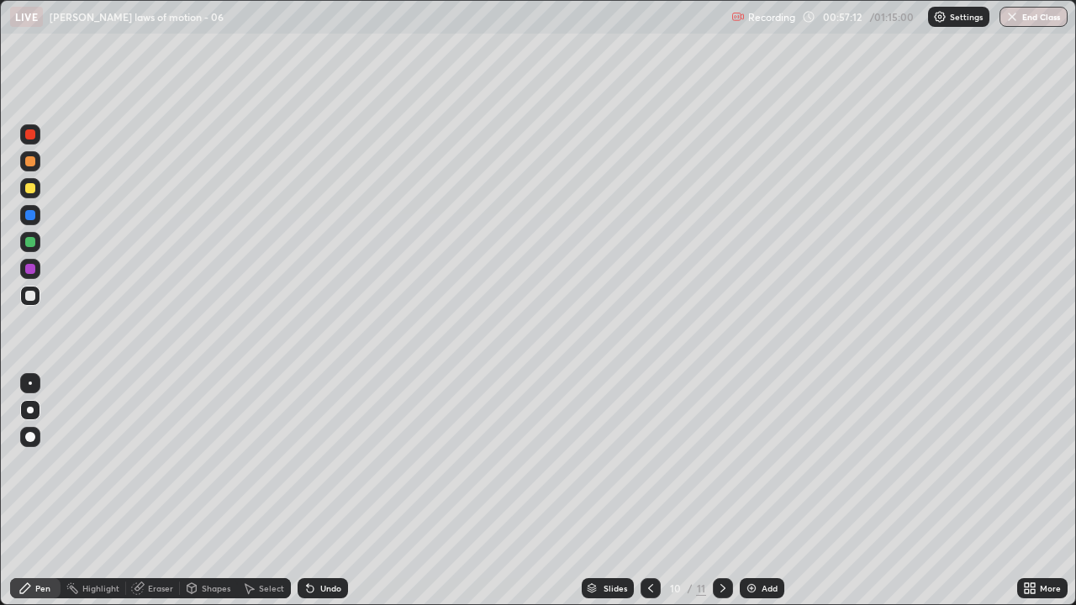
click at [28, 296] on div at bounding box center [30, 296] width 10 height 10
click at [29, 298] on div at bounding box center [30, 296] width 10 height 10
click at [34, 299] on div at bounding box center [30, 296] width 20 height 20
click at [32, 297] on div at bounding box center [30, 296] width 10 height 10
click at [716, 462] on icon at bounding box center [722, 588] width 13 height 13
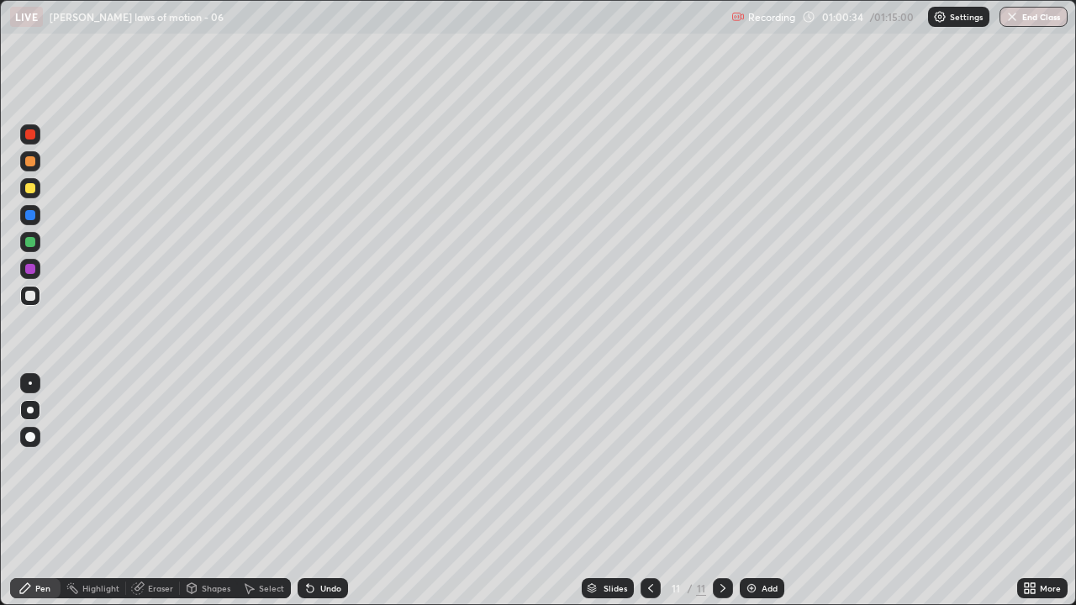
click at [313, 462] on icon at bounding box center [310, 588] width 13 height 13
click at [154, 462] on div "Eraser" at bounding box center [160, 588] width 25 height 8
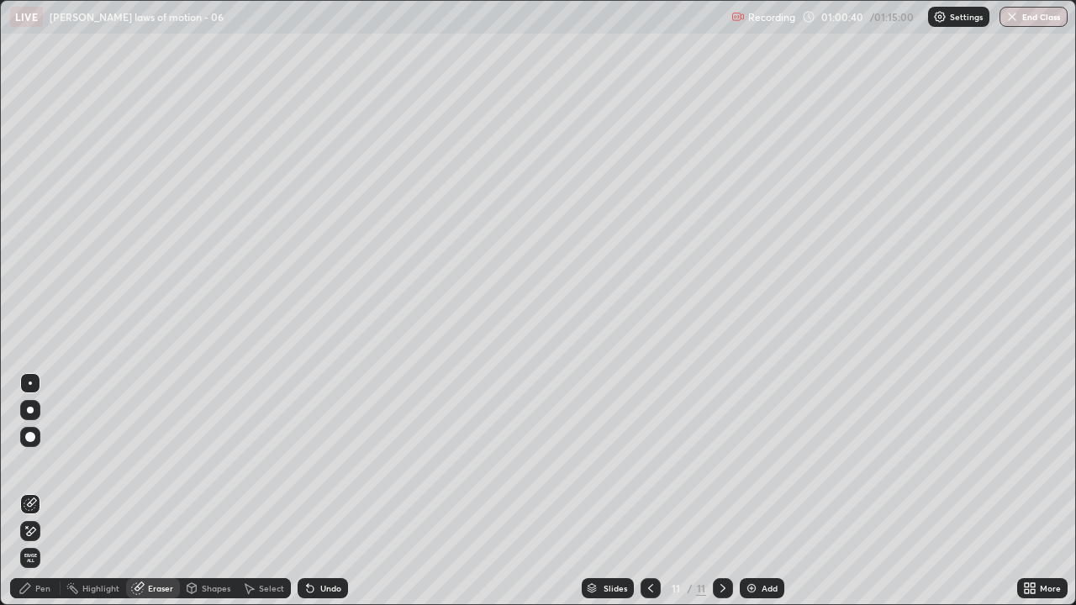
click at [45, 462] on div "Pen" at bounding box center [42, 588] width 15 height 8
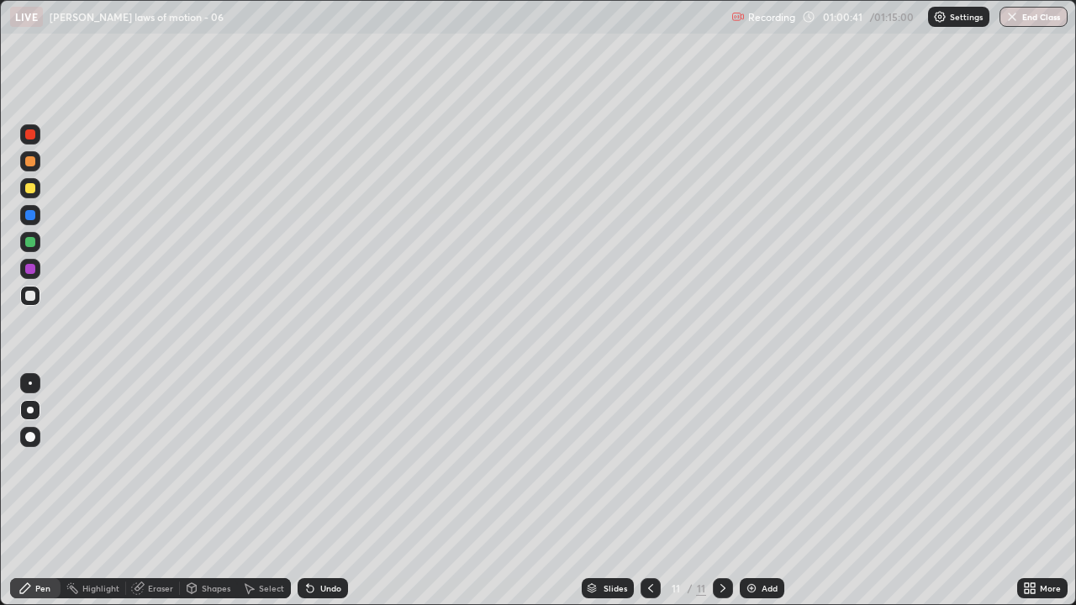
click at [30, 410] on div at bounding box center [30, 410] width 7 height 7
click at [31, 295] on div at bounding box center [30, 296] width 10 height 10
click at [29, 188] on div at bounding box center [30, 188] width 10 height 10
click at [748, 462] on div "Add" at bounding box center [762, 588] width 45 height 20
click at [308, 462] on icon at bounding box center [310, 589] width 7 height 7
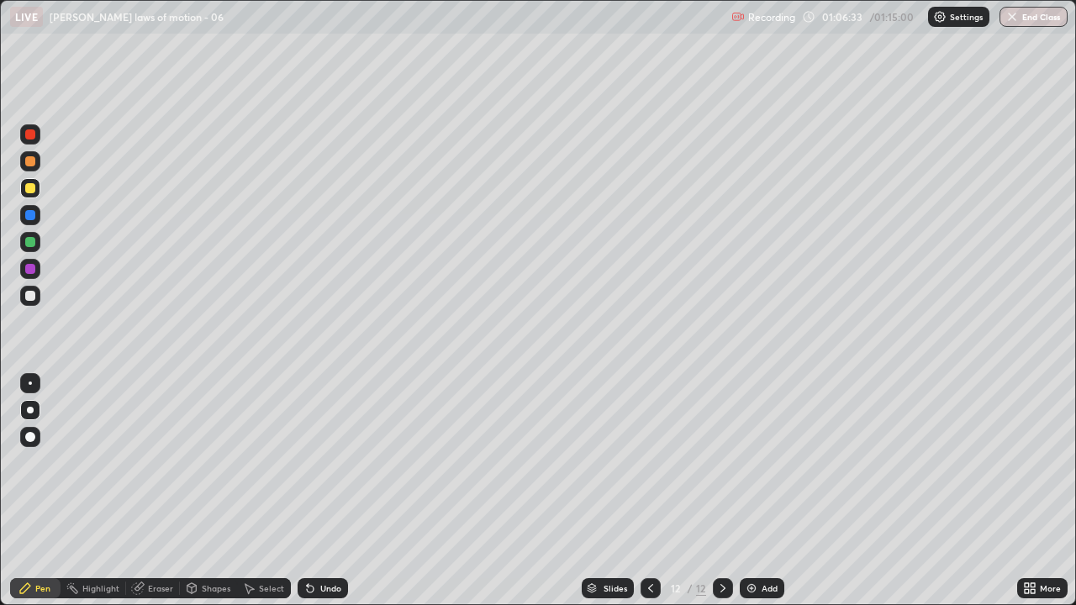
click at [314, 462] on div "Undo" at bounding box center [323, 588] width 50 height 20
click at [309, 462] on div "Undo" at bounding box center [323, 588] width 50 height 20
click at [308, 462] on icon at bounding box center [310, 589] width 7 height 7
click at [309, 462] on div "Undo" at bounding box center [323, 588] width 50 height 20
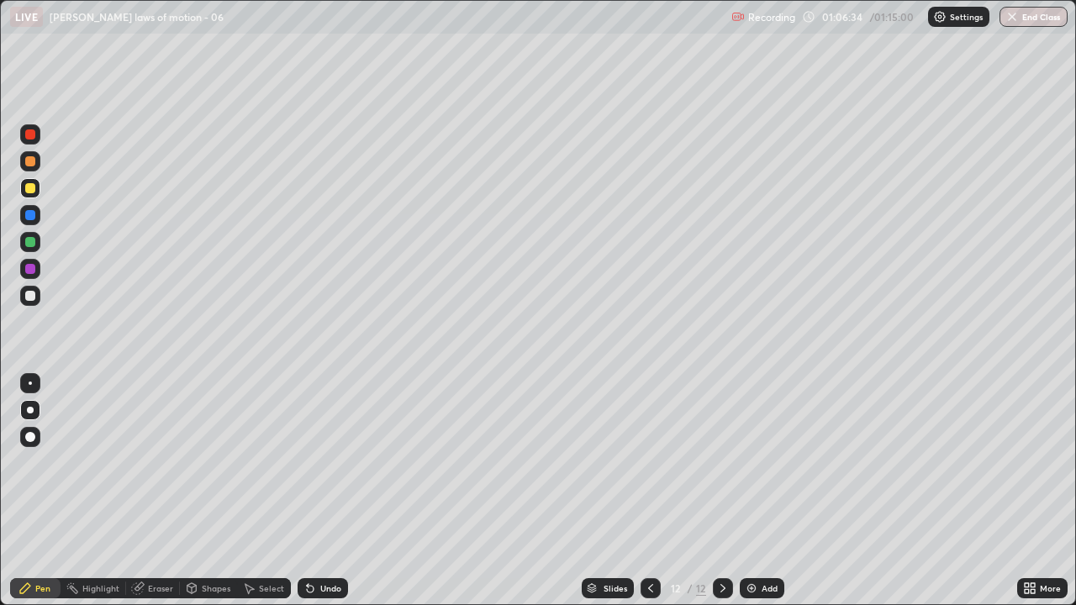
click at [308, 462] on div "Undo" at bounding box center [323, 588] width 50 height 20
click at [307, 462] on div "Undo" at bounding box center [323, 588] width 50 height 20
click at [304, 462] on div "Undo" at bounding box center [323, 588] width 50 height 20
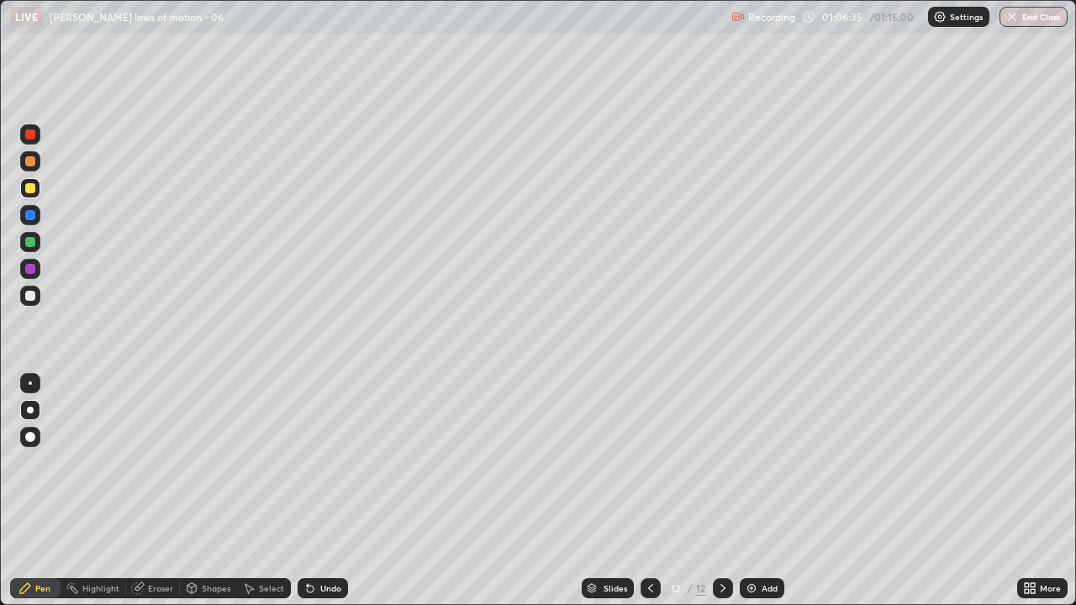
click at [306, 462] on div "Undo" at bounding box center [323, 588] width 50 height 20
click at [304, 462] on icon at bounding box center [310, 588] width 13 height 13
click at [303, 462] on div "Undo" at bounding box center [323, 588] width 50 height 20
click at [309, 462] on div "Undo" at bounding box center [323, 588] width 50 height 20
click at [310, 462] on div "Undo" at bounding box center [323, 588] width 50 height 20
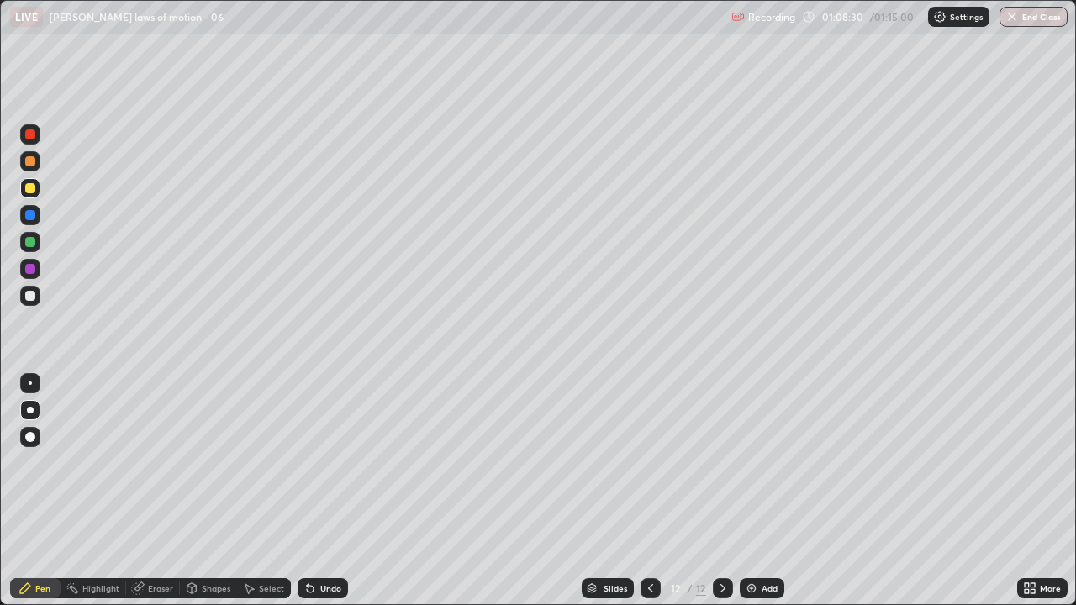
click at [1035, 13] on button "End Class" at bounding box center [1034, 17] width 68 height 20
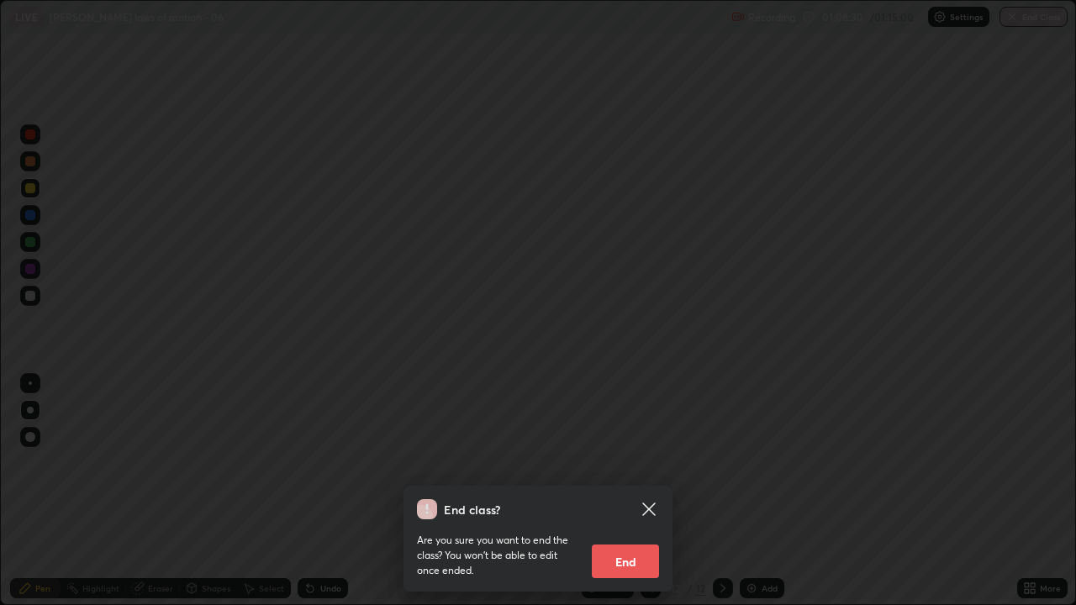
click at [624, 462] on button "End" at bounding box center [625, 562] width 67 height 34
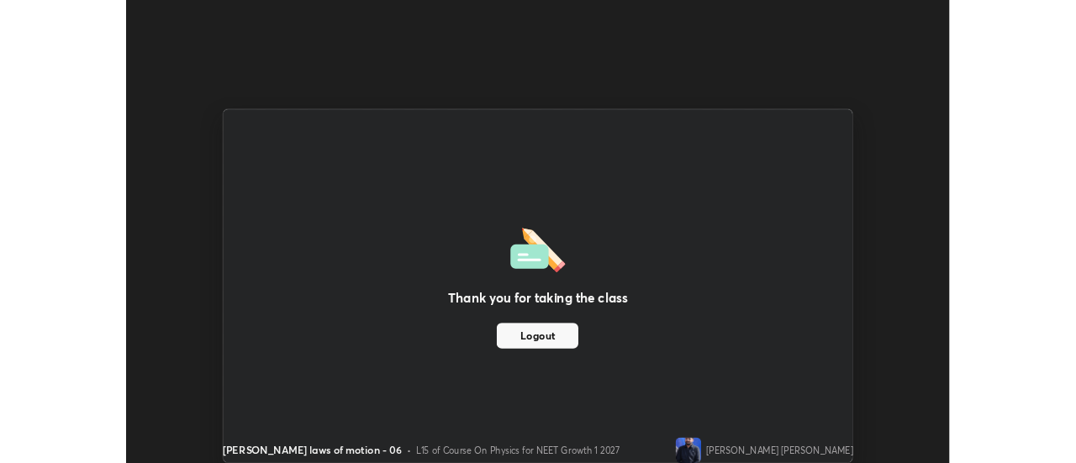
scroll to position [83620, 83007]
